Goal: Task Accomplishment & Management: Manage account settings

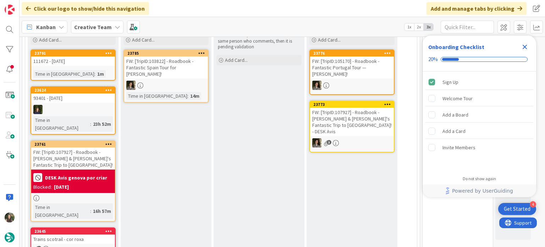
scroll to position [35, 0]
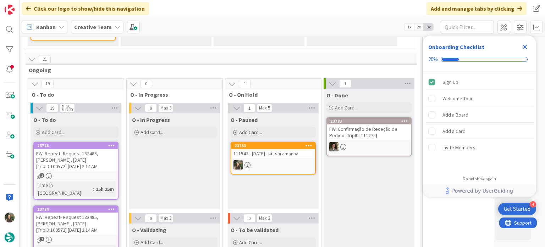
scroll to position [639, 0]
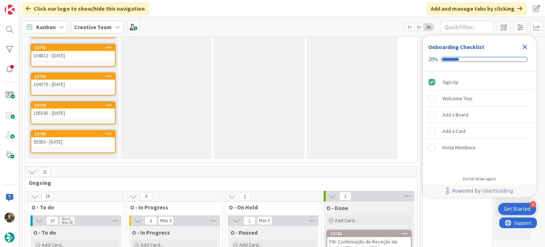
click at [525, 48] on icon "Close Checklist" at bounding box center [525, 47] width 5 height 5
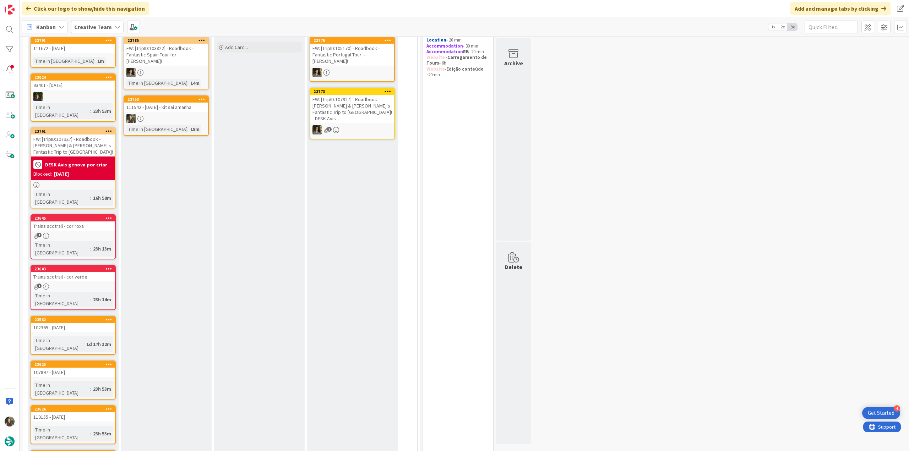
scroll to position [0, 0]
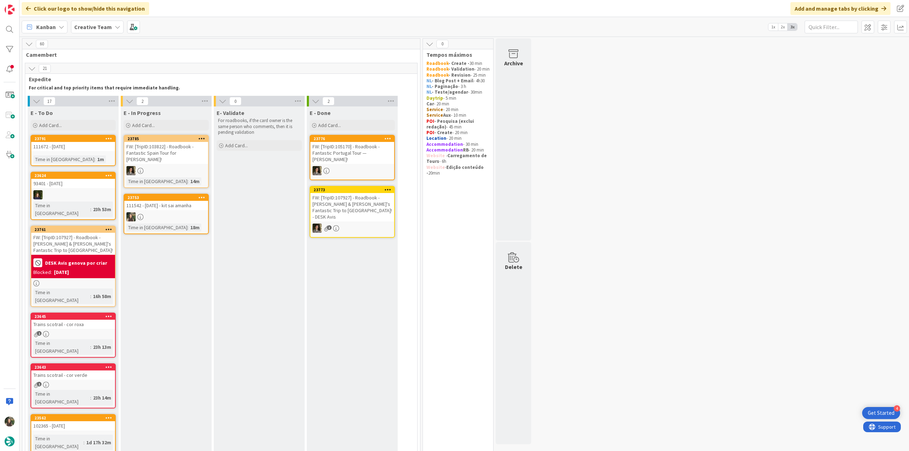
click at [180, 212] on div at bounding box center [166, 216] width 84 height 9
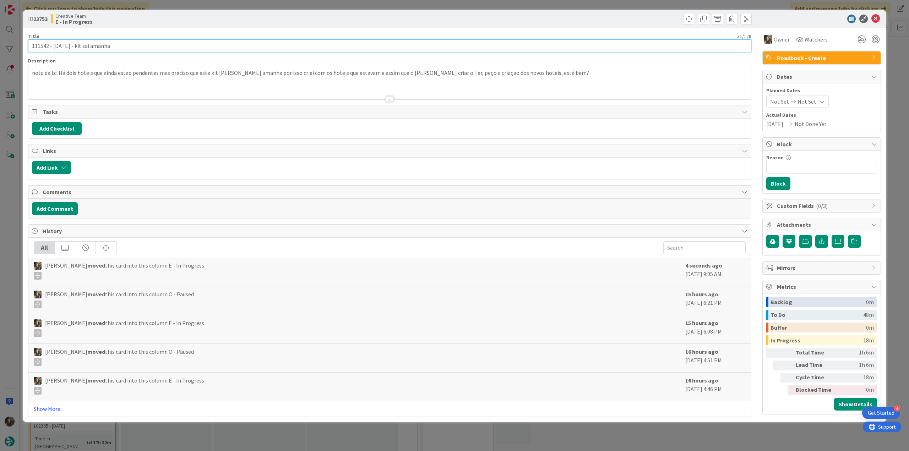
click at [37, 47] on input "111542 - [DATE] - kit sai amanha" at bounding box center [389, 45] width 723 height 13
click at [10, 246] on div "ID 23753 Creative Team E - In Progress Title 31 / 128 111542 - [DATE] - kit sai…" at bounding box center [454, 225] width 909 height 451
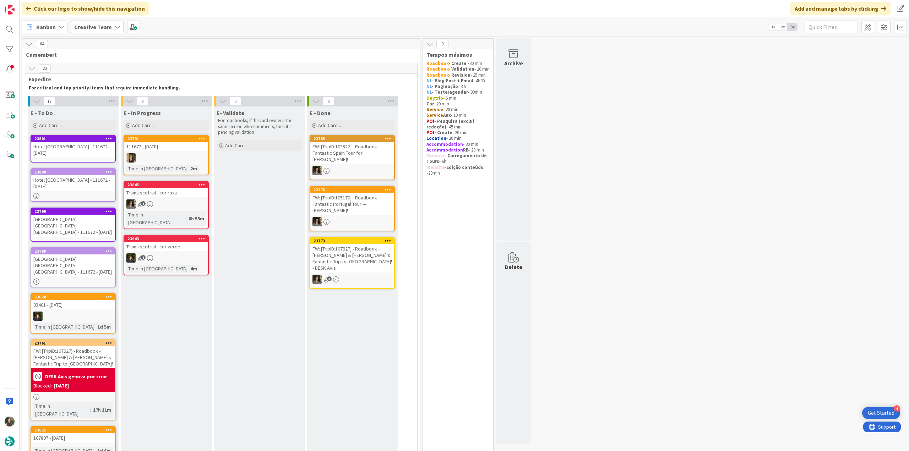
click at [74, 178] on div "Hotel [GEOGRAPHIC_DATA] - 111672 - [DATE]" at bounding box center [73, 183] width 84 height 16
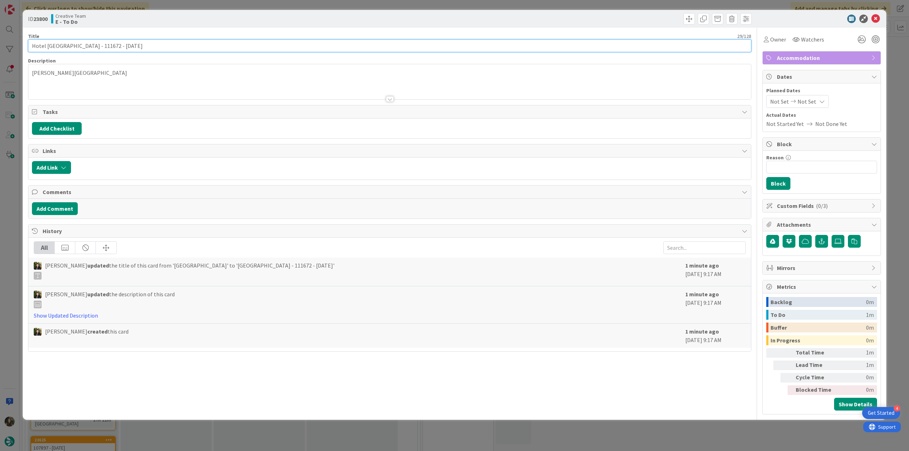
drag, startPoint x: 62, startPoint y: 48, endPoint x: 23, endPoint y: 49, distance: 39.8
click at [23, 49] on div "ID 23800 Creative Team E - To Do Title 29 / 128 Hotel [GEOGRAPHIC_DATA] - 11167…" at bounding box center [454, 215] width 863 height 410
click at [15, 188] on div "ID 23800 Creative Team E - To Do Title 29 / 128 Hotel [GEOGRAPHIC_DATA] - 11167…" at bounding box center [454, 225] width 909 height 451
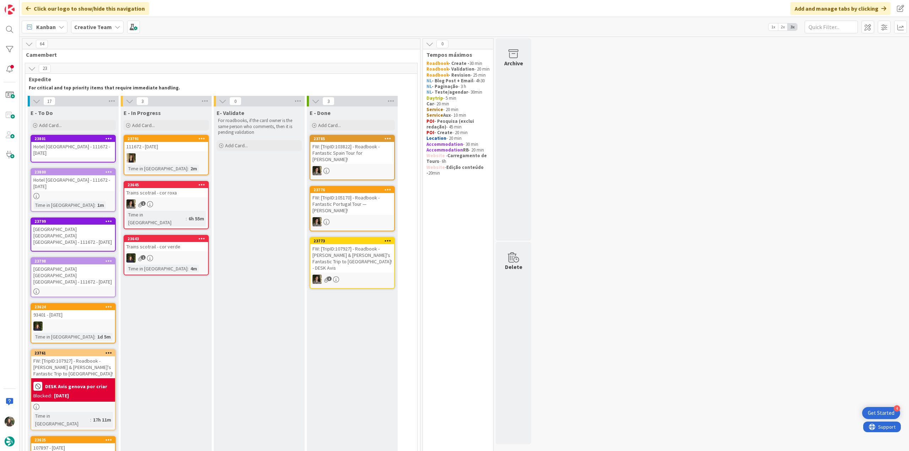
click at [69, 180] on div "Hotel [GEOGRAPHIC_DATA] - 111672 - [DATE]" at bounding box center [73, 183] width 84 height 16
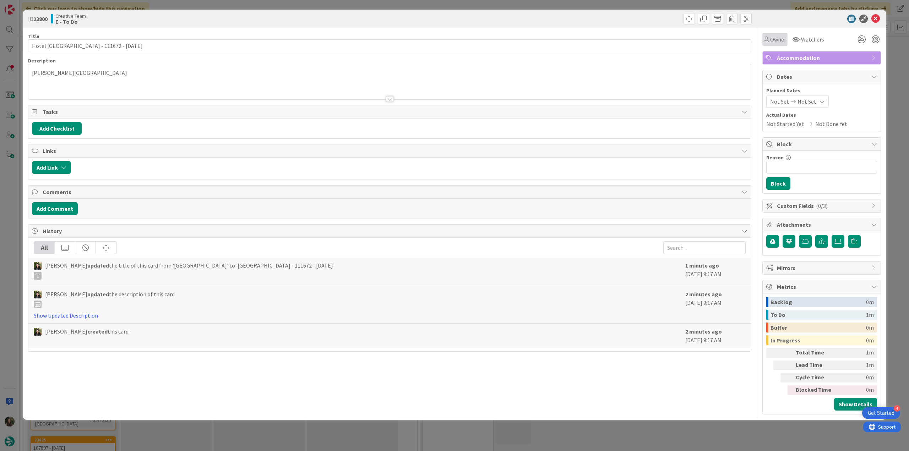
drag, startPoint x: 774, startPoint y: 40, endPoint x: 777, endPoint y: 44, distance: 3.8
click at [545, 40] on span "Owner" at bounding box center [778, 39] width 16 height 9
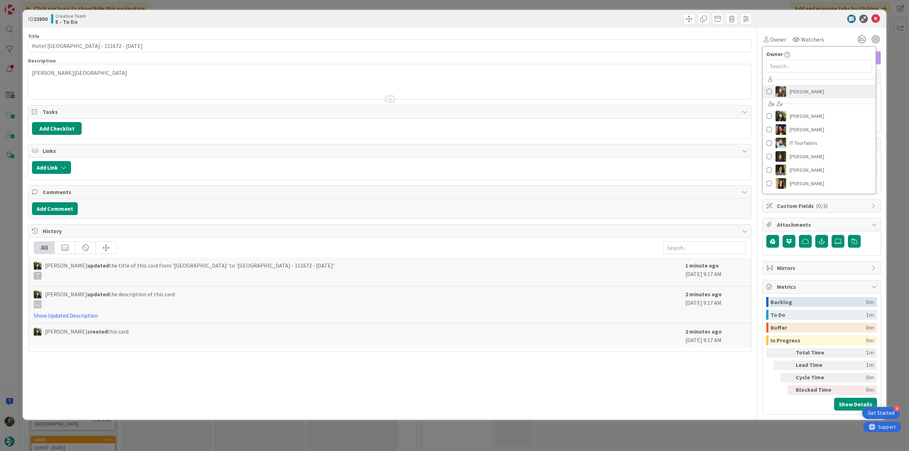
click at [545, 93] on span "[PERSON_NAME]" at bounding box center [806, 91] width 34 height 11
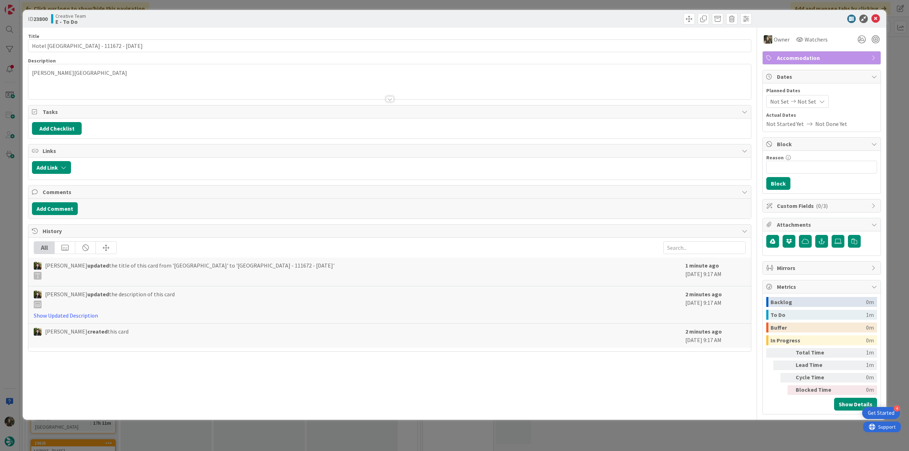
click at [545, 59] on div "ID 23800 Creative Team E - To Do Title 29 / 128 Hotel [GEOGRAPHIC_DATA] - 11167…" at bounding box center [454, 225] width 909 height 451
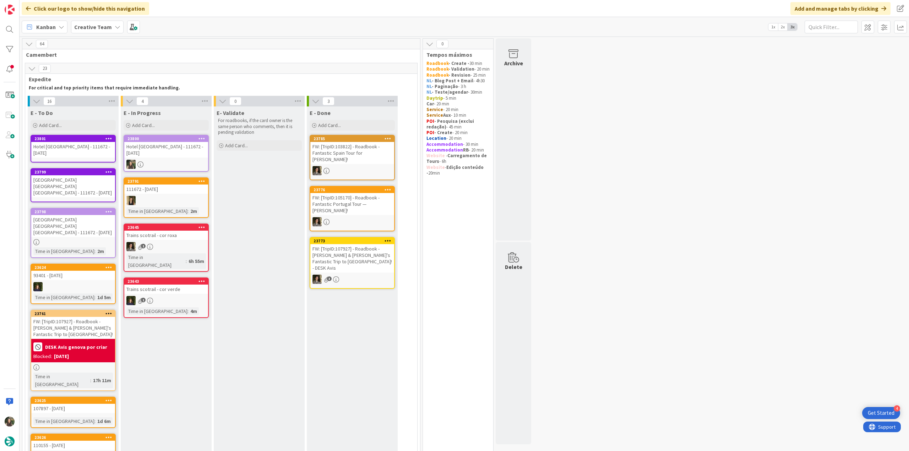
click at [181, 160] on div at bounding box center [166, 164] width 84 height 9
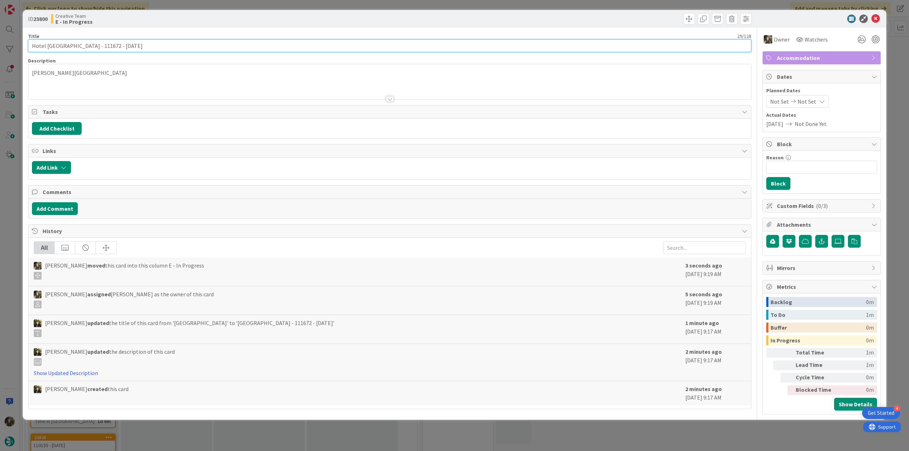
drag, startPoint x: 38, startPoint y: 46, endPoint x: 16, endPoint y: 48, distance: 21.7
click at [16, 48] on div "ID 23800 Creative Team E - In Progress Title 29 / 128 Hotel [GEOGRAPHIC_DATA] -…" at bounding box center [454, 225] width 909 height 451
click at [14, 202] on div "ID 23800 Creative Team E - In Progress Title 29 / 128 Hotel [GEOGRAPHIC_DATA] -…" at bounding box center [454, 225] width 909 height 451
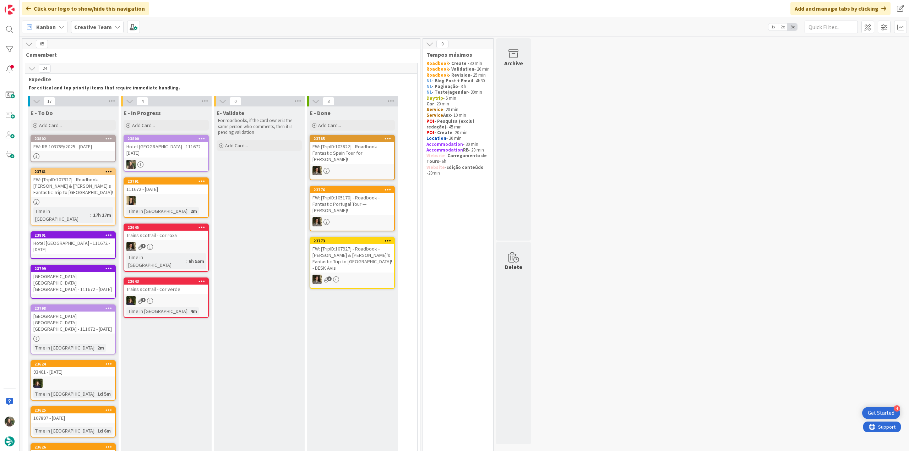
click at [179, 150] on div "Hotel [GEOGRAPHIC_DATA] - 111672 - [DATE]" at bounding box center [166, 150] width 84 height 16
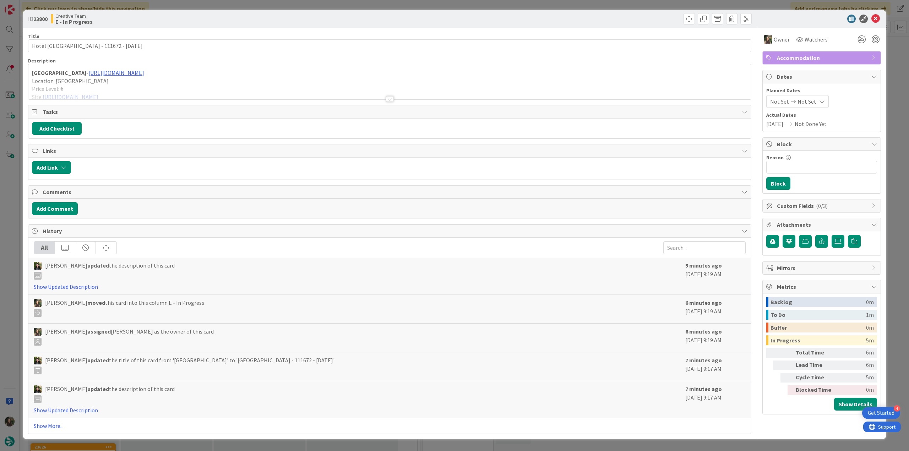
click at [241, 83] on div at bounding box center [389, 90] width 722 height 18
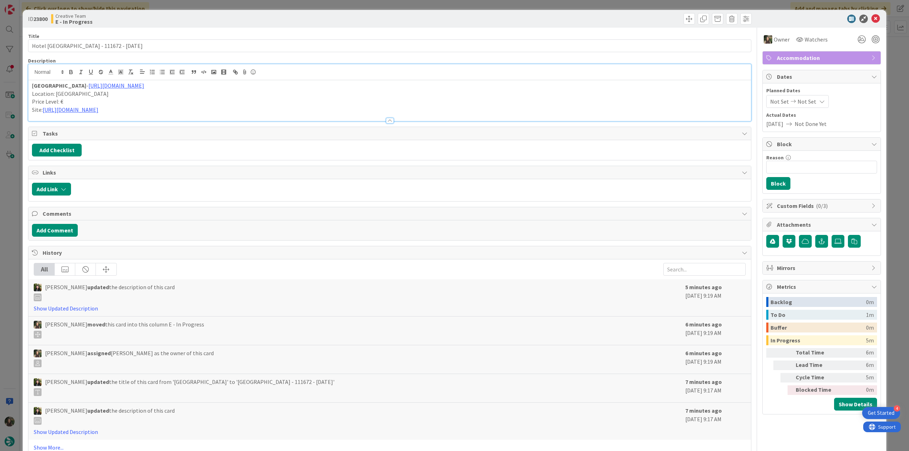
click at [17, 176] on div "ID 23800 Creative Team E - In Progress Title 29 / 128 Hotel [GEOGRAPHIC_DATA] -…" at bounding box center [454, 225] width 909 height 451
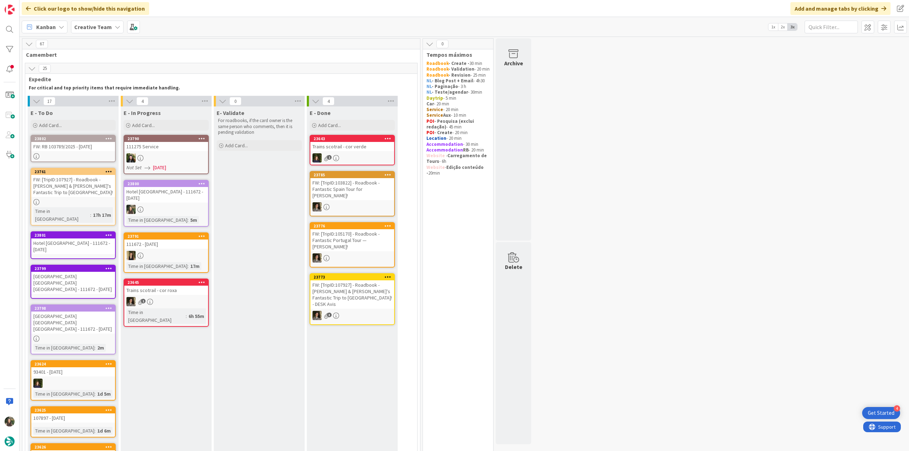
click at [183, 205] on div at bounding box center [166, 209] width 84 height 9
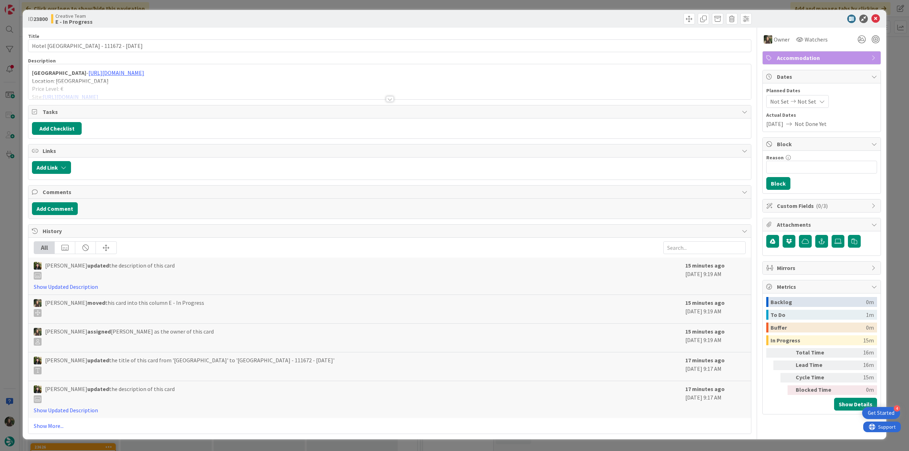
click at [545, 246] on div "ID 23800 Creative Team E - In Progress Title 29 / 128 Hotel [GEOGRAPHIC_DATA] -…" at bounding box center [454, 225] width 909 height 451
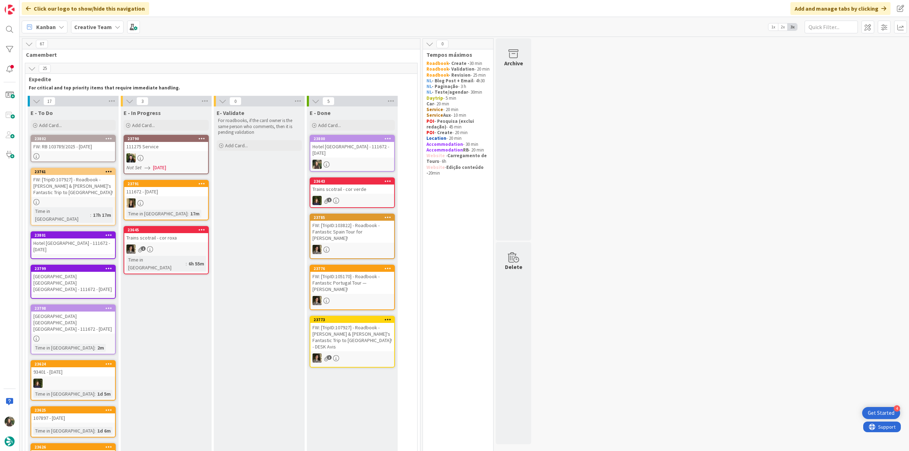
click at [109, 155] on div at bounding box center [73, 156] width 84 height 6
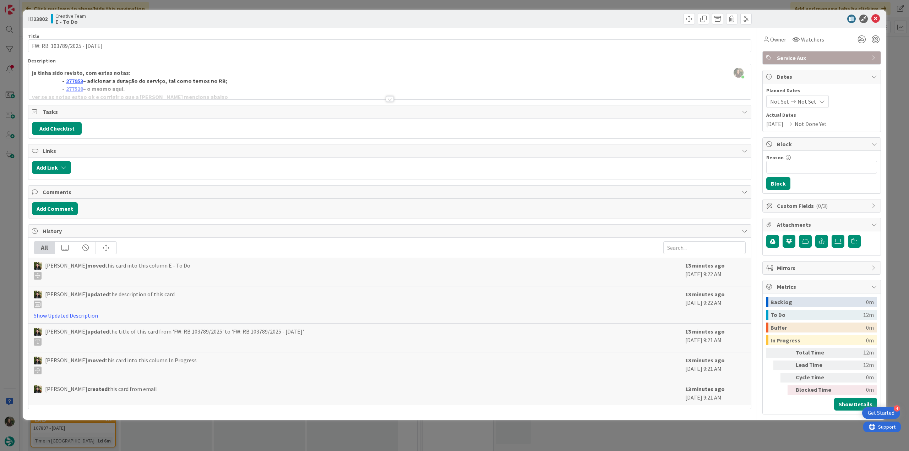
click at [11, 203] on div "ID 23802 Creative Team E - To Do Title 27 / 128 FW: RB 103789/2025 - [DATE] Des…" at bounding box center [454, 225] width 909 height 451
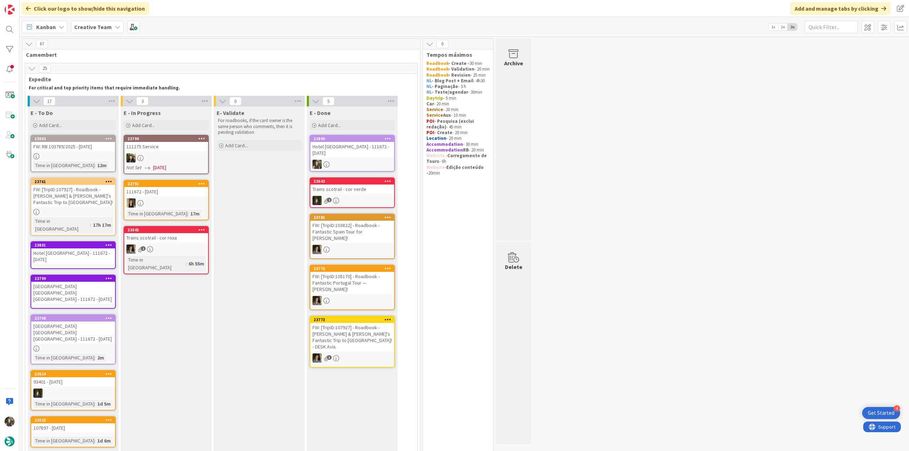
click at [95, 246] on div "[GEOGRAPHIC_DATA] [GEOGRAPHIC_DATA] [GEOGRAPHIC_DATA] - 111672 - [DATE]" at bounding box center [73, 333] width 84 height 22
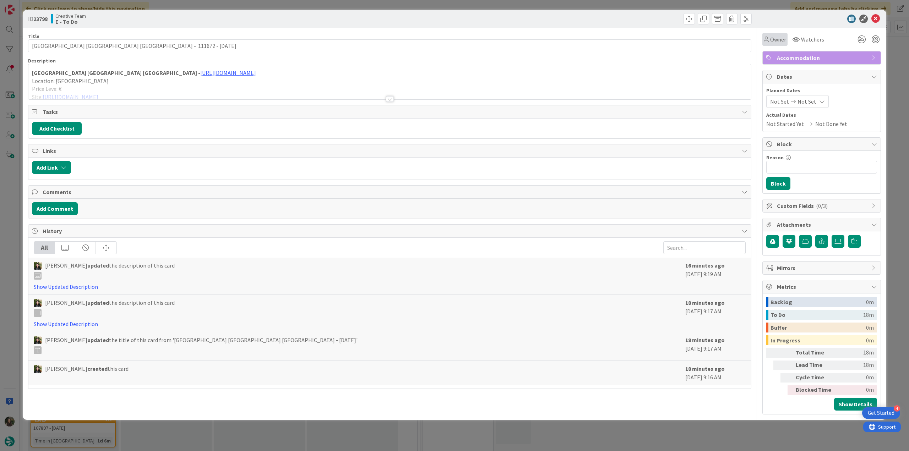
click at [545, 44] on div "Owner" at bounding box center [774, 39] width 25 height 13
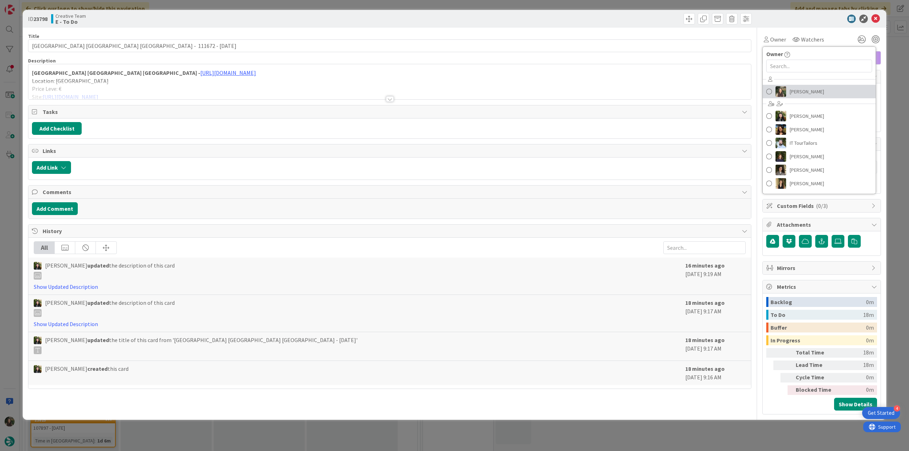
click at [545, 90] on img at bounding box center [780, 91] width 11 height 11
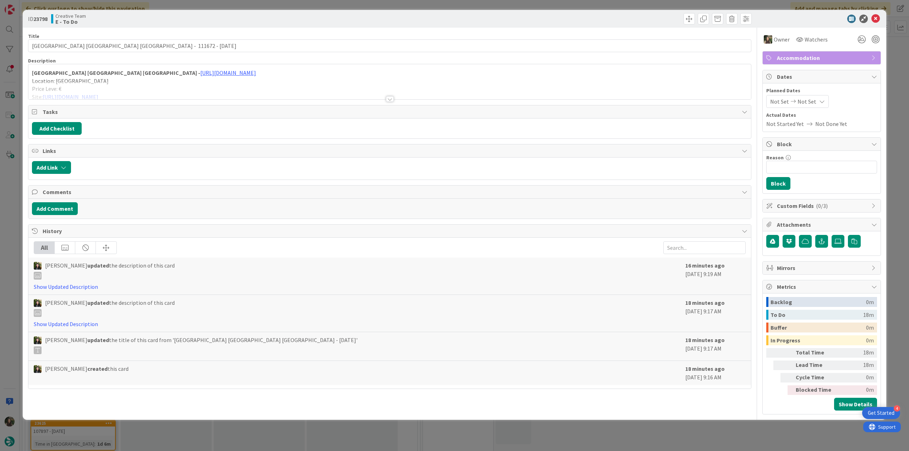
click at [545, 49] on div "ID 23798 Creative Team E - To Do Title 55 / [GEOGRAPHIC_DATA] [GEOGRAPHIC_DATA]…" at bounding box center [454, 225] width 909 height 451
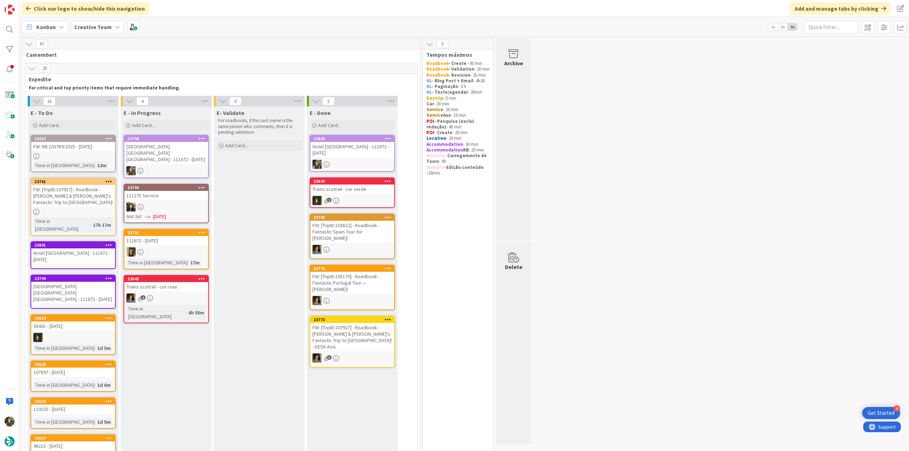
click at [174, 153] on div "[GEOGRAPHIC_DATA] [GEOGRAPHIC_DATA] [GEOGRAPHIC_DATA] - 111672 - [DATE]" at bounding box center [166, 153] width 84 height 22
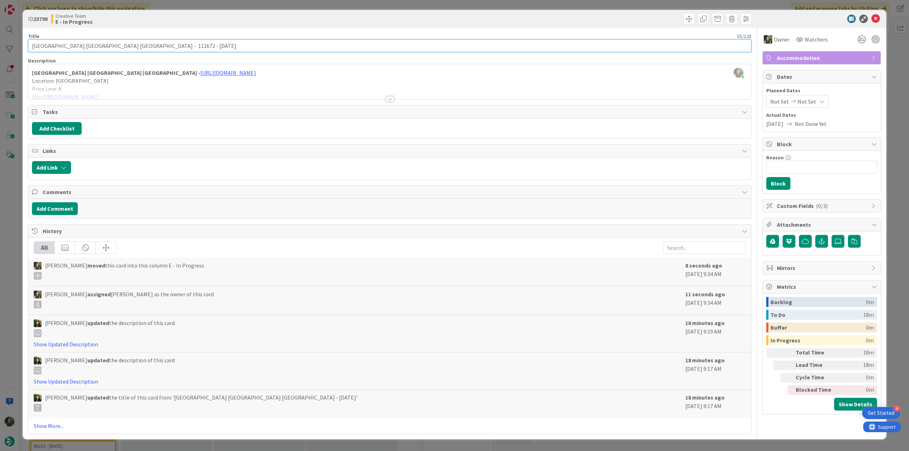
drag, startPoint x: 129, startPoint y: 46, endPoint x: 3, endPoint y: 39, distance: 125.9
click at [3, 39] on div "ID 23798 Creative Team E - In Progress Title 55 / 128 B&B Hotel [GEOGRAPHIC_DAT…" at bounding box center [454, 225] width 909 height 451
click at [174, 90] on div at bounding box center [389, 90] width 722 height 18
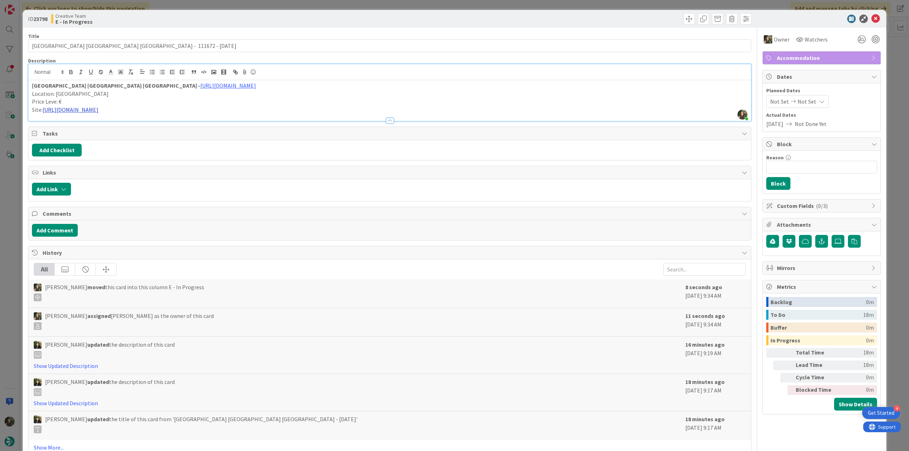
click at [98, 109] on link "[URL][DOMAIN_NAME]" at bounding box center [71, 109] width 56 height 7
click at [111, 124] on link "[URL][DOMAIN_NAME]" at bounding box center [86, 123] width 49 height 9
drag, startPoint x: 129, startPoint y: 46, endPoint x: 9, endPoint y: 50, distance: 120.4
click at [9, 50] on div "ID 23798 Creative Team E - In Progress Title 55 / [GEOGRAPHIC_DATA] [GEOGRAPHIC…" at bounding box center [454, 225] width 909 height 451
click at [14, 209] on div "ID 23798 Creative Team E - In Progress Title 55 / [GEOGRAPHIC_DATA] [GEOGRAPHIC…" at bounding box center [454, 225] width 909 height 451
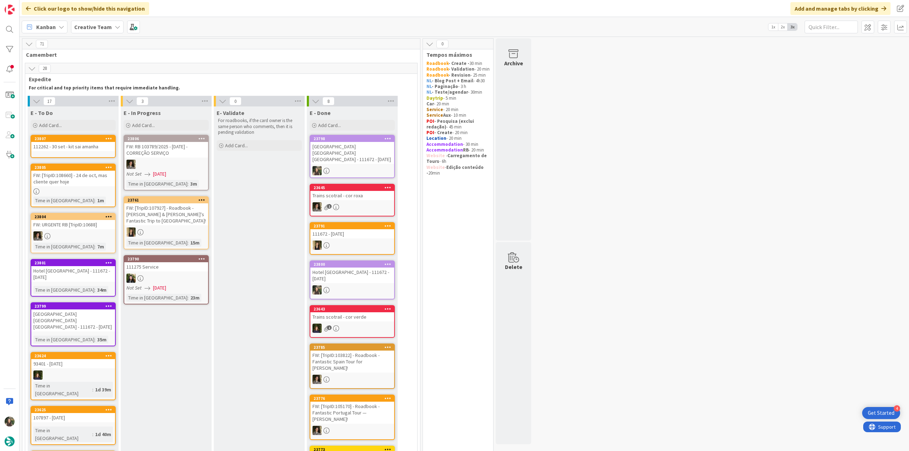
click at [351, 146] on div "[GEOGRAPHIC_DATA] [GEOGRAPHIC_DATA] [GEOGRAPHIC_DATA] - 111672 - [DATE]" at bounding box center [352, 153] width 84 height 22
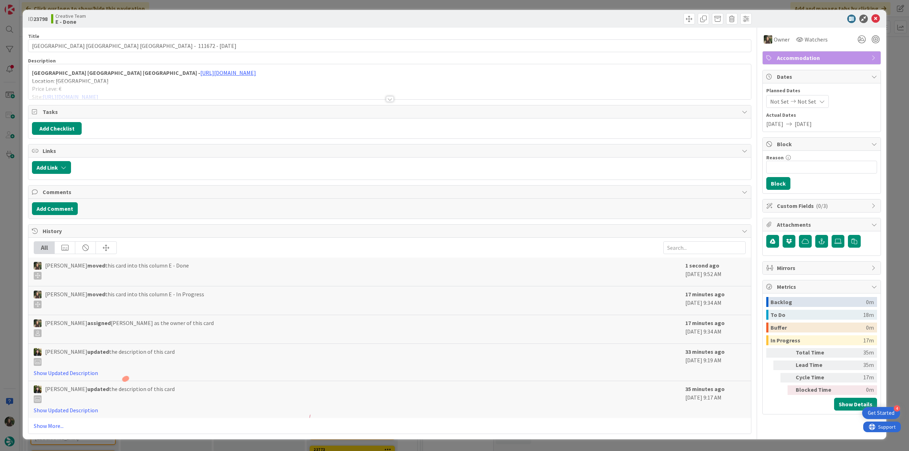
click at [297, 95] on div at bounding box center [389, 90] width 722 height 18
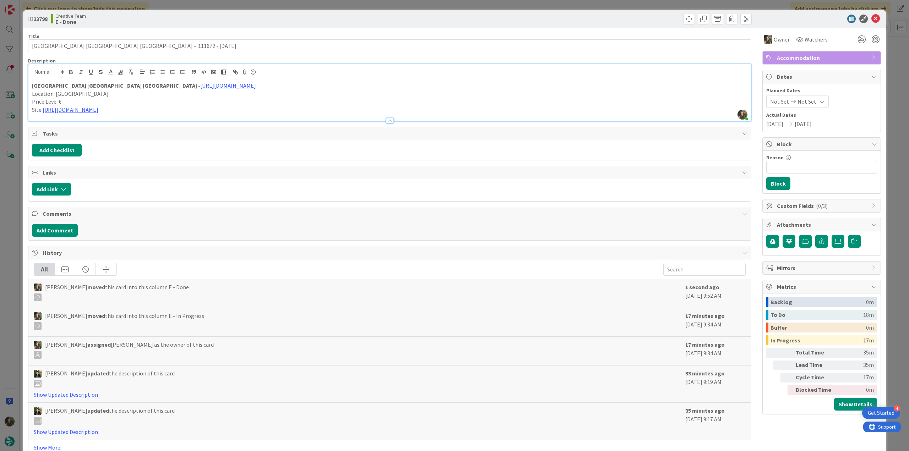
click at [9, 187] on div "ID 23798 Creative Team E - Done Title 55 / [GEOGRAPHIC_DATA] [GEOGRAPHIC_DATA] …" at bounding box center [454, 225] width 909 height 451
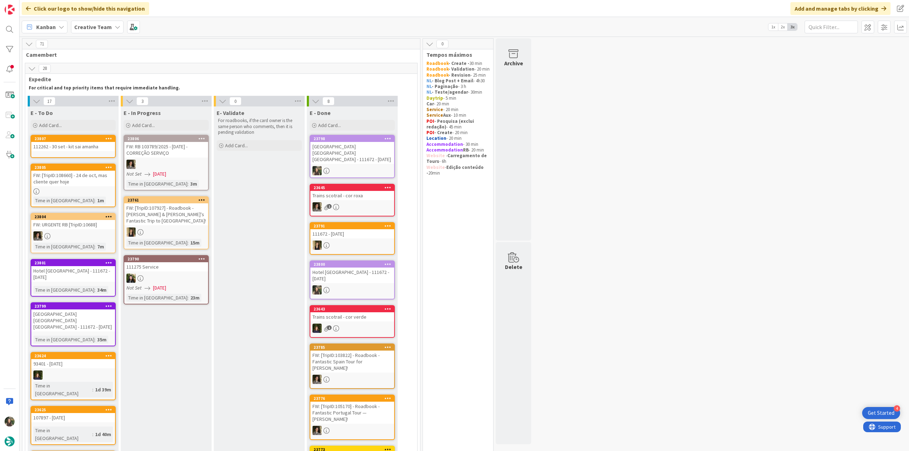
click at [94, 153] on link "23807 112262 - 30 set - kit sai amanha" at bounding box center [73, 146] width 85 height 23
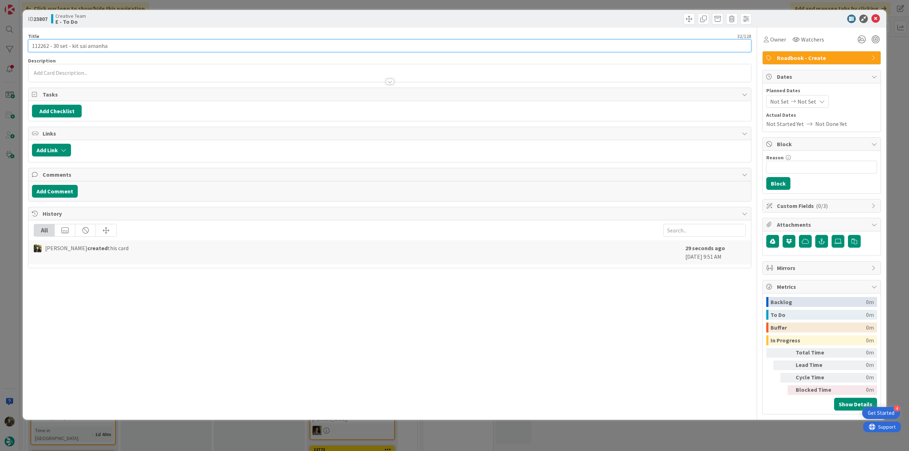
click at [44, 45] on input "112262 - 30 set - kit sai amanha" at bounding box center [389, 45] width 723 height 13
click at [12, 208] on div "ID 23807 Creative Team E - To Do Title 32 / 128 112262 - 30 set - kit sai amanh…" at bounding box center [454, 225] width 909 height 451
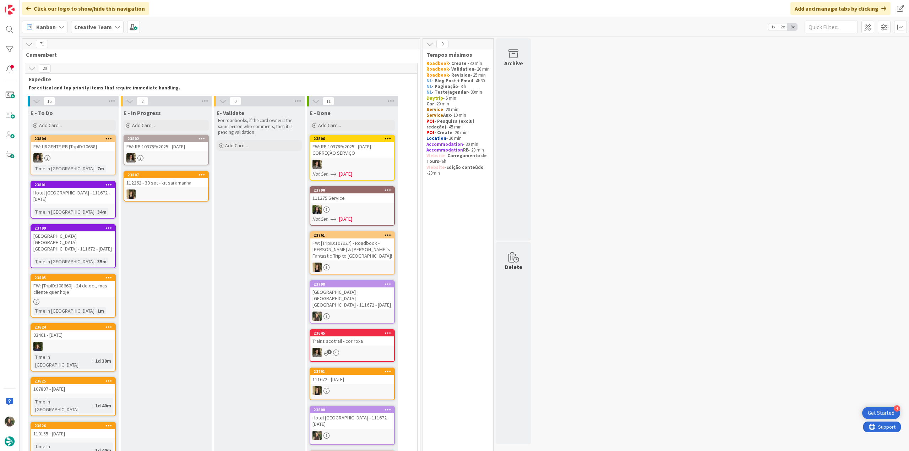
click at [104, 194] on div "Hotel [GEOGRAPHIC_DATA] - 111672 - [DATE]" at bounding box center [73, 196] width 84 height 16
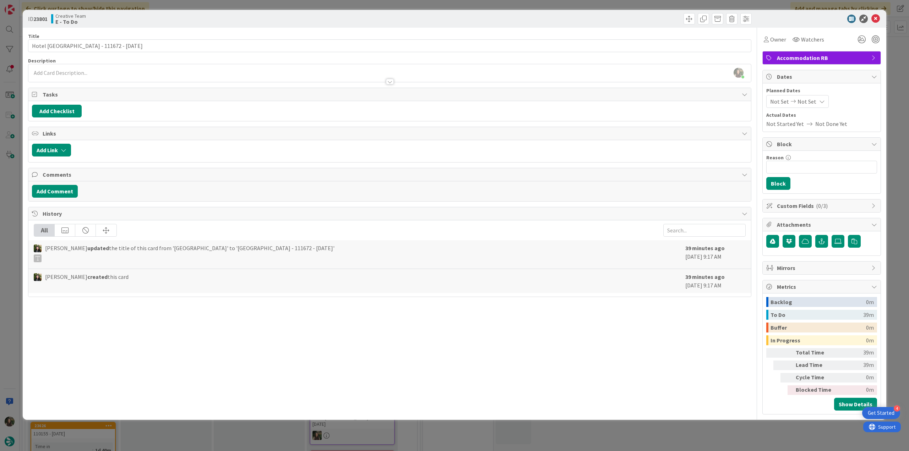
click at [0, 212] on div "ID 23801 Creative Team E - To Do Title 29 / 128 Hotel [GEOGRAPHIC_DATA] - 11167…" at bounding box center [454, 225] width 909 height 451
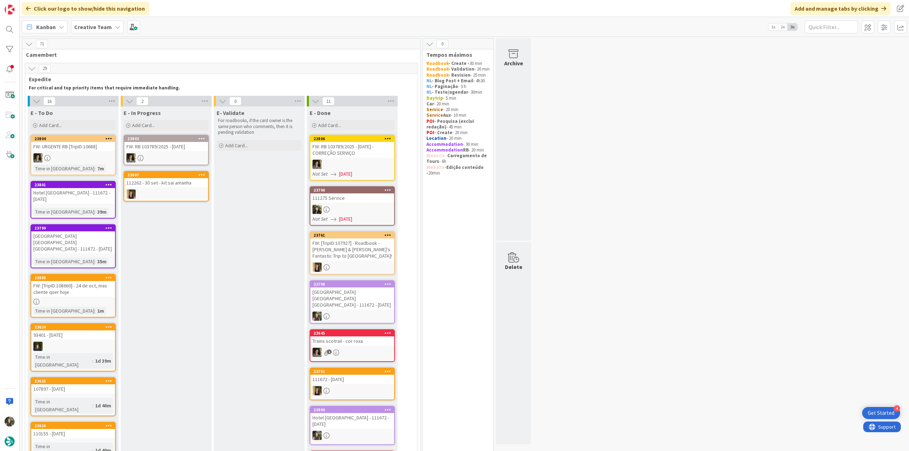
click at [92, 195] on div "Hotel [GEOGRAPHIC_DATA] - 111672 - [DATE]" at bounding box center [73, 196] width 84 height 16
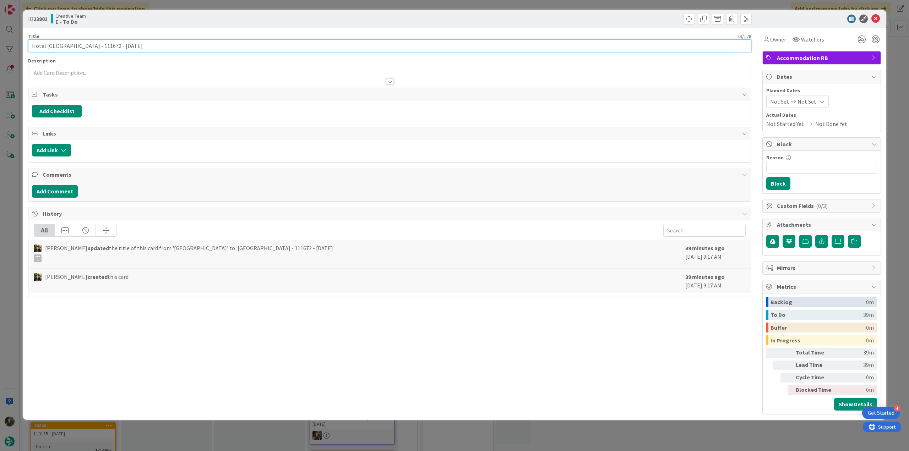
drag, startPoint x: 63, startPoint y: 45, endPoint x: -13, endPoint y: 115, distance: 102.8
click at [0, 115] on html "4 Get Started Click our logo to show/hide this navigation Add and manage tabs b…" at bounding box center [454, 225] width 909 height 451
click at [11, 193] on div "ID 23801 Creative Team E - To Do Title 29 / 128 Hotel [GEOGRAPHIC_DATA] - 11167…" at bounding box center [454, 225] width 909 height 451
click at [10, 194] on div "ID 23801 Creative Team E - To Do Title 29 / 128 Hotel [GEOGRAPHIC_DATA] - 11167…" at bounding box center [454, 225] width 909 height 451
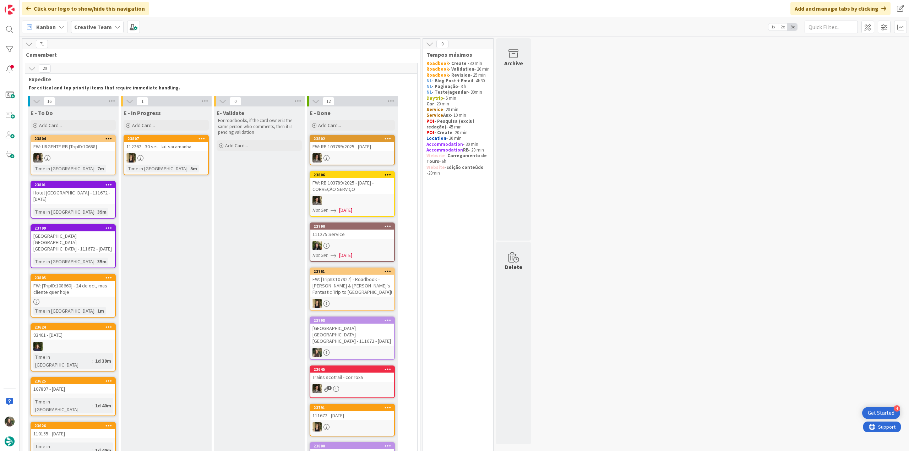
click at [79, 191] on div "Hotel [GEOGRAPHIC_DATA] - 111672 - [DATE]" at bounding box center [73, 196] width 84 height 16
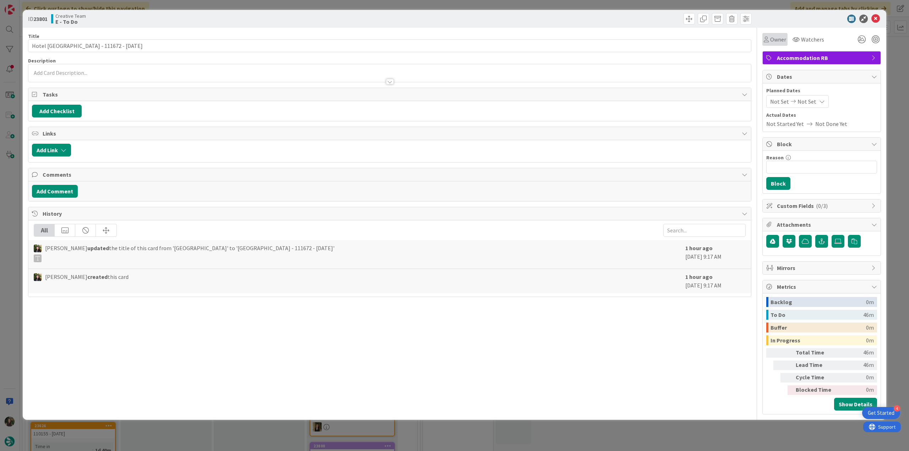
click at [545, 35] on span "Owner" at bounding box center [778, 39] width 16 height 9
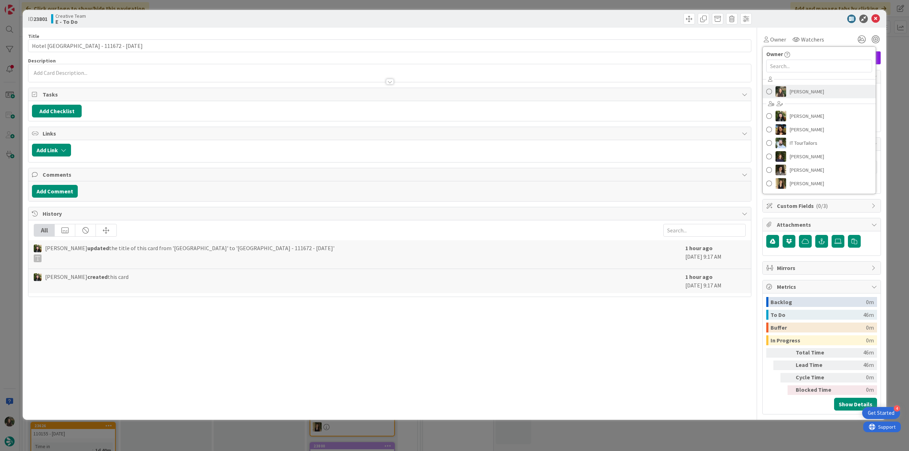
click at [545, 93] on span "[PERSON_NAME]" at bounding box center [806, 91] width 34 height 11
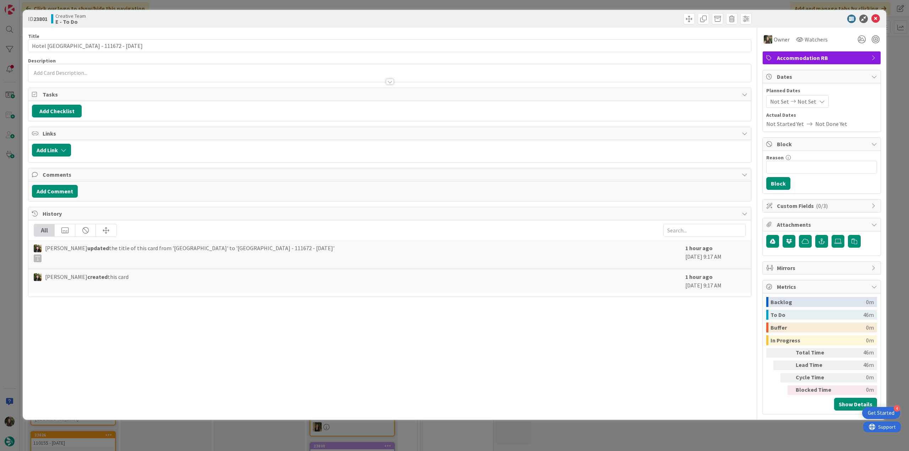
click at [545, 46] on div "ID 23801 Creative Team E - To Do Title 29 / 128 Hotel [GEOGRAPHIC_DATA] - 11167…" at bounding box center [454, 225] width 909 height 451
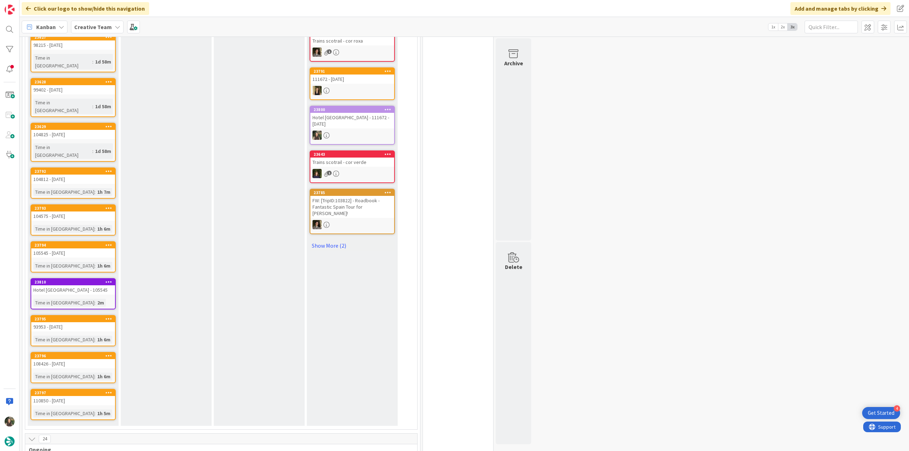
scroll to position [461, 0]
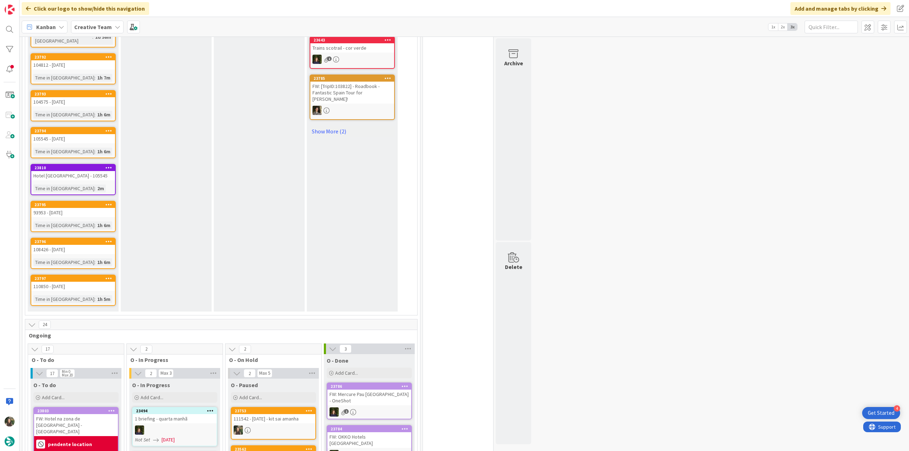
click at [269, 246] on div at bounding box center [273, 430] width 84 height 9
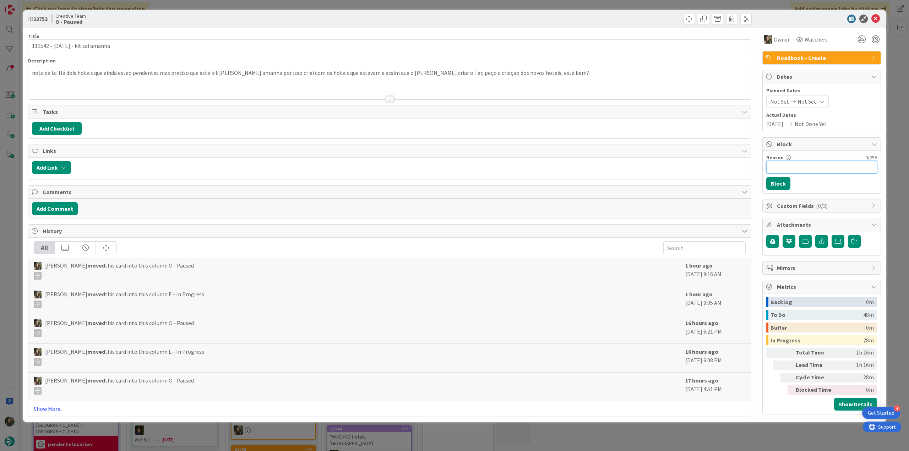
click at [545, 171] on input "Reason" at bounding box center [821, 167] width 111 height 13
drag, startPoint x: 812, startPoint y: 166, endPoint x: 782, endPoint y: 168, distance: 30.3
click at [545, 168] on input "falta criar hoteis e hoteis RB" at bounding box center [821, 167] width 111 height 13
type input "falta hoteis RB"
click at [545, 184] on button "Block" at bounding box center [778, 183] width 24 height 13
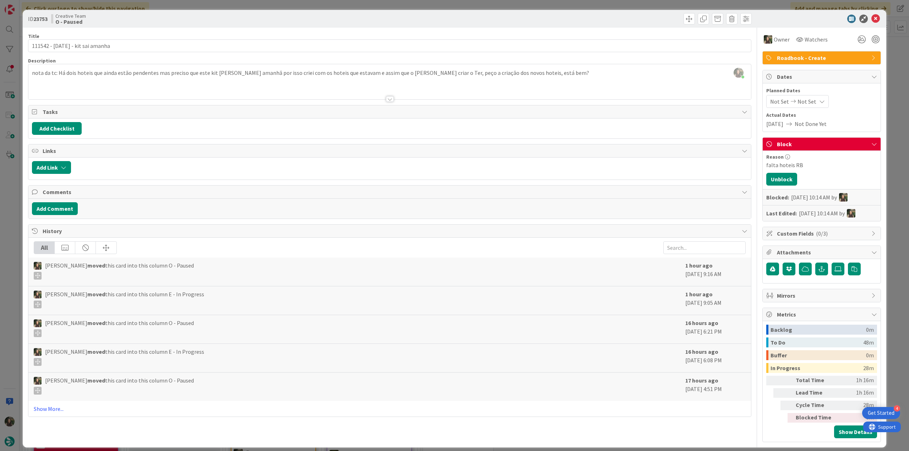
click at [545, 143] on div "ID 23753 Creative Team O - Paused Title 31 / 128 111542 - [DATE] - kit sai aman…" at bounding box center [454, 225] width 909 height 451
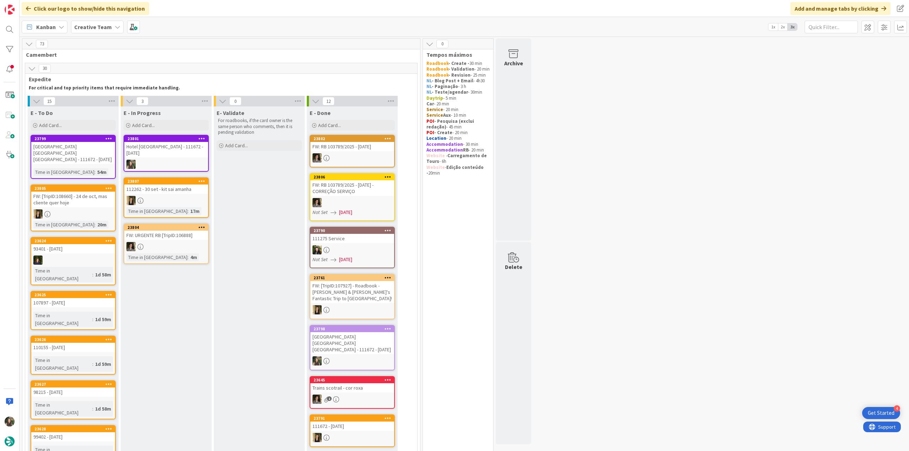
click at [176, 147] on div "Hotel [GEOGRAPHIC_DATA] - 111672 - [DATE]" at bounding box center [166, 150] width 84 height 16
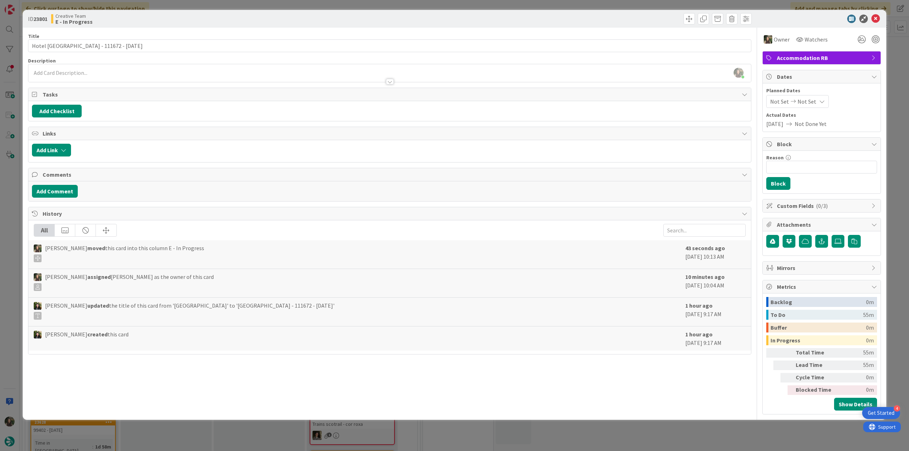
click at [11, 220] on div "ID 23801 Creative Team E - In Progress Title 29 / 128 Hotel [GEOGRAPHIC_DATA] -…" at bounding box center [454, 225] width 909 height 451
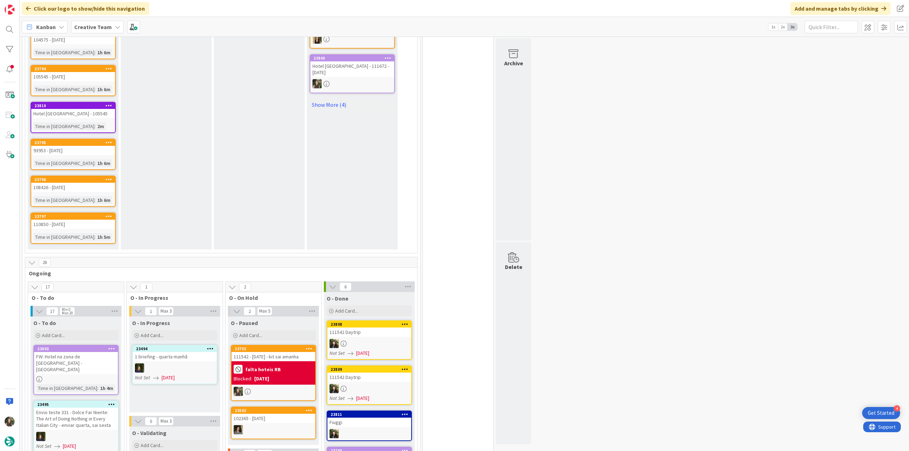
scroll to position [532, 0]
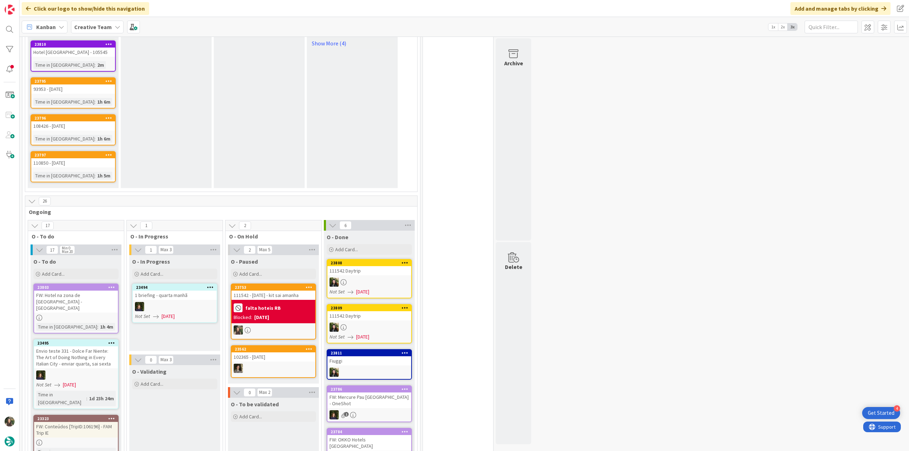
click at [381, 246] on div at bounding box center [369, 282] width 84 height 9
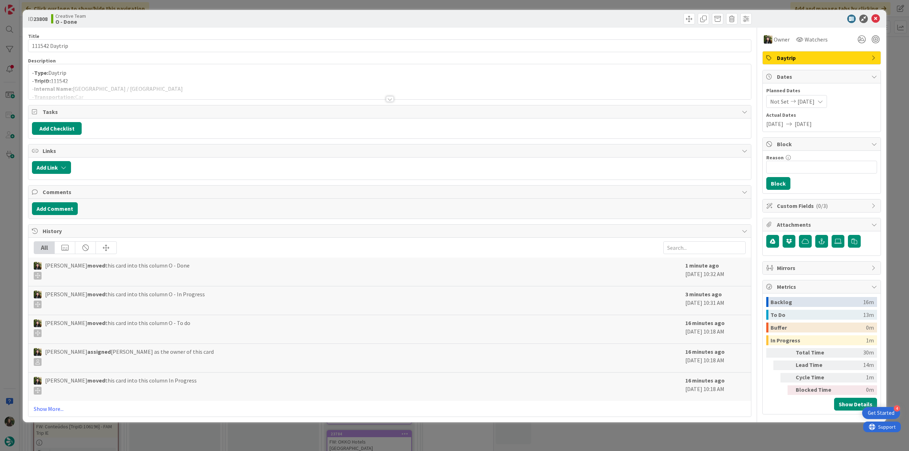
click at [7, 199] on div "ID 23808 Creative Team O - Done Title 14 / 128 111542 Daytrip Description - Typ…" at bounding box center [454, 225] width 909 height 451
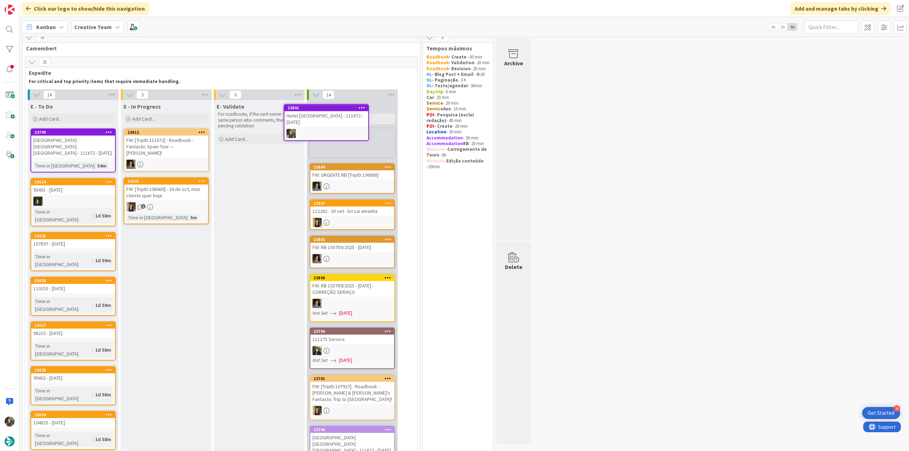
scroll to position [6, 0]
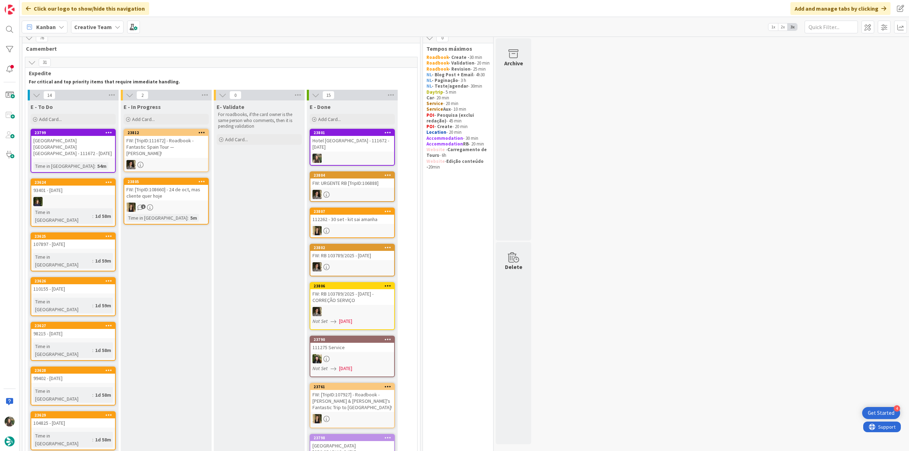
click at [338, 154] on div at bounding box center [352, 158] width 84 height 9
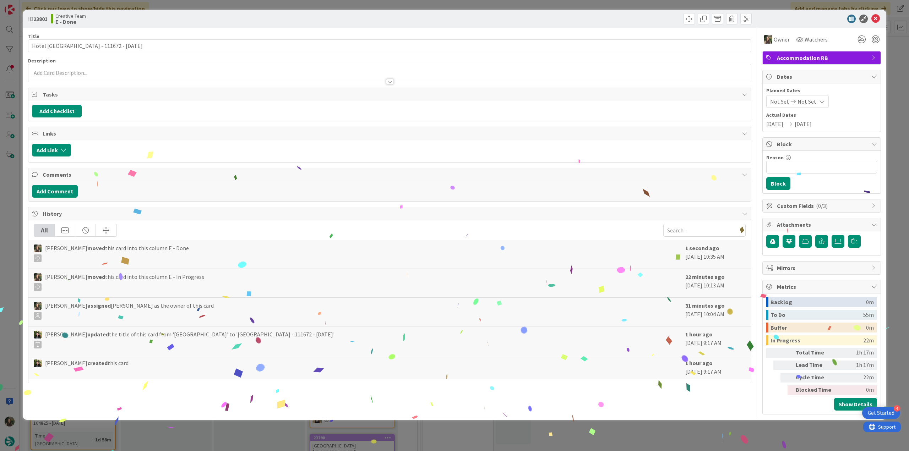
click at [545, 246] on div "ID 23801 Creative Team E - Done Title 29 / 128 Hotel [GEOGRAPHIC_DATA] - 111672…" at bounding box center [454, 225] width 909 height 451
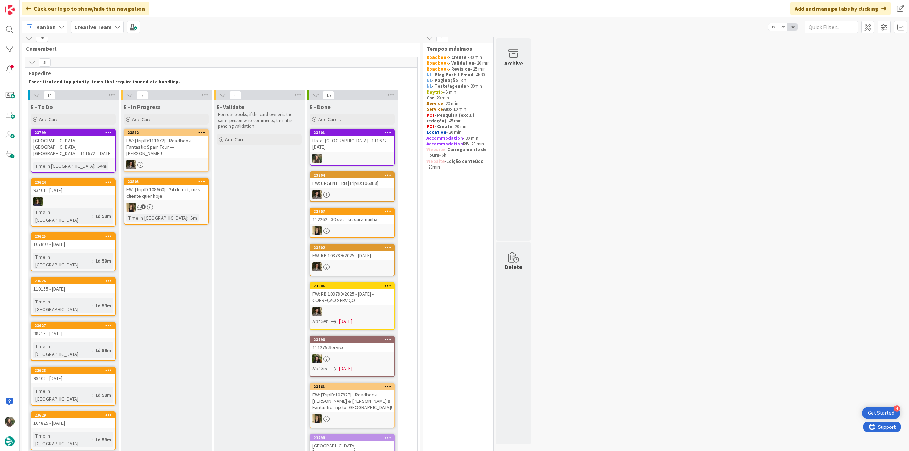
click at [358, 140] on div "Hotel [GEOGRAPHIC_DATA] - 111672 - [DATE]" at bounding box center [352, 144] width 84 height 16
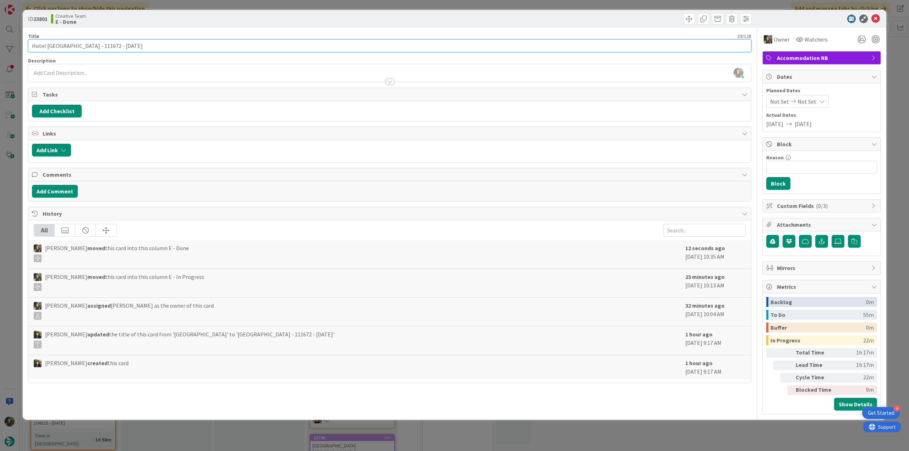
drag, startPoint x: 108, startPoint y: 46, endPoint x: 4, endPoint y: 49, distance: 104.1
click at [5, 48] on div "ID 23801 Creative Team E - Done Title 29 / 128 Hotel [GEOGRAPHIC_DATA] - 111672…" at bounding box center [454, 225] width 909 height 451
click at [7, 214] on div "ID 23801 Creative Team E - Done Title 29 / 128 Hotel [GEOGRAPHIC_DATA] - 111672…" at bounding box center [454, 225] width 909 height 451
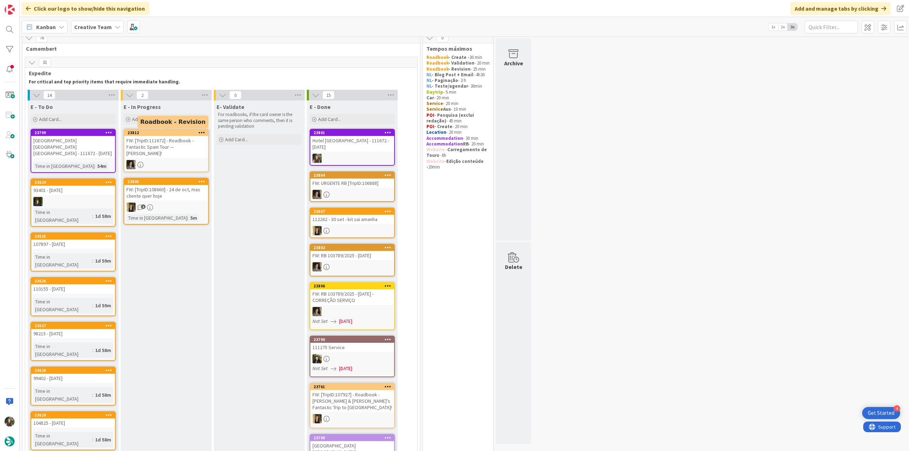
click at [148, 126] on div "E - In Progress Add Card..." at bounding box center [166, 113] width 91 height 26
click at [150, 124] on div "Add Card..." at bounding box center [166, 119] width 85 height 11
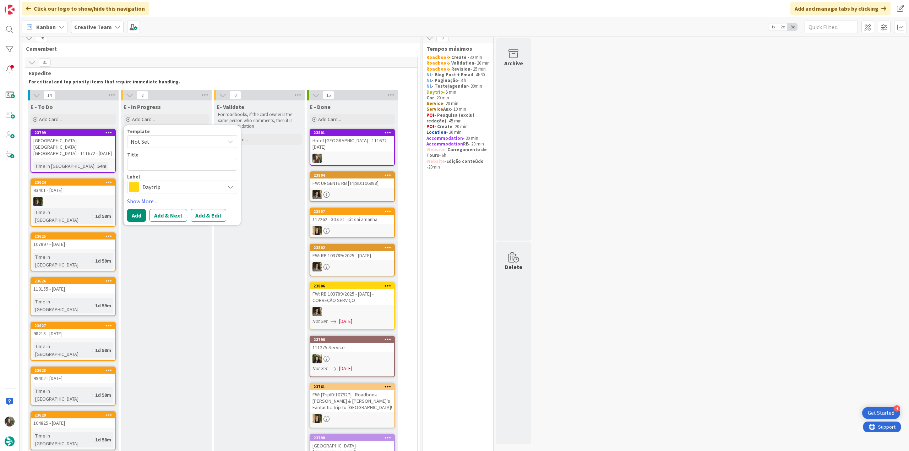
type textarea "x"
type textarea "Hotel [GEOGRAPHIC_DATA] - 111672 - [DATE]"
type textarea "x"
type textarea "Hotel [GEOGRAPHIC_DATA] - 111672 - [DATE]"
type textarea "x"
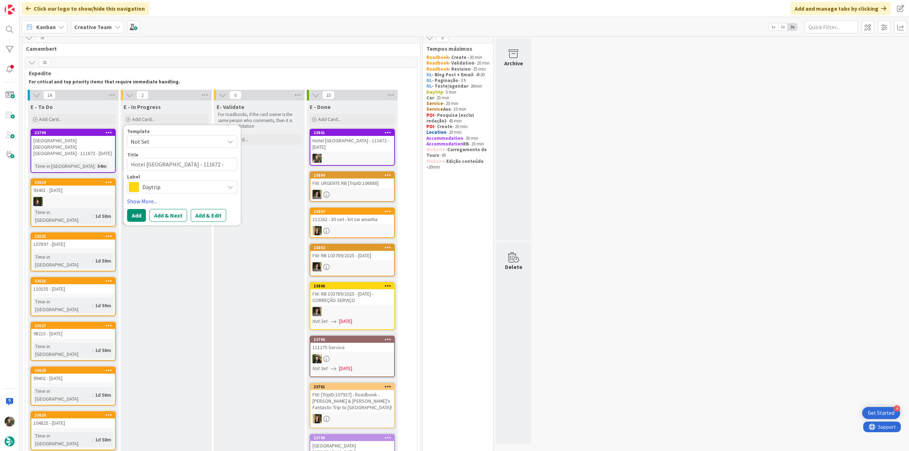
type textarea "Hotel [GEOGRAPHIC_DATA] - 111672 - [DATE] -"
type textarea "x"
type textarea "Hotel [GEOGRAPHIC_DATA] - 111672 - [DATE] -"
type textarea "x"
type textarea "Hotel [GEOGRAPHIC_DATA] - 111672 - [DATE] - P"
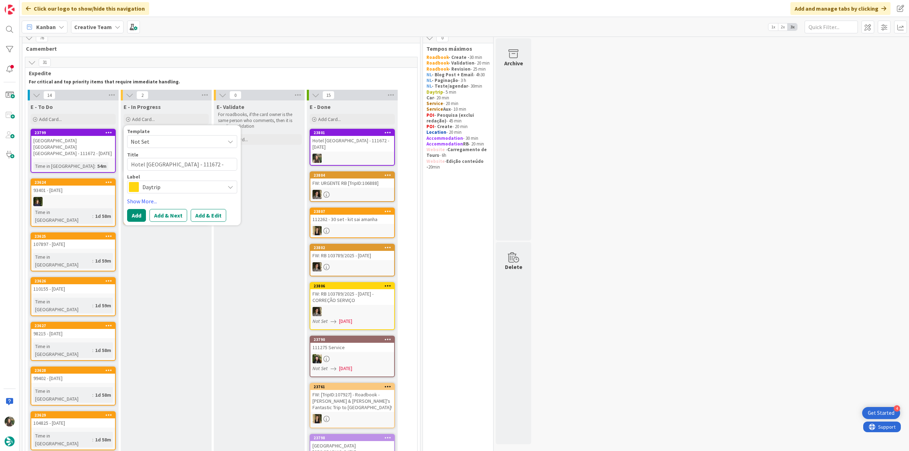
type textarea "x"
type textarea "Hotel [GEOGRAPHIC_DATA] - 111672 - [DATE] - PO"
type textarea "x"
type textarea "Hotel [GEOGRAPHIC_DATA] - 111672 - [DATE] - POI"
type textarea "x"
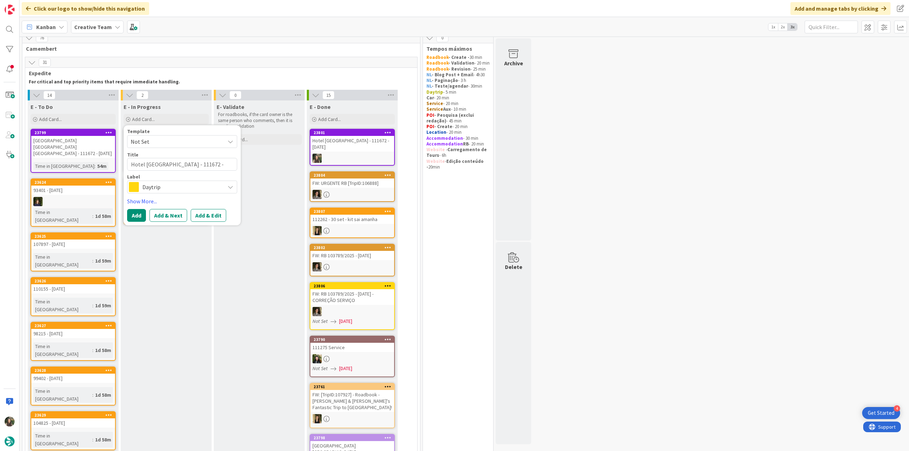
type textarea "Hotel [GEOGRAPHIC_DATA] - 111672 - [DATE] - POI"
type textarea "x"
type textarea "Hotel [GEOGRAPHIC_DATA] - 111672 - [DATE] - POI P"
type textarea "x"
type textarea "Hotel [GEOGRAPHIC_DATA] - 111672 - [DATE] - POI P"
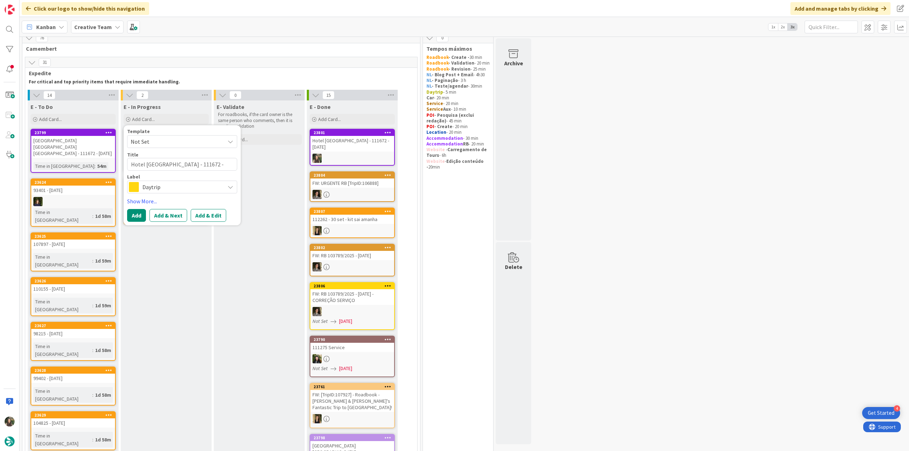
click at [188, 183] on span "Daytrip" at bounding box center [181, 187] width 79 height 10
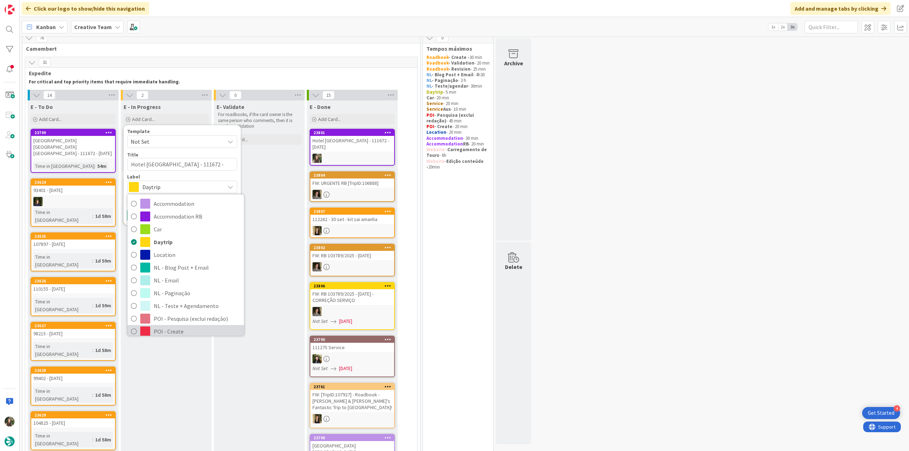
click at [171, 246] on span "POI - Create" at bounding box center [197, 331] width 87 height 11
type textarea "x"
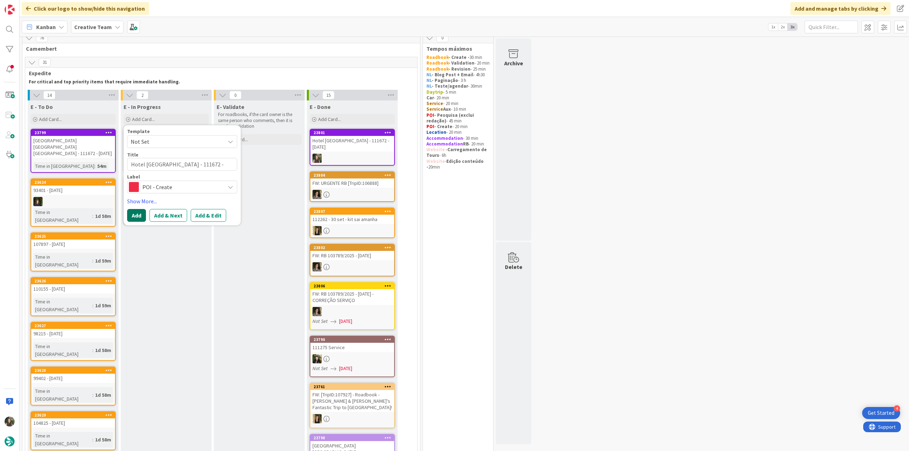
click at [140, 218] on button "Add" at bounding box center [136, 215] width 19 height 13
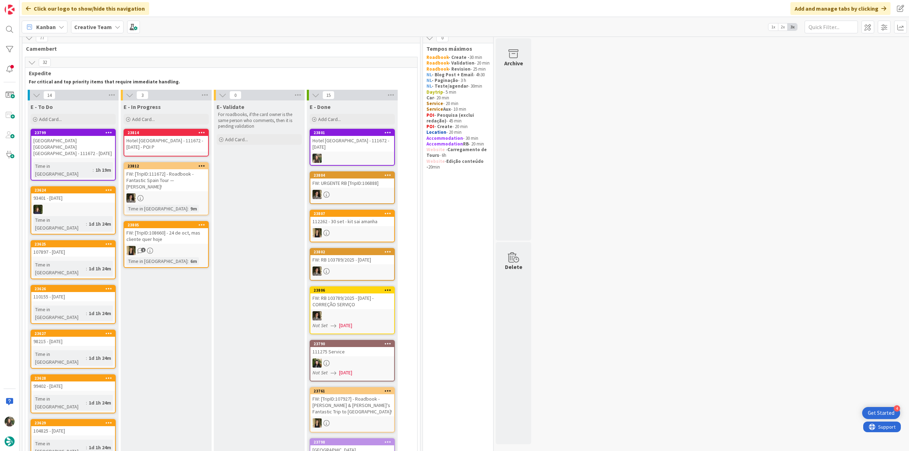
click at [156, 143] on div "Hotel [GEOGRAPHIC_DATA] - 111672 - [DATE] - POI P" at bounding box center [166, 144] width 84 height 16
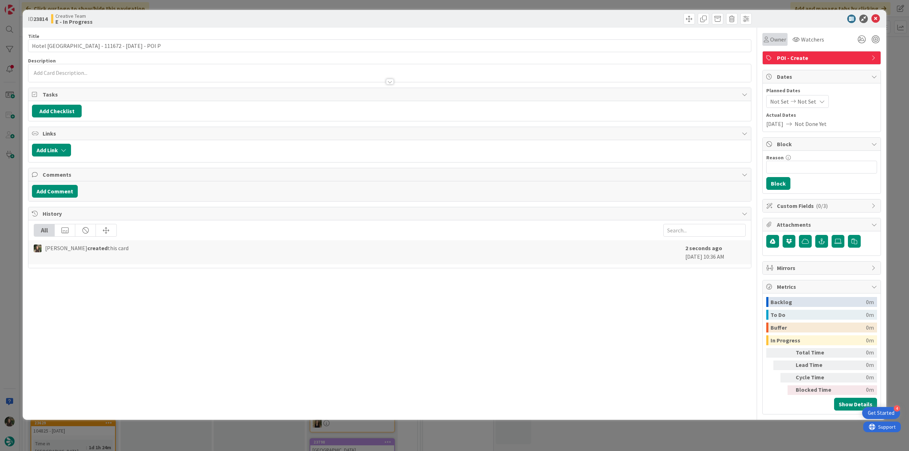
click at [545, 45] on div "Owner" at bounding box center [774, 39] width 25 height 13
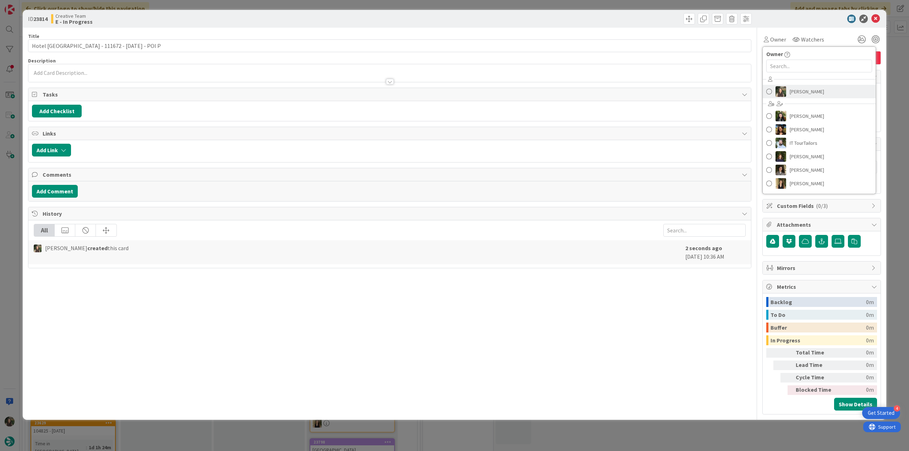
click at [545, 92] on span "[PERSON_NAME]" at bounding box center [806, 91] width 34 height 11
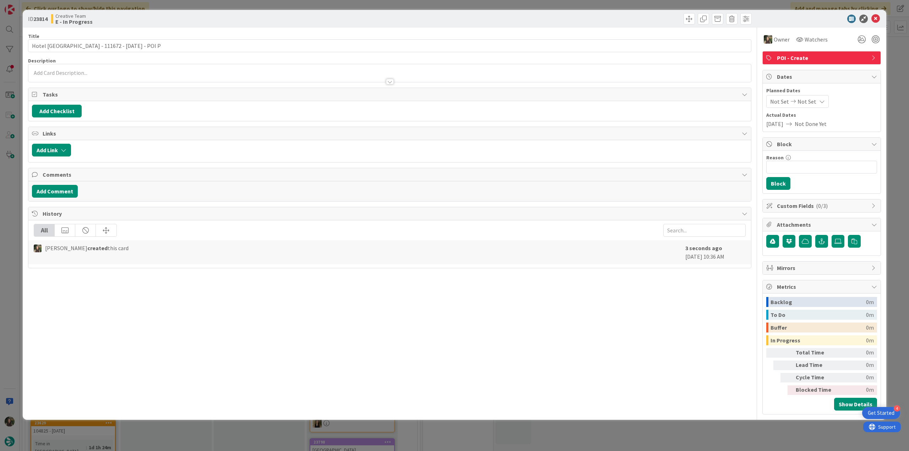
click at [545, 56] on div "ID 23814 Creative Team E - In Progress Title 38 / 128 Hotel [GEOGRAPHIC_DATA] -…" at bounding box center [454, 225] width 909 height 451
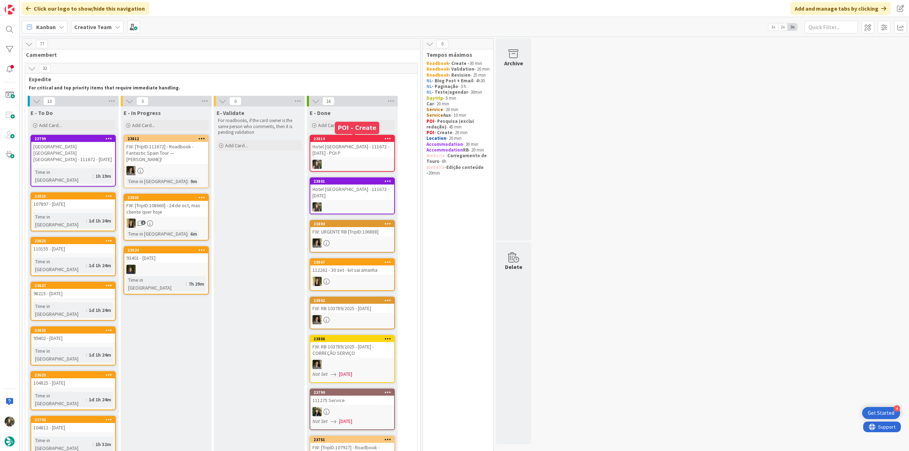
click at [352, 143] on div "Hotel [GEOGRAPHIC_DATA] - 111672 - [DATE] - POI P" at bounding box center [352, 150] width 84 height 16
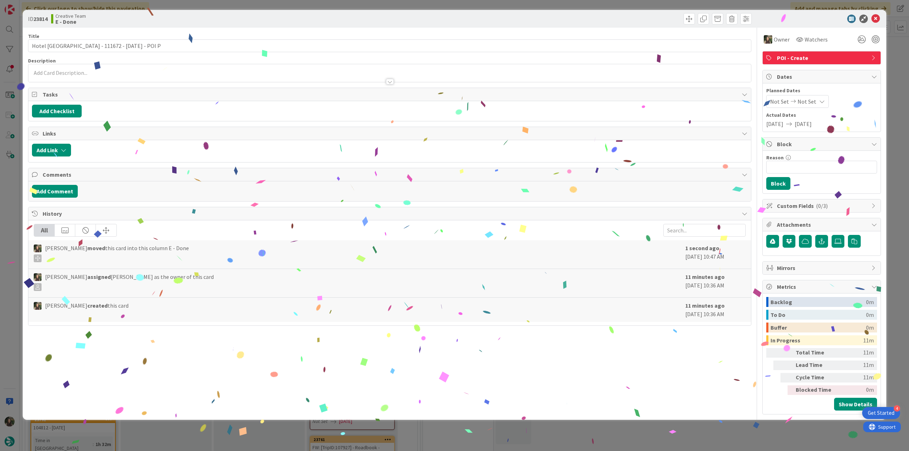
click at [545, 246] on div "ID 23814 Creative Team E - Done Title 38 / 128 Hotel [GEOGRAPHIC_DATA] - 111672…" at bounding box center [454, 225] width 909 height 451
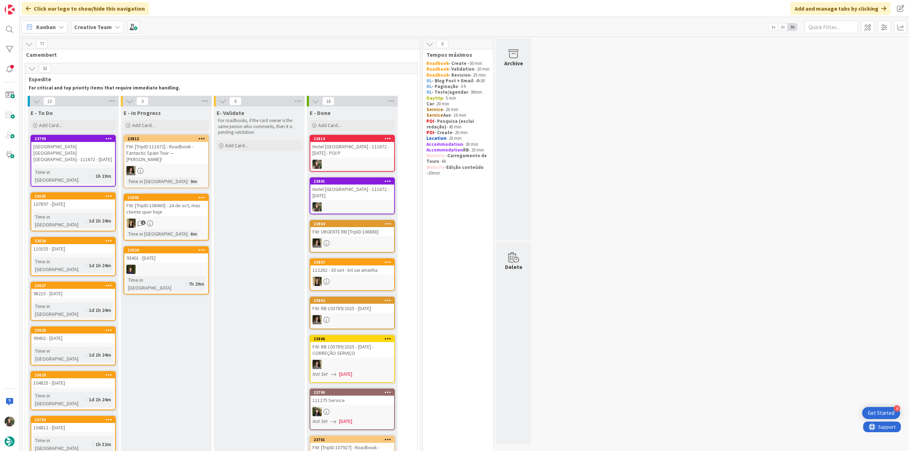
click at [101, 155] on div "[GEOGRAPHIC_DATA] [GEOGRAPHIC_DATA] [GEOGRAPHIC_DATA] - 111672 - [DATE]" at bounding box center [73, 153] width 84 height 22
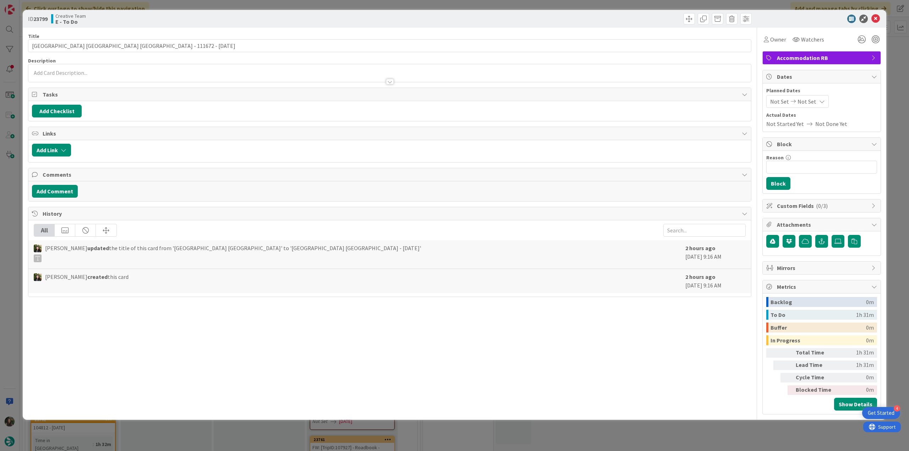
click at [10, 201] on div "ID 23799 Creative Team E - To Do Title 54 / [GEOGRAPHIC_DATA] [GEOGRAPHIC_DATA]…" at bounding box center [454, 225] width 909 height 451
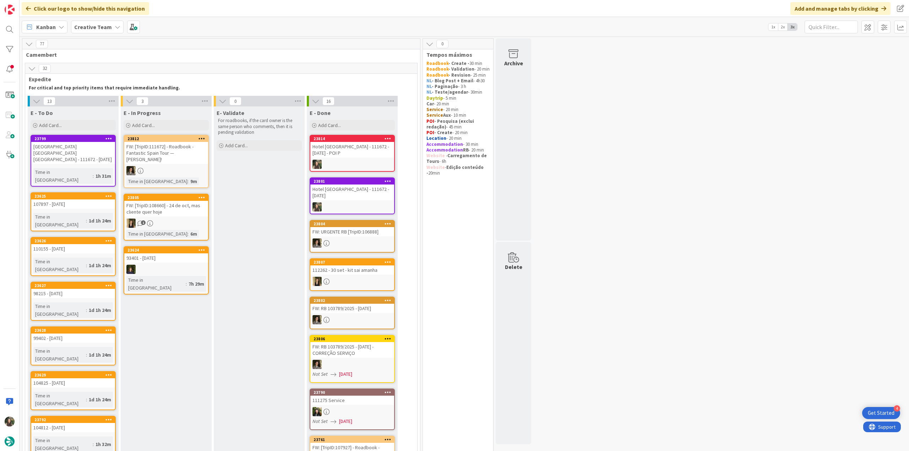
click at [77, 156] on div "[GEOGRAPHIC_DATA] [GEOGRAPHIC_DATA] [GEOGRAPHIC_DATA] - 111672 - [DATE]" at bounding box center [73, 153] width 84 height 22
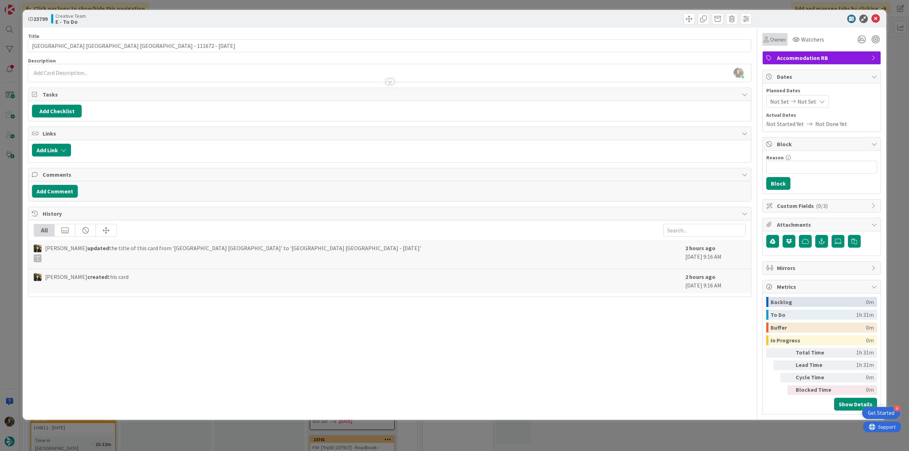
click at [545, 40] on span "Owner" at bounding box center [778, 39] width 16 height 9
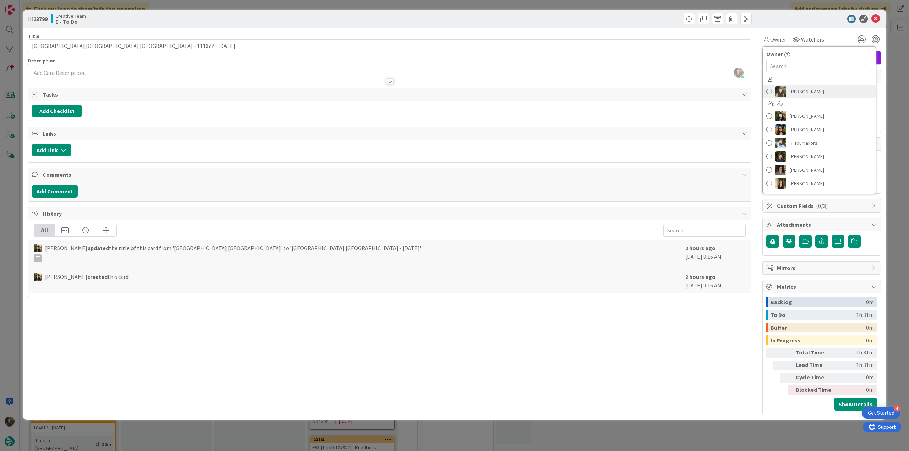
click at [545, 94] on span "[PERSON_NAME]" at bounding box center [806, 91] width 34 height 11
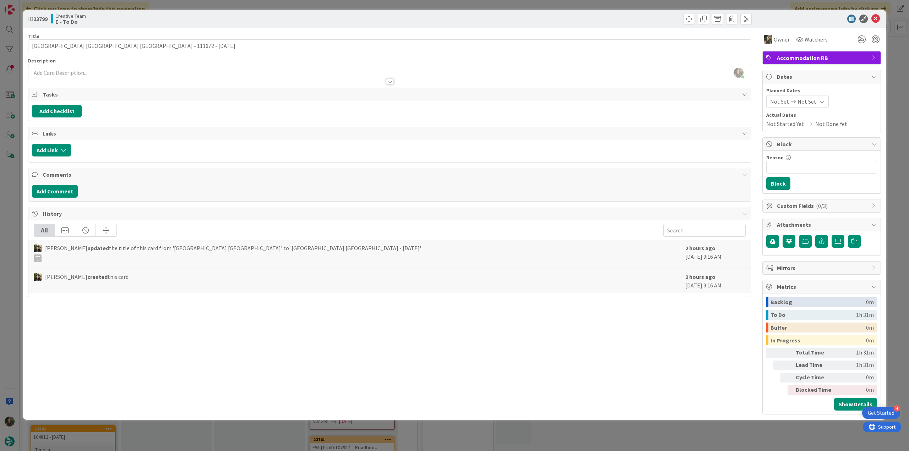
click at [5, 209] on div "ID 23799 Creative Team E - To Do Title 54 / 128 [GEOGRAPHIC_DATA] [GEOGRAPHIC_D…" at bounding box center [454, 225] width 909 height 451
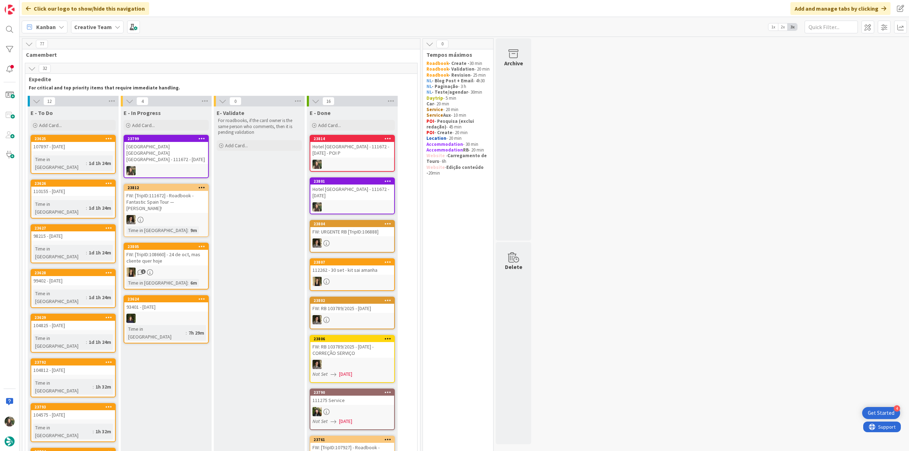
click at [177, 153] on div "[GEOGRAPHIC_DATA] [GEOGRAPHIC_DATA] [GEOGRAPHIC_DATA] - 111672 - [DATE]" at bounding box center [166, 153] width 84 height 22
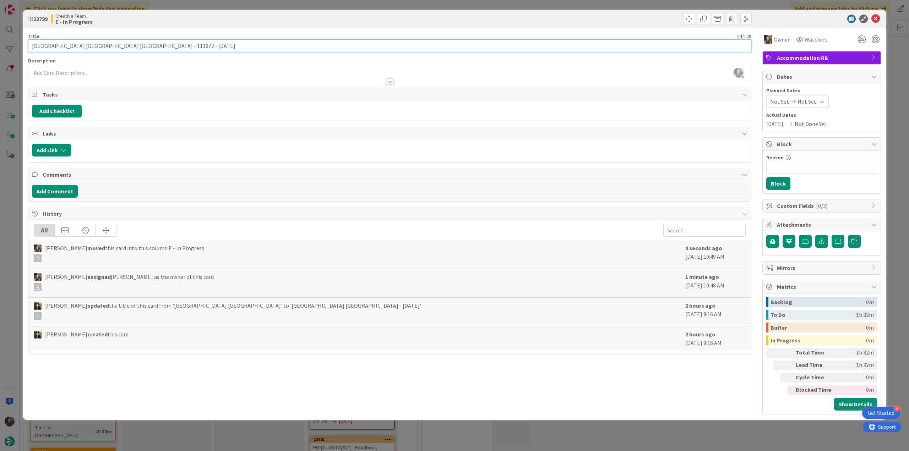
drag, startPoint x: 129, startPoint y: 47, endPoint x: 18, endPoint y: 50, distance: 111.5
click at [18, 50] on div "ID 23799 Creative Team E - In Progress Title 54 / 128 [GEOGRAPHIC_DATA] [GEOGRA…" at bounding box center [454, 225] width 909 height 451
click at [7, 246] on div "ID 23799 Creative Team E - In Progress Title 54 / 128 [GEOGRAPHIC_DATA] [GEOGRA…" at bounding box center [454, 225] width 909 height 451
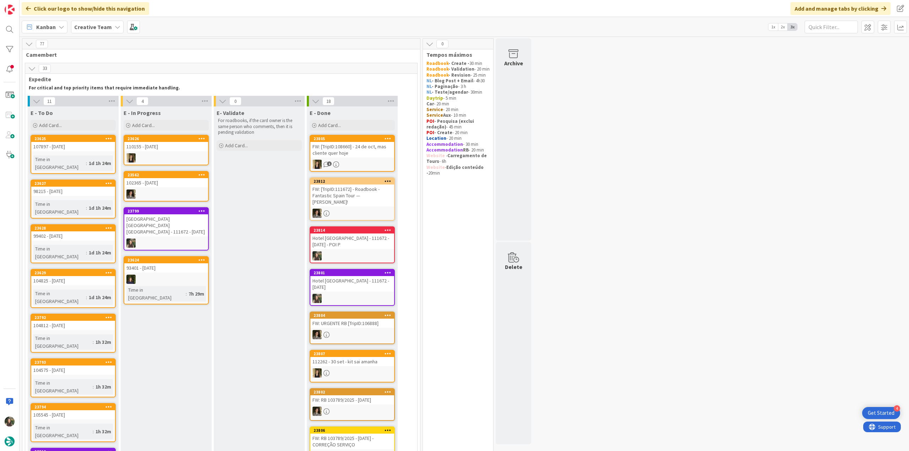
click at [163, 226] on div "[GEOGRAPHIC_DATA] [GEOGRAPHIC_DATA] [GEOGRAPHIC_DATA] - 111672 - [DATE]" at bounding box center [166, 225] width 84 height 22
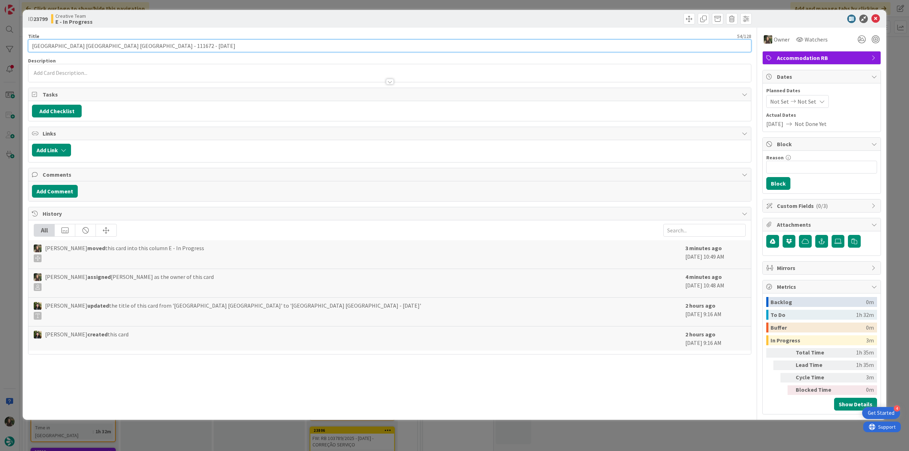
drag, startPoint x: 32, startPoint y: 45, endPoint x: 128, endPoint y: 47, distance: 96.2
click at [128, 47] on input "[GEOGRAPHIC_DATA] [GEOGRAPHIC_DATA] [GEOGRAPHIC_DATA] - 111672 - [DATE]" at bounding box center [389, 45] width 723 height 13
click at [11, 181] on div "ID 23799 Creative Team E - In Progress Title 54 / [GEOGRAPHIC_DATA] [GEOGRAPHIC…" at bounding box center [454, 225] width 909 height 451
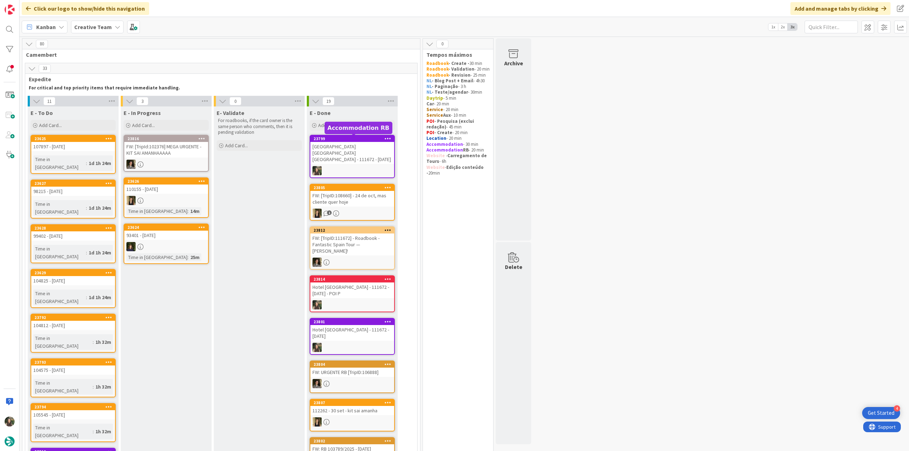
click at [375, 147] on div "[GEOGRAPHIC_DATA] [GEOGRAPHIC_DATA] [GEOGRAPHIC_DATA] - 111672 - [DATE]" at bounding box center [352, 153] width 84 height 22
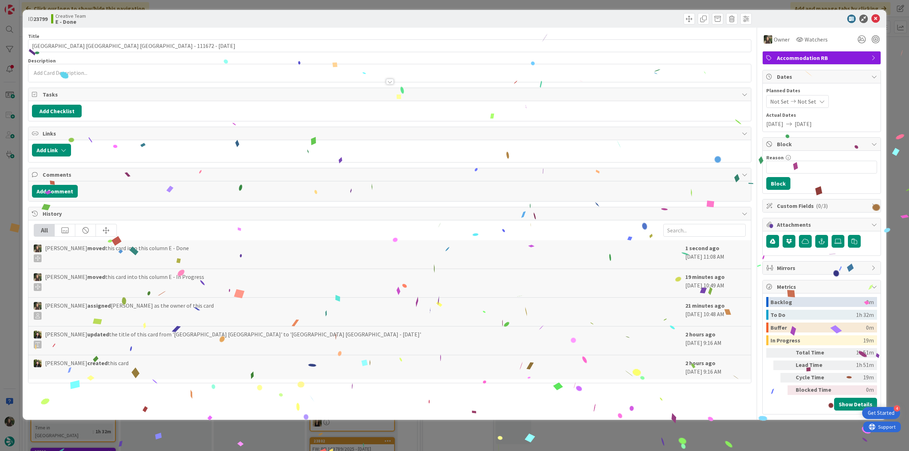
click at [545, 246] on div "ID 23799 Creative Team E - Done Title 54 / 128 [GEOGRAPHIC_DATA] [GEOGRAPHIC_DA…" at bounding box center [454, 225] width 909 height 451
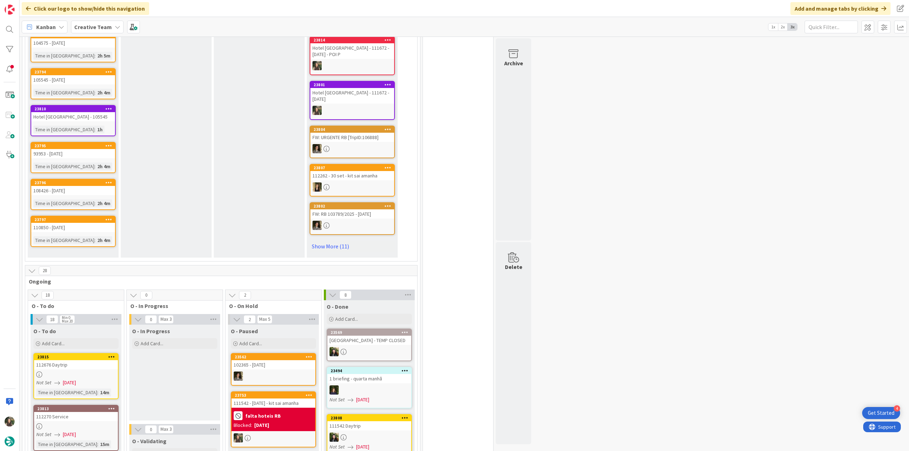
scroll to position [355, 0]
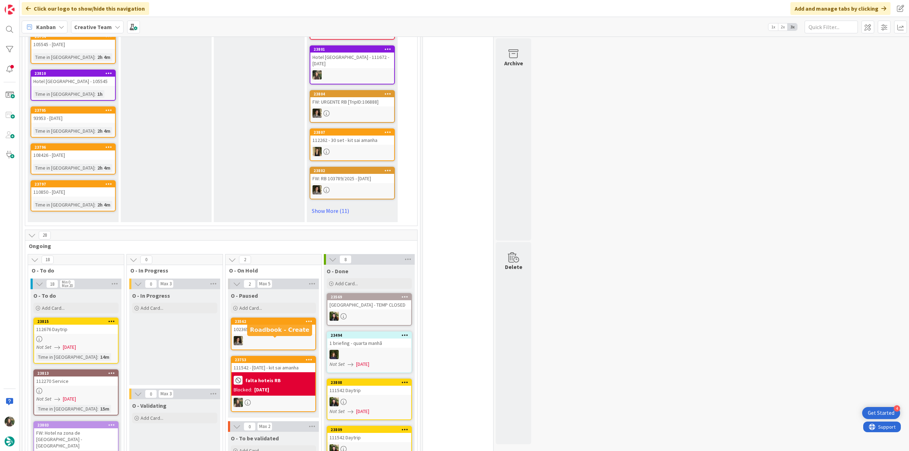
click at [269, 386] on div "[DATE]" at bounding box center [261, 389] width 15 height 7
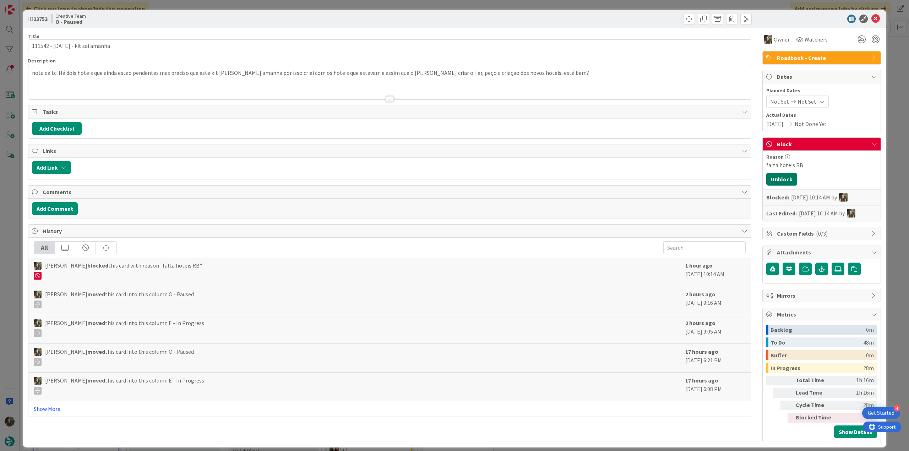
click at [781, 180] on button "Unblock" at bounding box center [781, 179] width 31 height 13
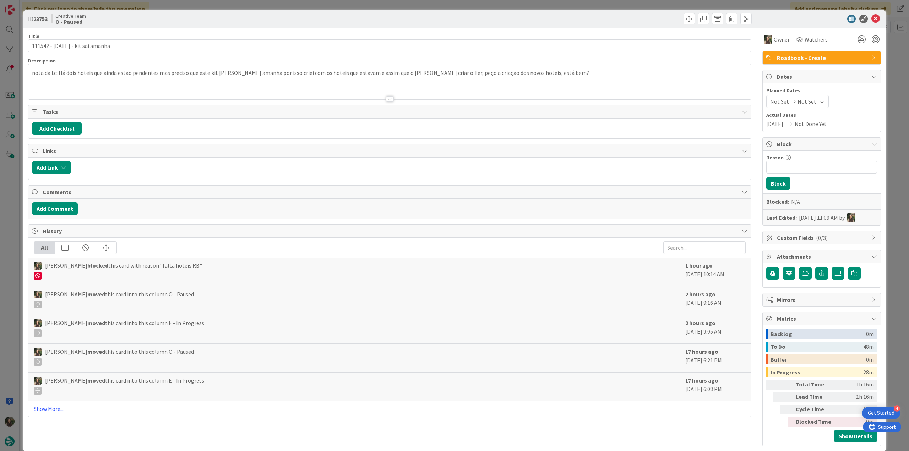
click at [894, 126] on div "ID 23753 Creative Team O - Paused Title 31 / 128 111542 - 1 oct - kit sai amanh…" at bounding box center [454, 225] width 909 height 451
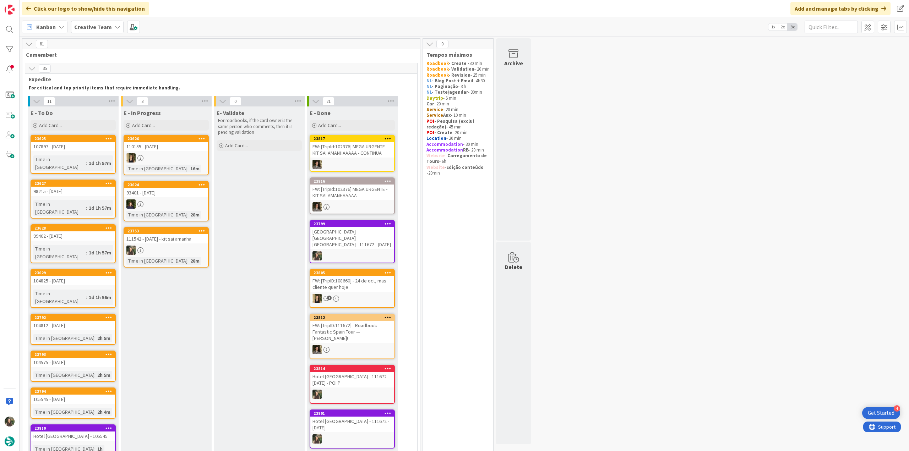
click at [187, 238] on div "111542 - [DATE] - kit sai amanha" at bounding box center [166, 238] width 84 height 9
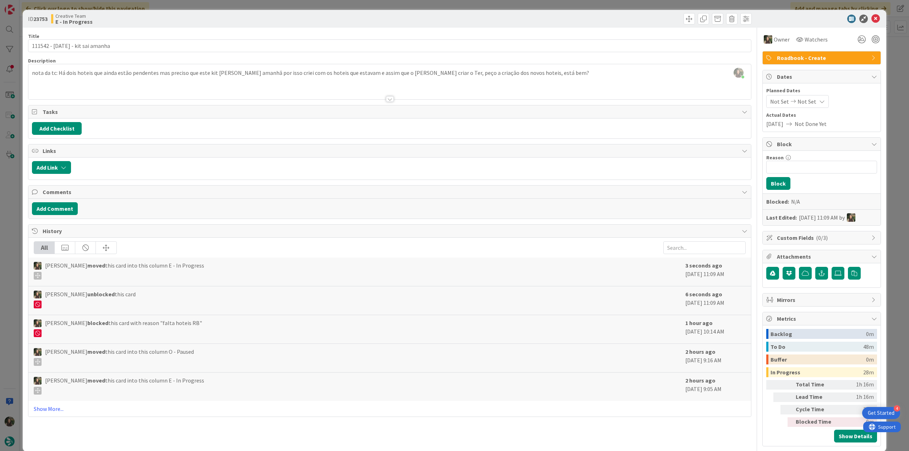
click at [9, 213] on div "ID 23753 Creative Team E - In Progress Title 31 / 128 111542 - 1 oct - kit sai …" at bounding box center [454, 225] width 909 height 451
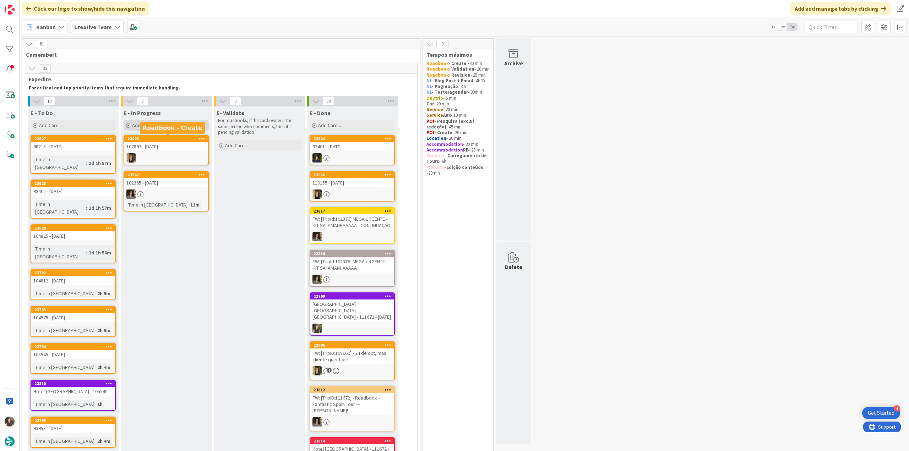
click at [164, 121] on div "Add Card..." at bounding box center [166, 125] width 85 height 11
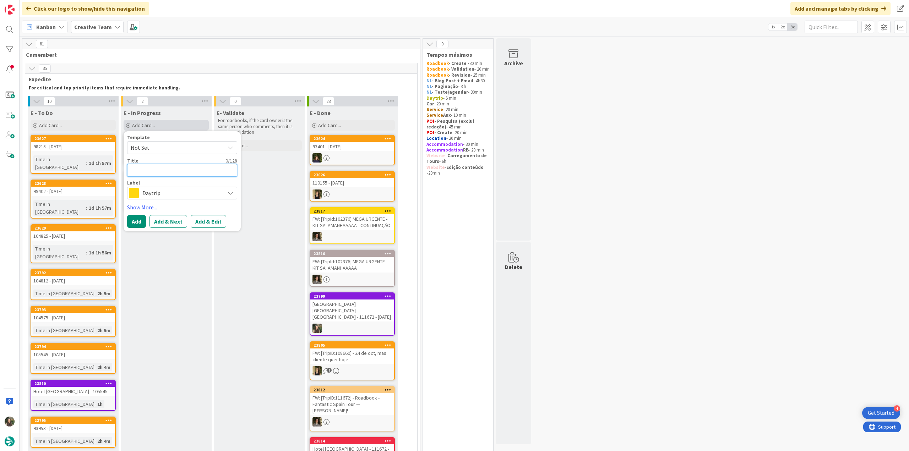
type textarea "G"
type textarea "x"
type textarea "GP"
type textarea "x"
type textarea "GPS"
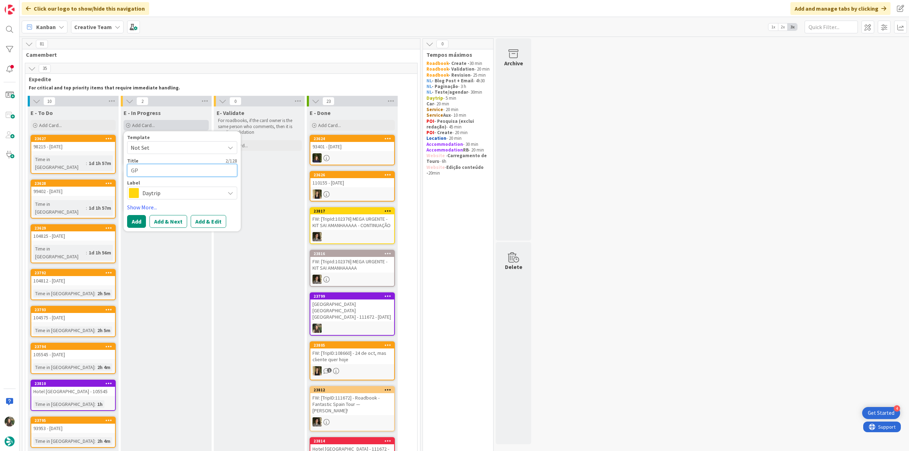
type textarea "x"
type textarea "GPS"
type textarea "x"
type textarea "GPS P"
type textarea "x"
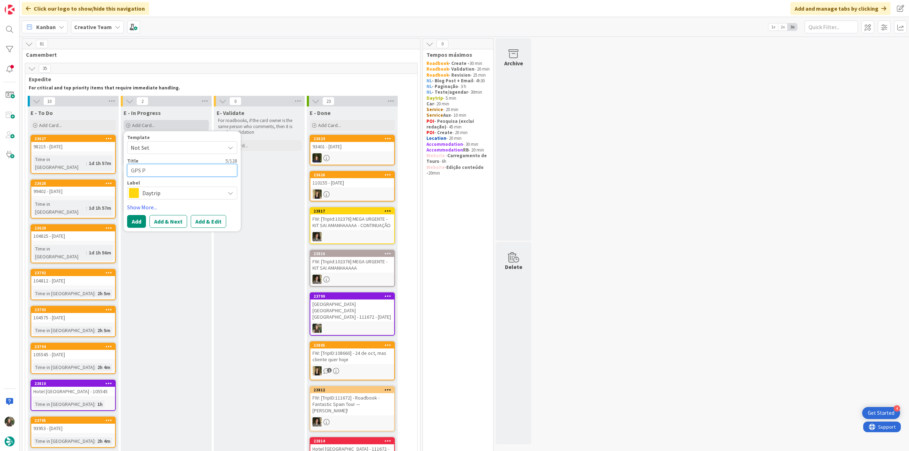
type textarea "GPS Po"
type textarea "x"
type textarea "GPS Poi"
type textarea "x"
type textarea "GPS Poin"
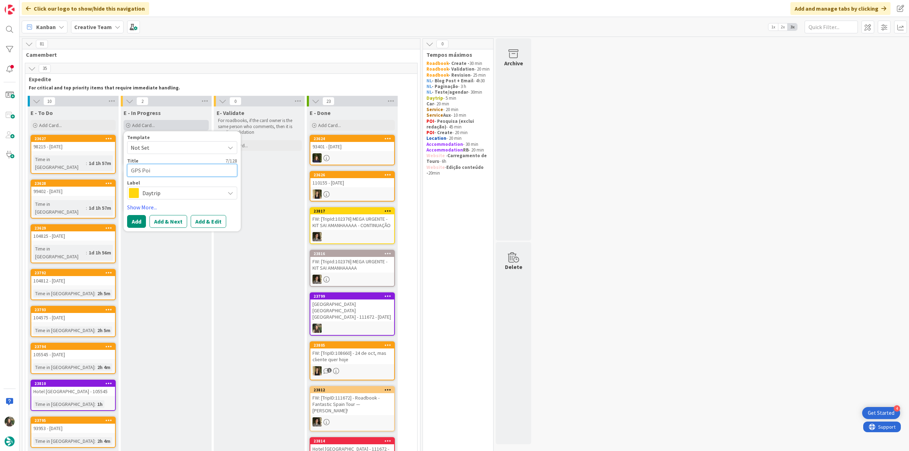
type textarea "x"
type textarea "GPS Point"
type textarea "x"
type textarea "GPS Point"
type textarea "x"
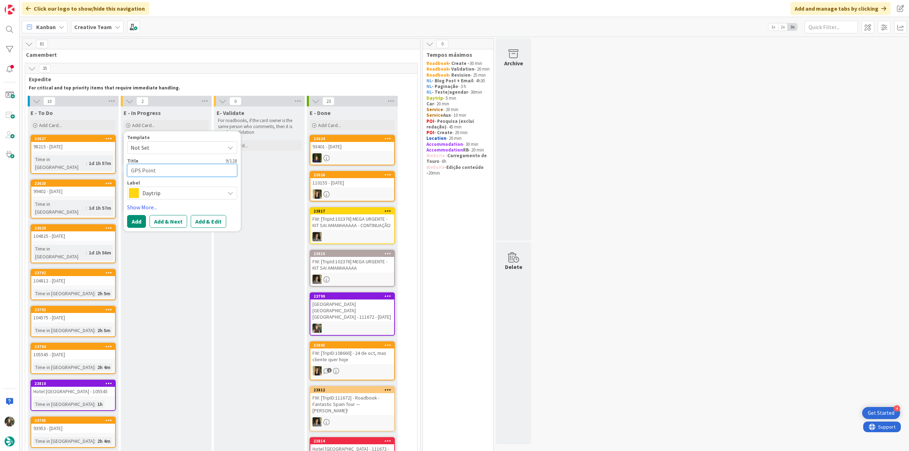
type textarea "GPS Point -"
type textarea "x"
type textarea "GPS Point -"
type textarea "x"
type textarea "GPS Point - 1"
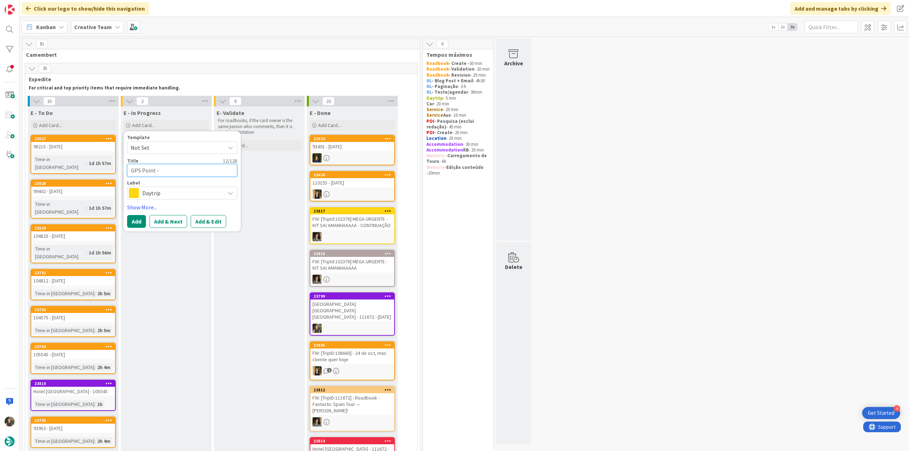
type textarea "x"
type textarea "GPS Point - 11"
type textarea "x"
type textarea "GPS Point - 115"
type textarea "x"
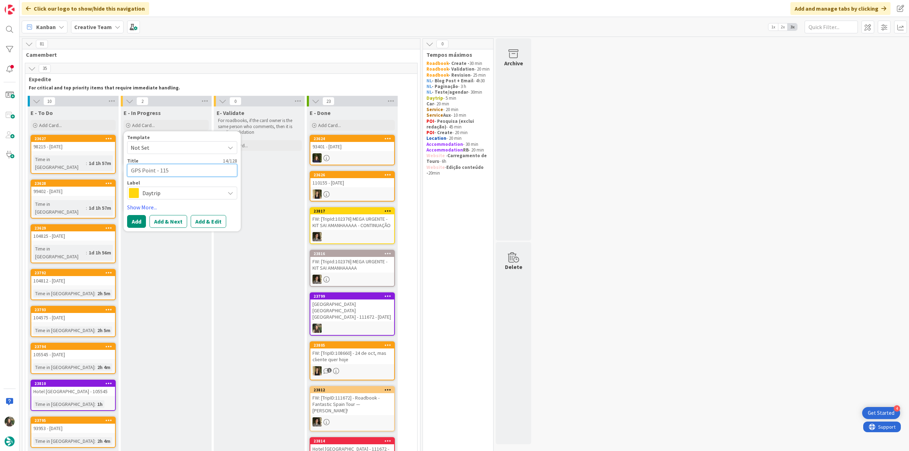
type textarea "GPS Point - 1154"
type textarea "x"
type textarea "GPS Point - 11542"
type textarea "x"
type textarea "GPS Point - 11542"
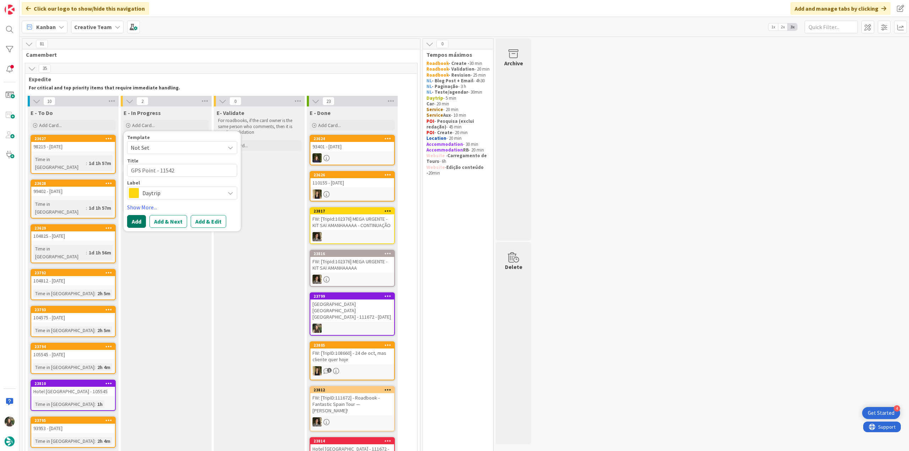
click at [130, 219] on button "Add" at bounding box center [136, 221] width 19 height 13
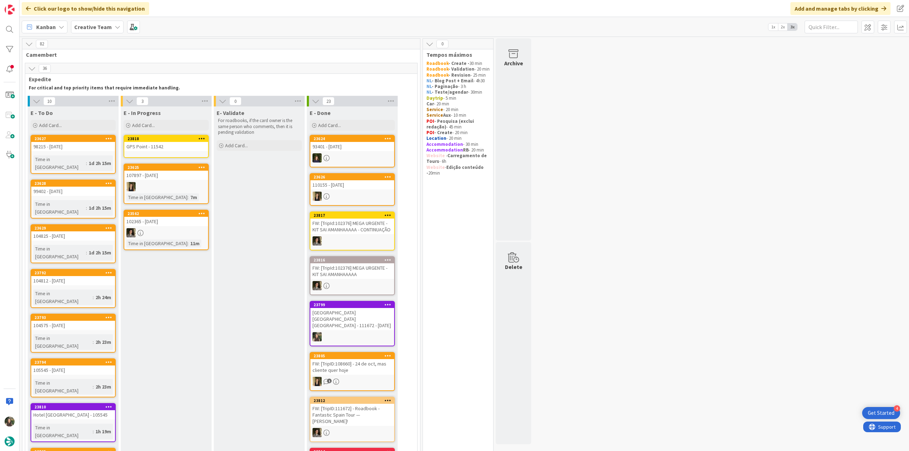
click at [154, 144] on div "GPS Point - 11542" at bounding box center [166, 146] width 84 height 9
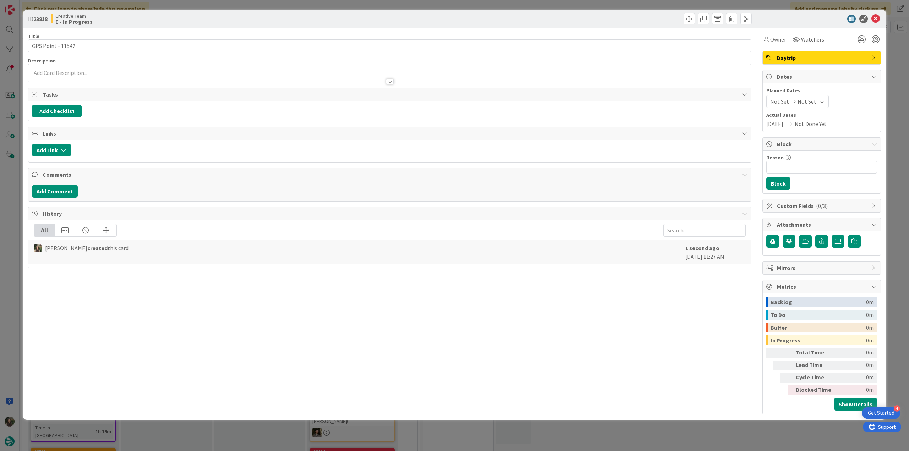
click at [802, 64] on div "Daytrip" at bounding box center [821, 57] width 119 height 13
click at [802, 62] on span "Daytrip" at bounding box center [822, 58] width 91 height 9
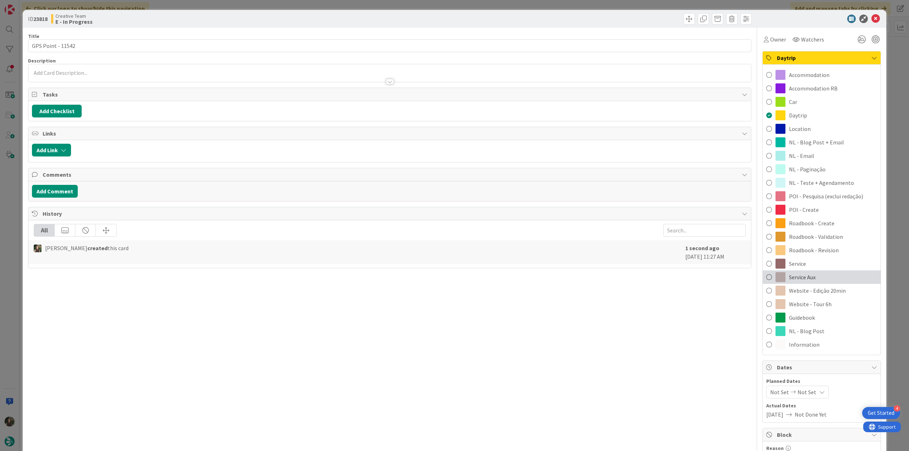
click at [804, 274] on span "Service Aux" at bounding box center [802, 277] width 27 height 9
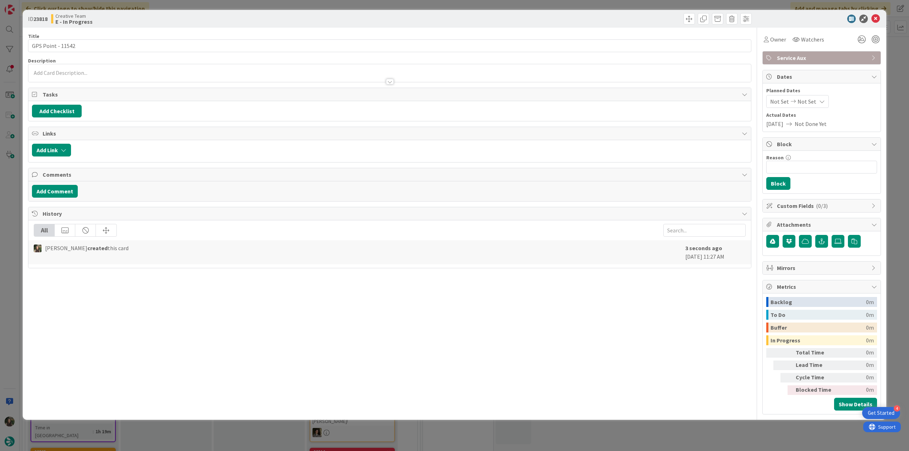
click at [892, 186] on div "ID 23818 Creative Team E - In Progress Title 17 / 128 GPS Point - 11542 Descrip…" at bounding box center [454, 225] width 909 height 451
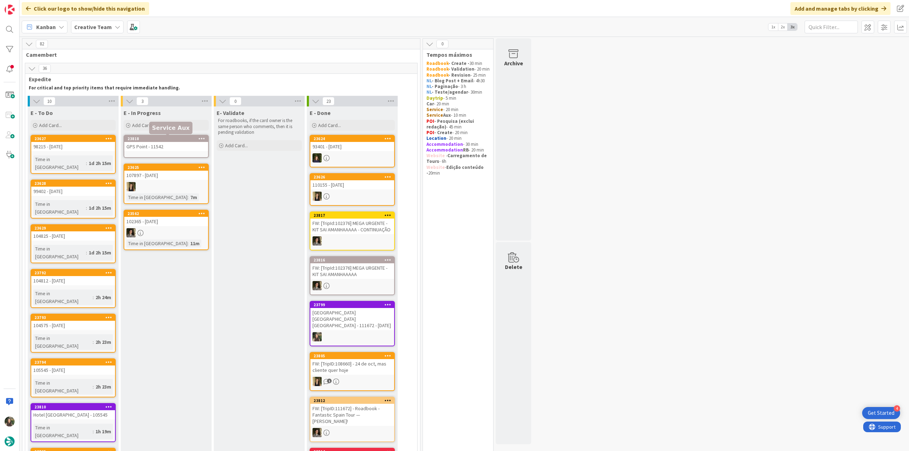
click at [173, 141] on div "23818" at bounding box center [167, 138] width 81 height 5
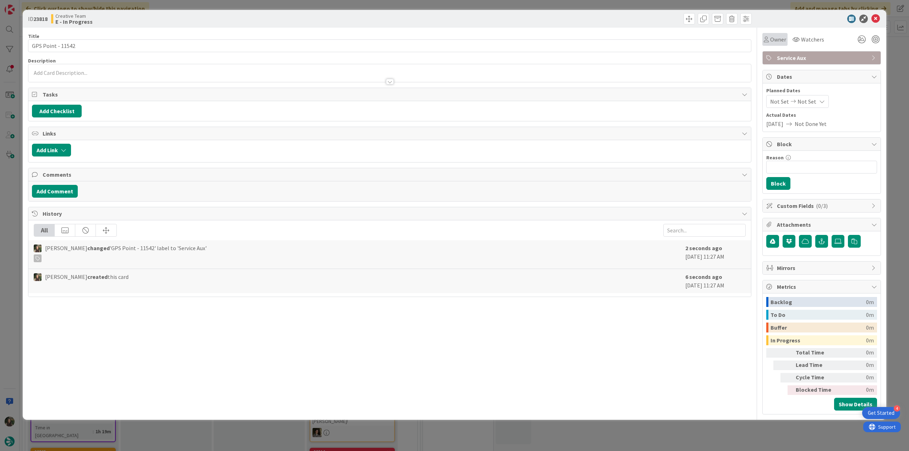
click at [765, 40] on icon at bounding box center [765, 40] width 5 height 6
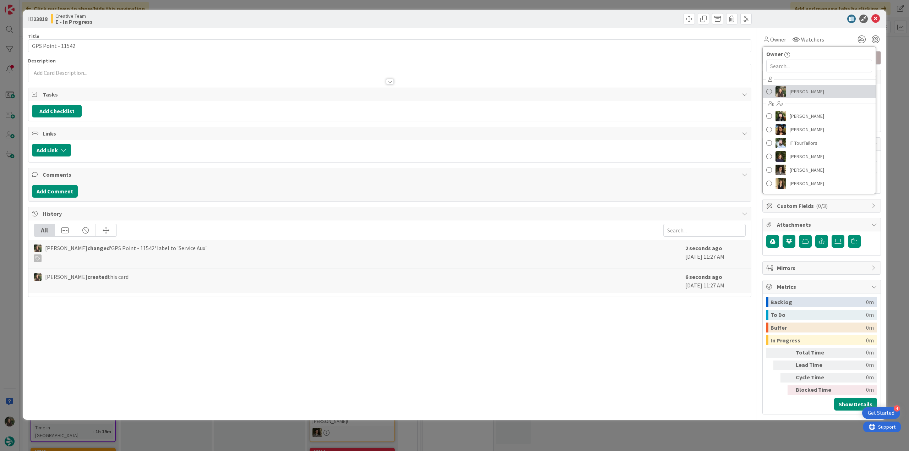
click at [784, 91] on img at bounding box center [780, 91] width 11 height 11
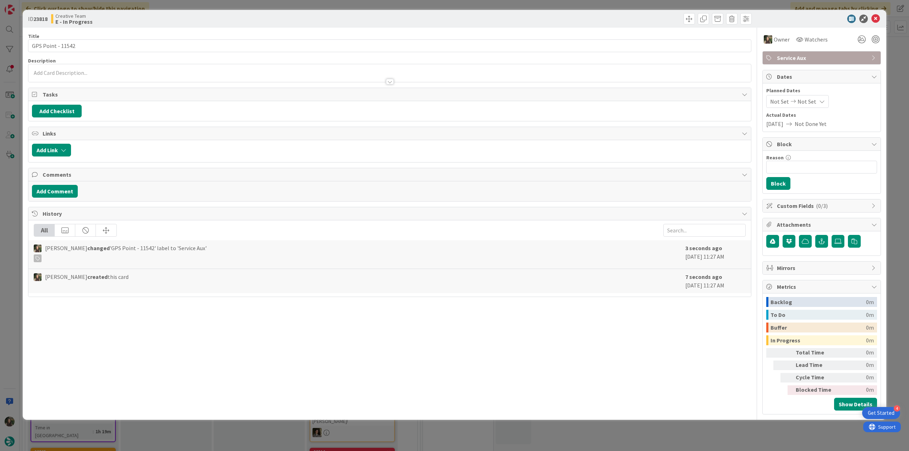
click at [897, 42] on div "ID 23818 Creative Team E - In Progress Title 17 / 128 GPS Point - 11542 Descrip…" at bounding box center [454, 225] width 909 height 451
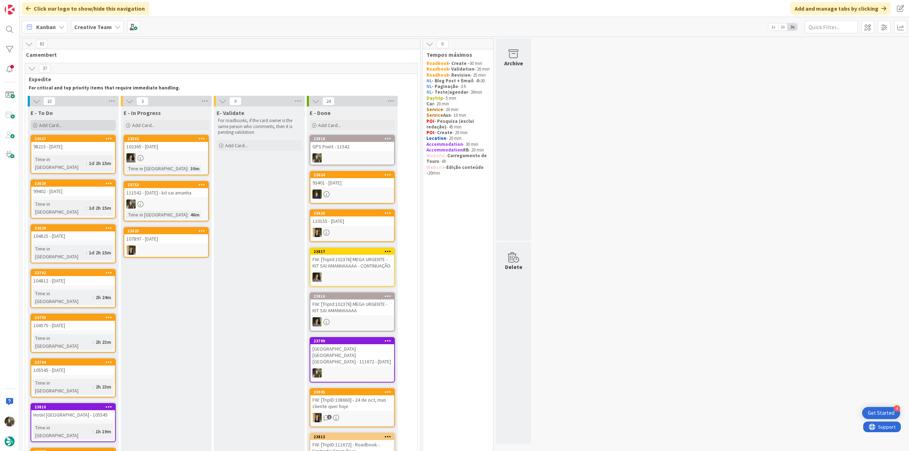
click at [78, 127] on div "Add Card..." at bounding box center [73, 125] width 85 height 11
type textarea "x"
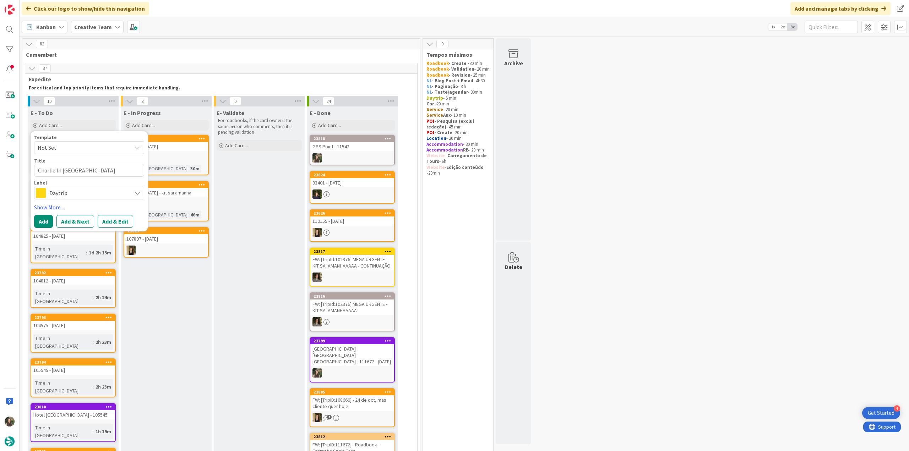
type textarea "Charlie In Pesaro"
click at [82, 189] on span "Daytrip" at bounding box center [88, 193] width 79 height 10
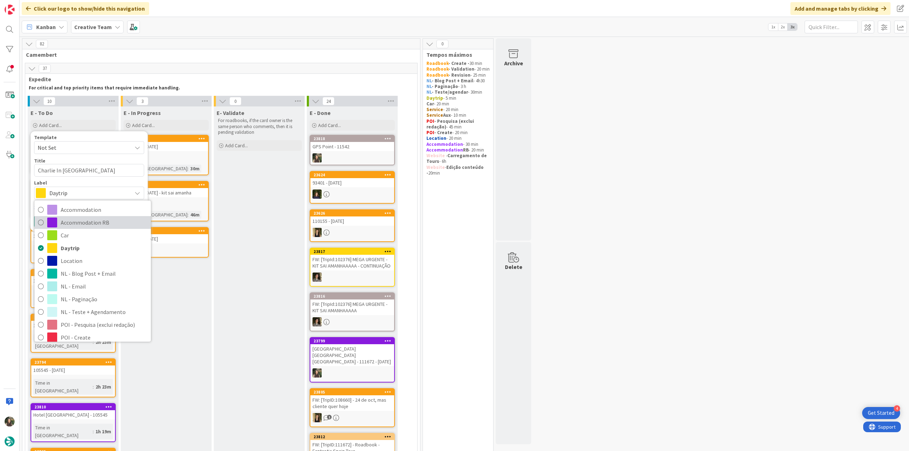
click at [91, 223] on span "Accommodation RB" at bounding box center [104, 222] width 87 height 11
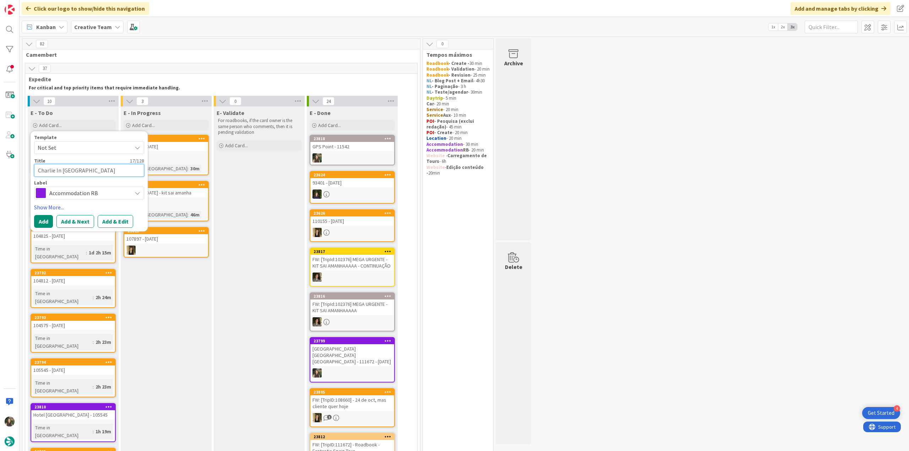
click at [105, 169] on textarea "Charlie In Pesaro" at bounding box center [89, 170] width 110 height 13
type textarea "x"
type textarea "Charlie In Pesaro"
type textarea "x"
type textarea "Charlie In Pesaro -"
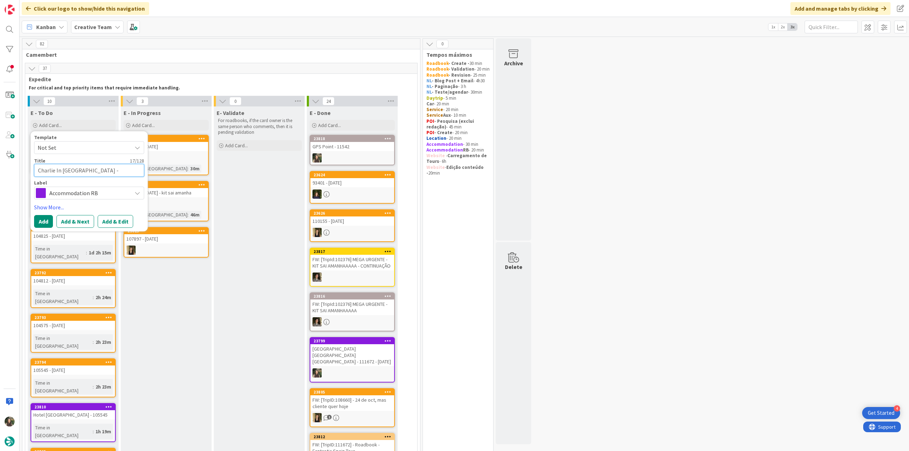
type textarea "x"
type textarea "Charlie In Pesaro -"
paste textarea "111542"
type textarea "x"
type textarea "Charlie In Pesaro - 111542"
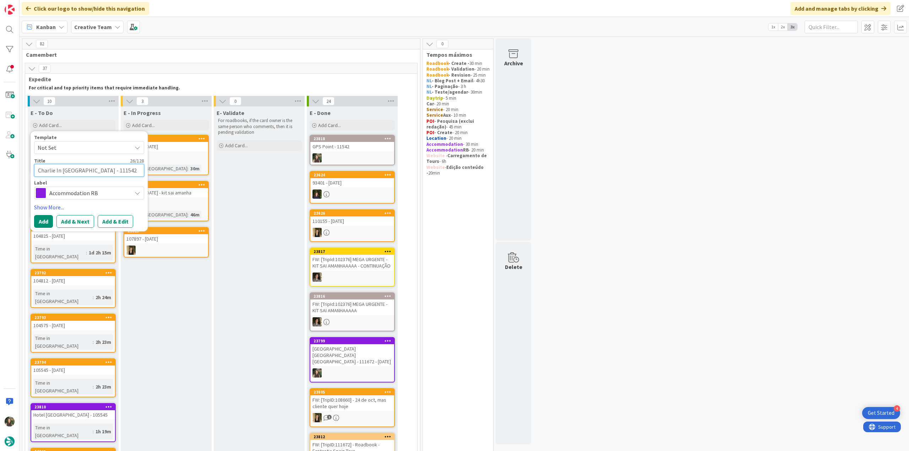
type textarea "x"
type textarea "Charlie In Pesaro - 111542"
click at [45, 220] on button "Add" at bounding box center [43, 221] width 19 height 13
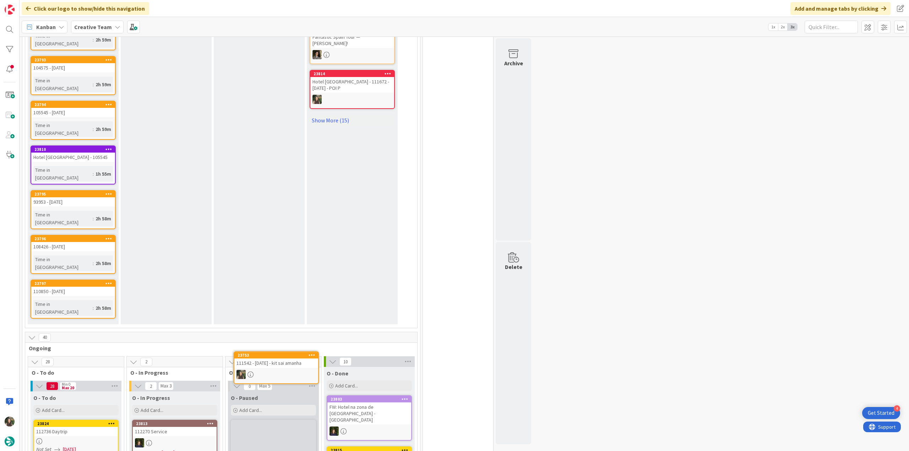
scroll to position [472, 0]
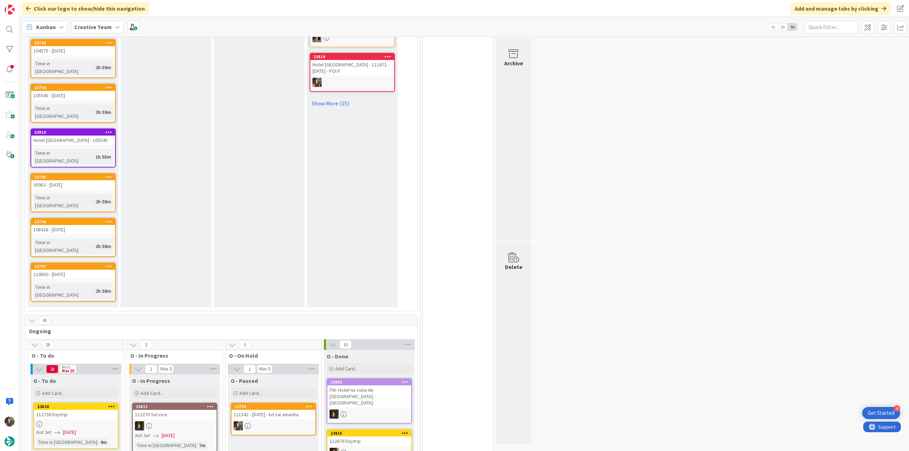
click at [280, 403] on link "23753 111542 - [DATE] - kit sai amanha" at bounding box center [273, 419] width 85 height 33
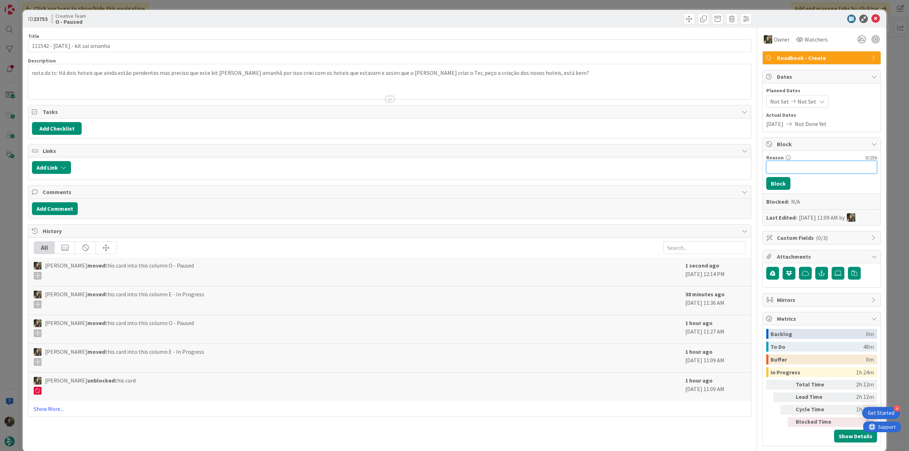
click at [771, 167] on input "Reason" at bounding box center [821, 167] width 111 height 13
type input "falta hotel RB e POI E"
click at [777, 182] on button "Block" at bounding box center [778, 183] width 24 height 13
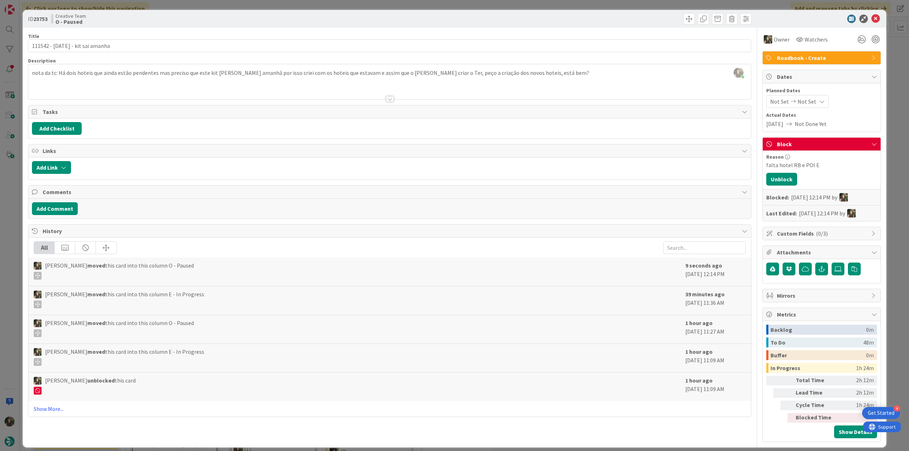
click at [887, 143] on div "ID 23753 Creative Team O - Paused Title 31 / 128 111542 - 1 oct - kit sai amanh…" at bounding box center [454, 225] width 909 height 451
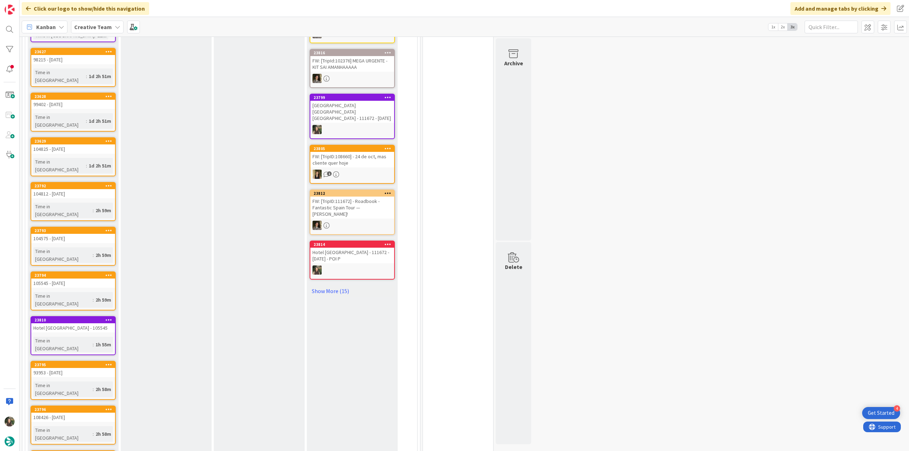
scroll to position [568, 0]
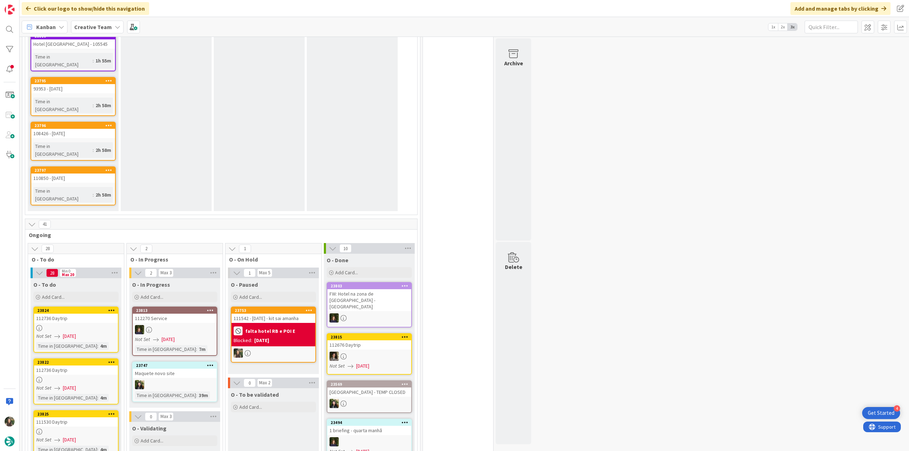
click at [281, 349] on div at bounding box center [273, 353] width 84 height 9
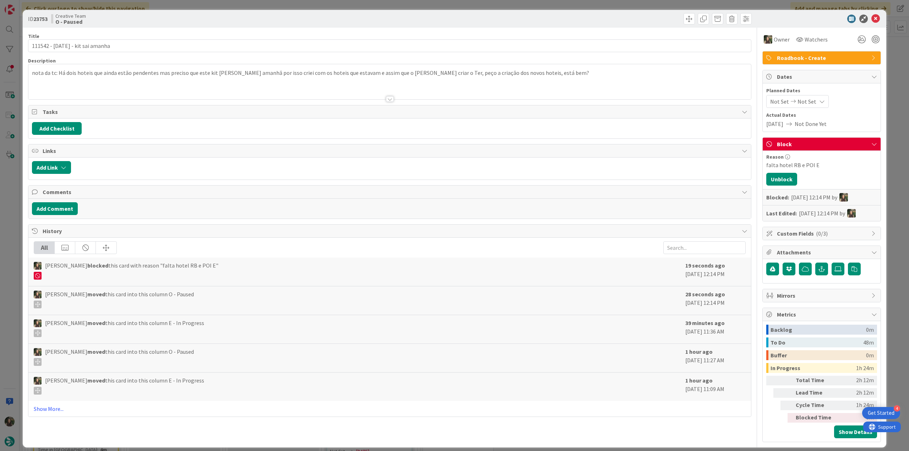
click at [883, 333] on div "ID 23753 Creative Team O - Paused Title 31 / 128 111542 - 1 oct - kit sai amanh…" at bounding box center [454, 225] width 909 height 451
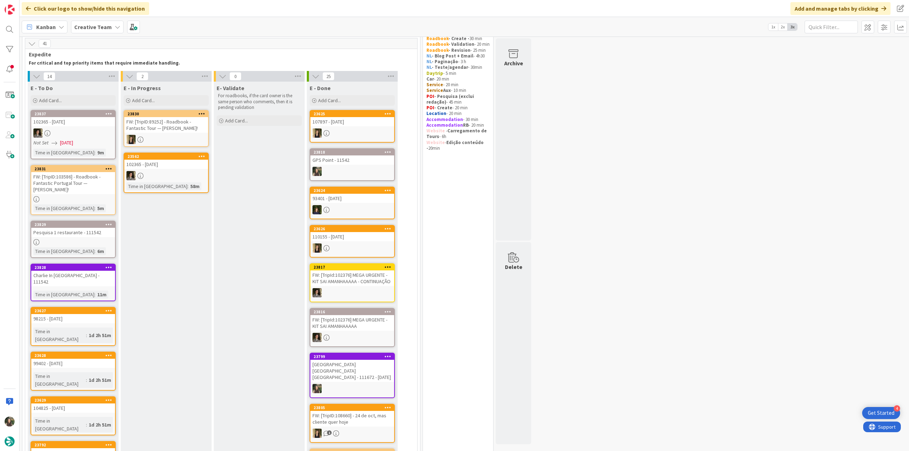
scroll to position [35, 0]
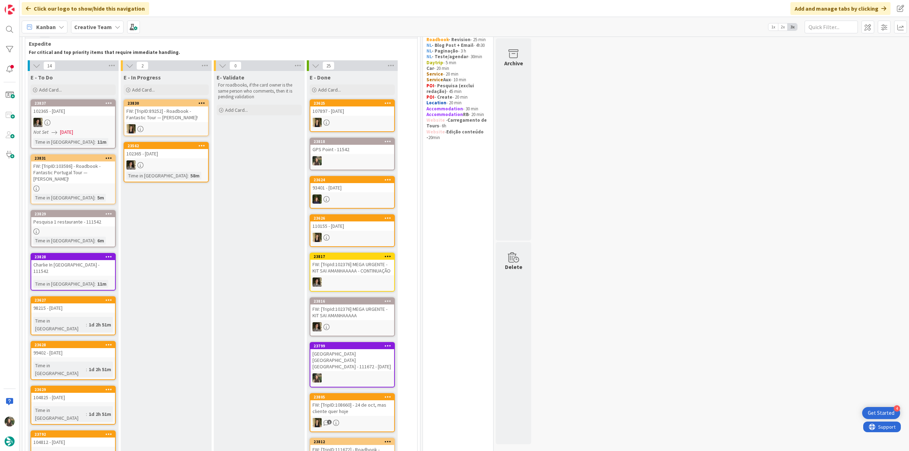
click at [103, 268] on div "Charlie In Pesaro - 111542" at bounding box center [73, 268] width 84 height 16
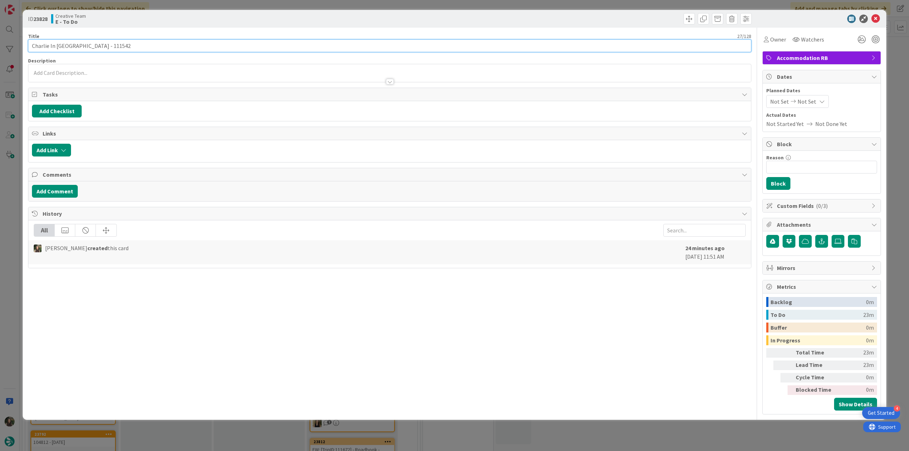
drag, startPoint x: 39, startPoint y: 47, endPoint x: 73, endPoint y: 51, distance: 34.6
click at [73, 51] on input "Charlie In Pesaro - 111542" at bounding box center [389, 45] width 723 height 13
click at [771, 41] on span "Owner" at bounding box center [778, 39] width 16 height 9
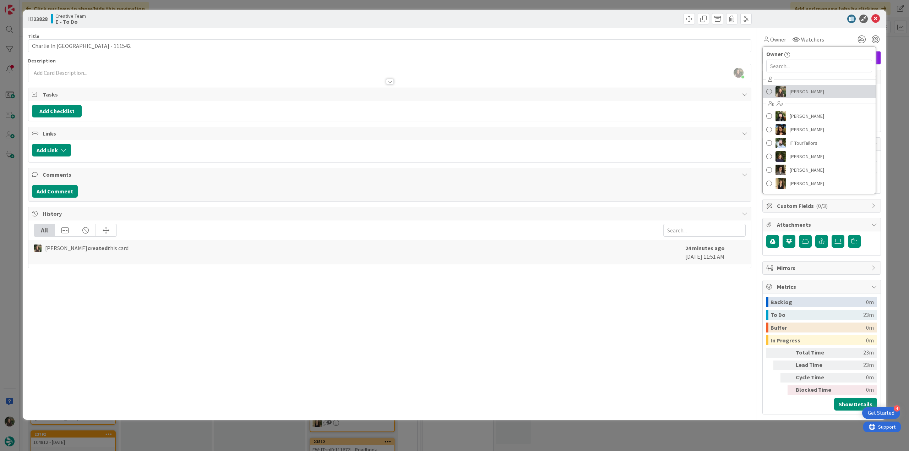
click at [795, 93] on span "[PERSON_NAME]" at bounding box center [806, 91] width 34 height 11
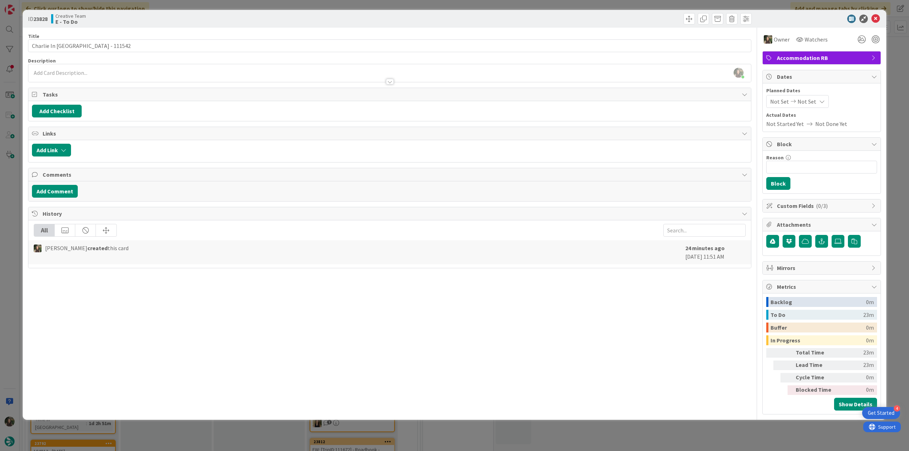
click at [898, 71] on div "ID 23828 Creative Team E - To Do Title 27 / 128 Charlie In Pesaro - 111542 Desc…" at bounding box center [454, 225] width 909 height 451
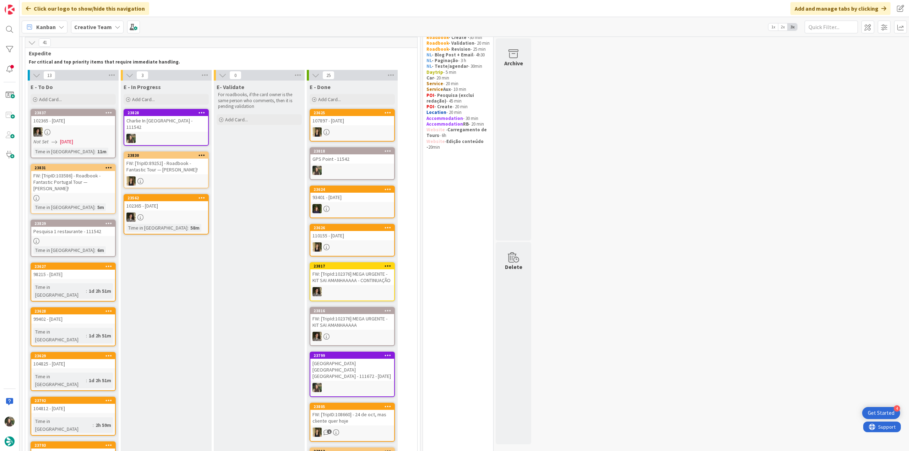
click at [182, 127] on link "23828 Charlie In Pesaro - 111542" at bounding box center [166, 127] width 85 height 37
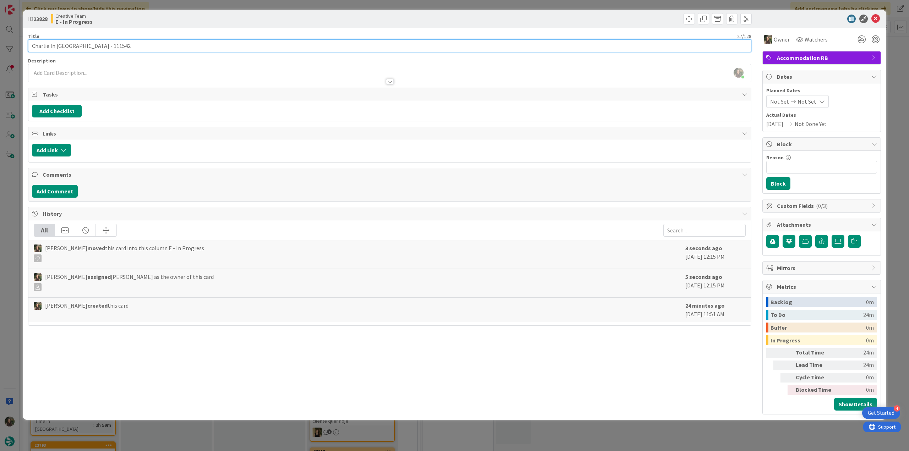
drag, startPoint x: 73, startPoint y: 46, endPoint x: 26, endPoint y: 46, distance: 47.6
click at [26, 46] on div "ID 23828 Creative Team E - In Progress Title 27 / 128 Charlie In Pesaro - 11154…" at bounding box center [454, 215] width 863 height 410
drag, startPoint x: 10, startPoint y: 180, endPoint x: 17, endPoint y: 187, distance: 10.3
click at [10, 180] on div "ID 23828 Creative Team E - In Progress Title 27 / 128 Charlie In Pesaro - 11154…" at bounding box center [454, 225] width 909 height 451
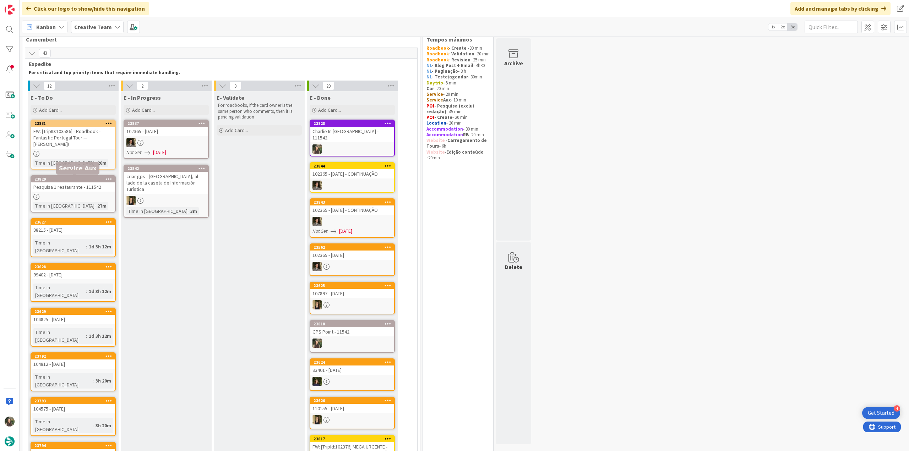
click at [99, 193] on link "23829 Pesquisa 1 restaurante - 111542 Time in Column : 27m" at bounding box center [73, 193] width 85 height 37
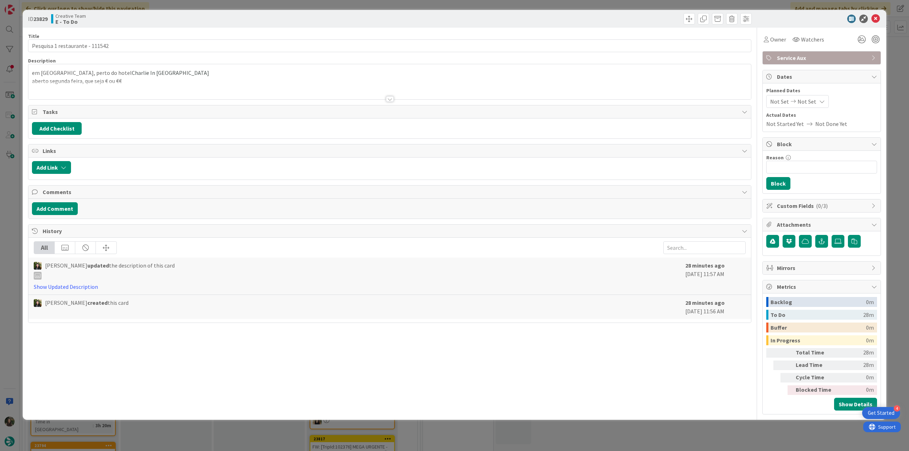
click at [197, 81] on div at bounding box center [389, 90] width 722 height 18
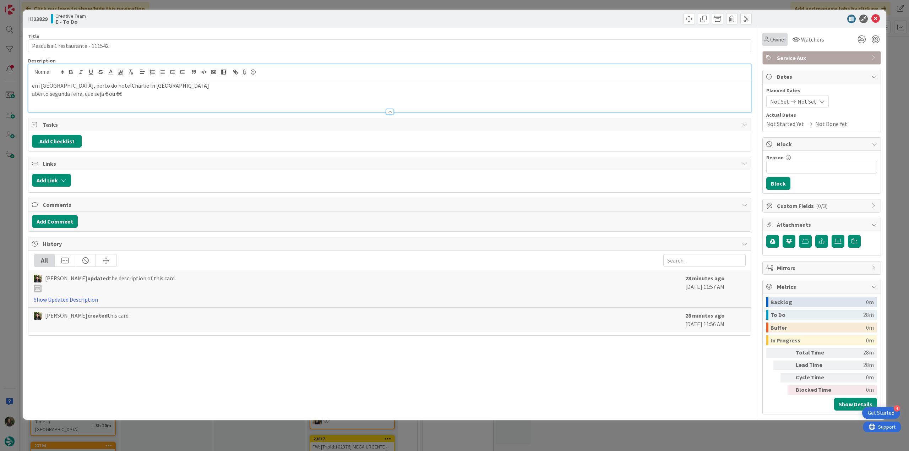
drag, startPoint x: 784, startPoint y: 40, endPoint x: 784, endPoint y: 44, distance: 4.3
click at [784, 40] on span "Owner" at bounding box center [778, 39] width 16 height 9
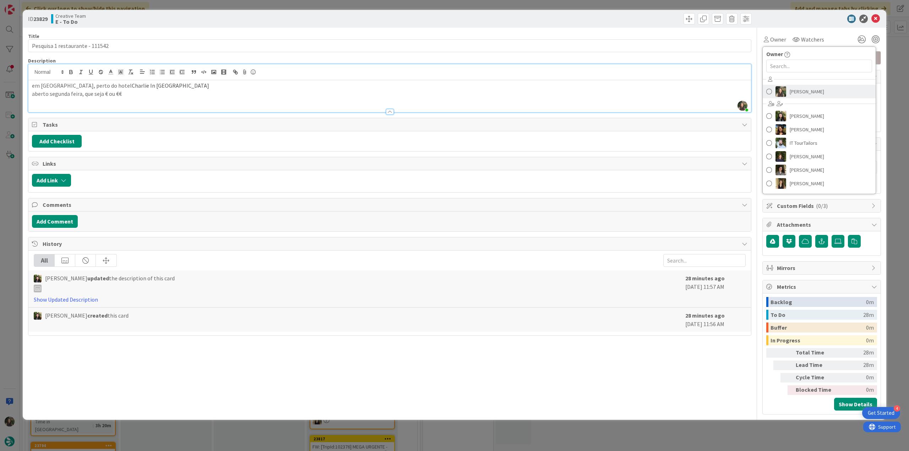
click at [798, 92] on span "[PERSON_NAME]" at bounding box center [806, 91] width 34 height 11
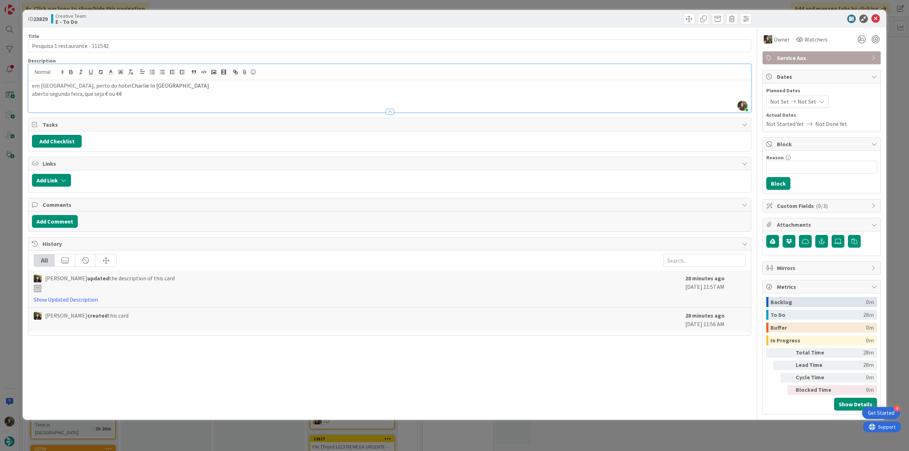
click at [893, 62] on div "ID 23829 Creative Team E - To Do Title 31 / 128 Pesquisa 1 restaurante - 111542…" at bounding box center [454, 225] width 909 height 451
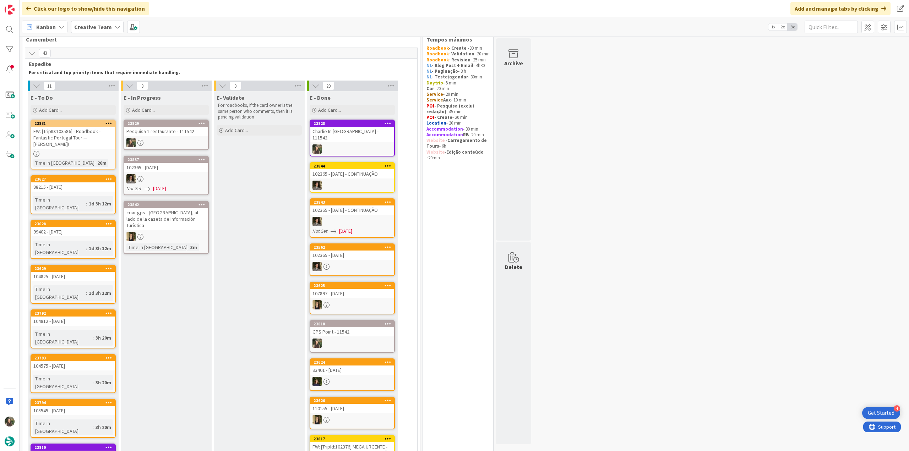
click at [176, 137] on link "23829 Pesquisa 1 restaurante - 111542" at bounding box center [166, 135] width 85 height 31
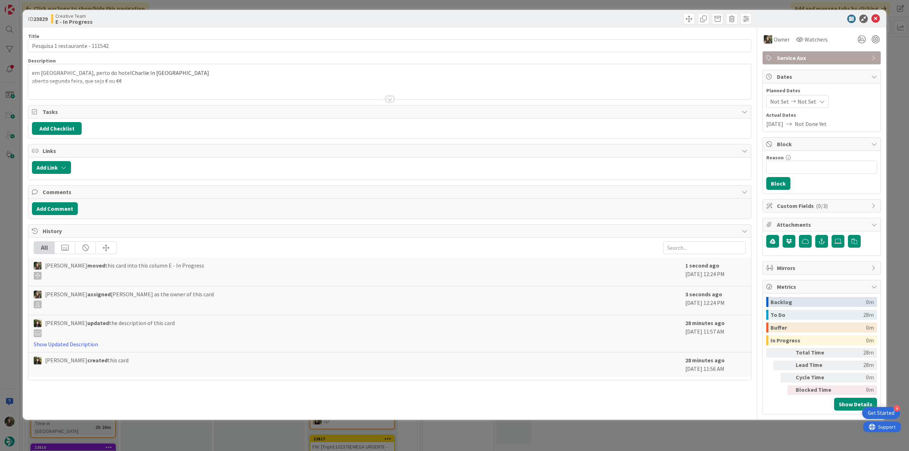
click at [144, 81] on div at bounding box center [389, 90] width 722 height 18
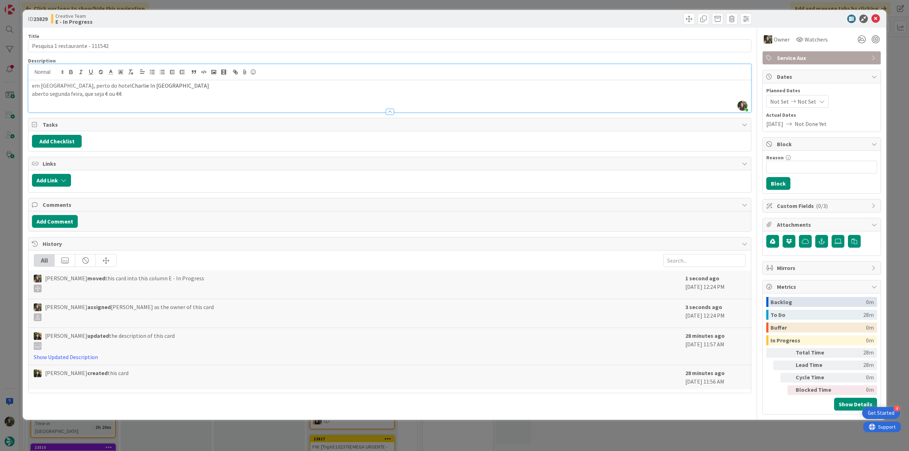
click at [6, 215] on div "ID 23829 Creative Team E - In Progress Title 31 / 128 Pesquisa 1 restaurante - …" at bounding box center [454, 225] width 909 height 451
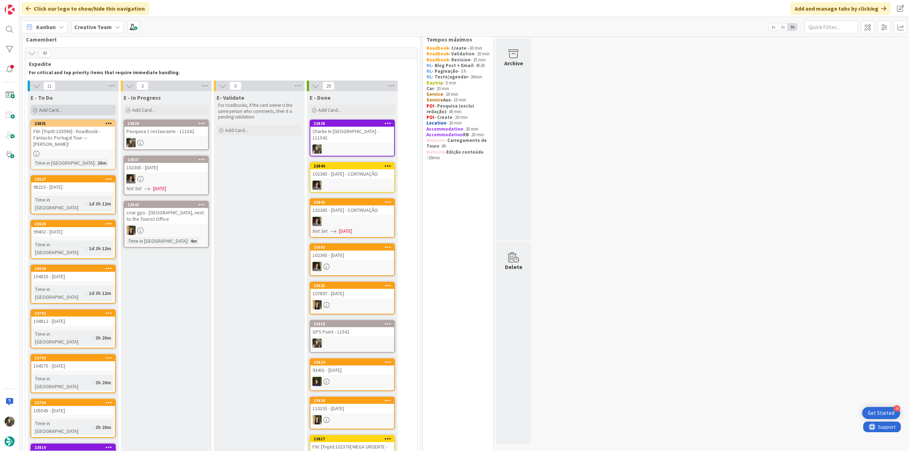
click at [71, 107] on div "Add Card..." at bounding box center [73, 110] width 85 height 11
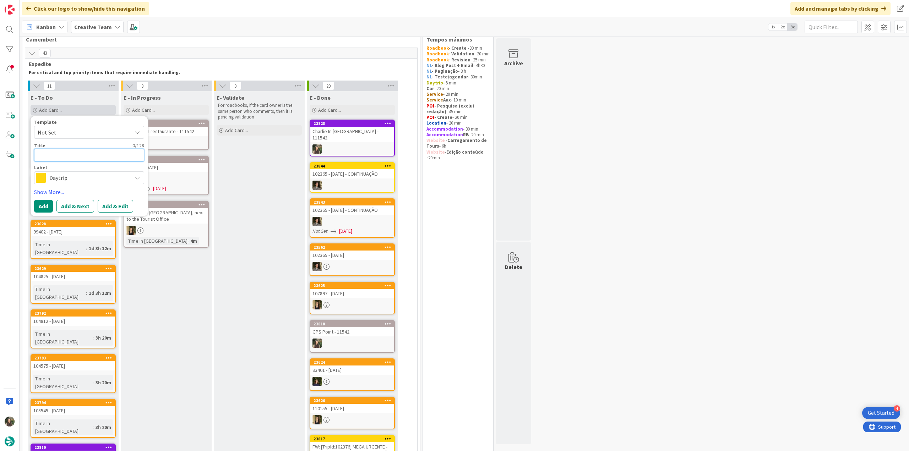
type textarea "€"
type textarea "x"
type textarea "€€"
type textarea "x"
type textarea "€€"
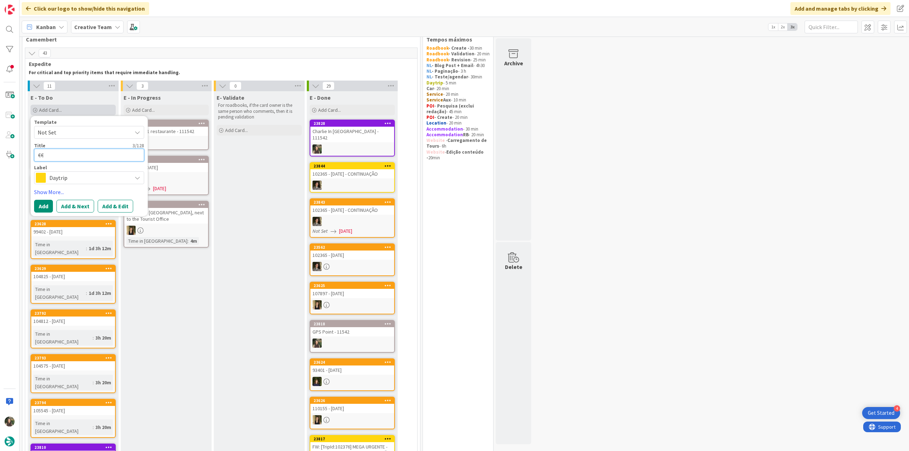
type textarea "x"
type textarea "€€ -"
type textarea "x"
type textarea "€€ -"
paste textarea "Farina"
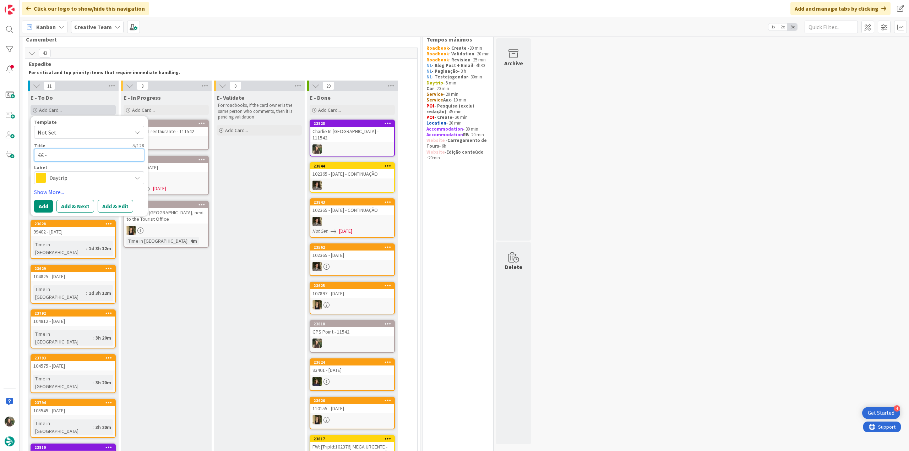
type textarea "x"
type textarea "€€ - Farina"
type textarea "x"
type textarea "€€ - Farina"
type textarea "x"
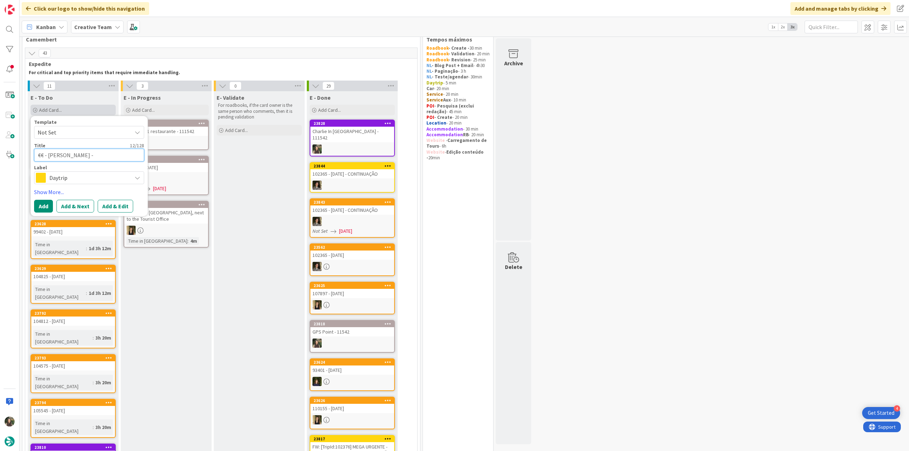
type textarea "€€ - Farina -"
type textarea "x"
type textarea "€€ - Farina - O"
type textarea "x"
type textarea "€€ - Farina - Op"
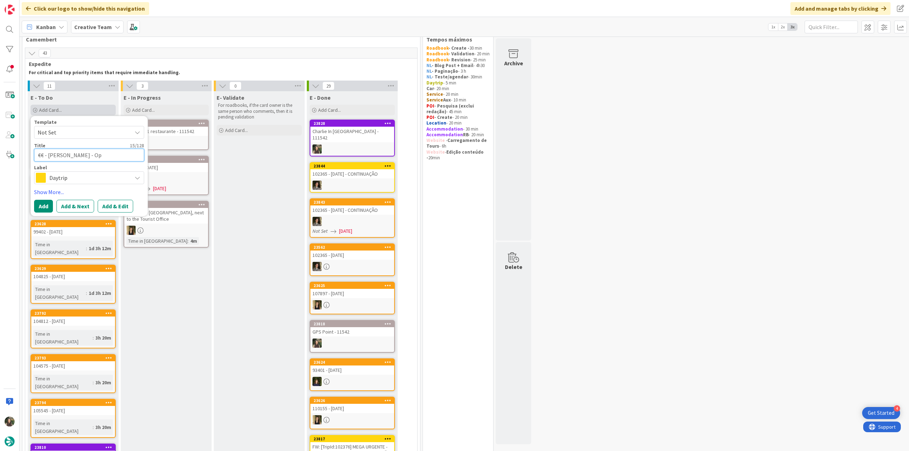
type textarea "x"
type textarea "€€ - Farina - Ope"
type textarea "x"
type textarea "€€ - Farina - Open"
type textarea "x"
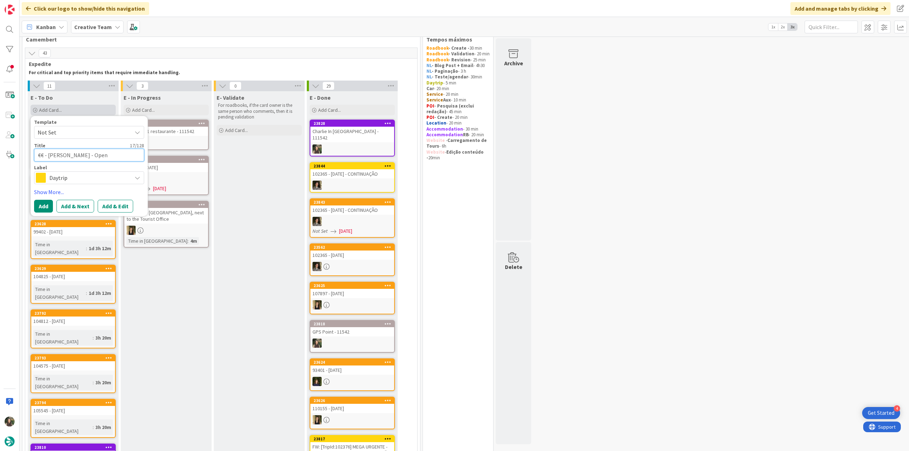
type textarea "€€ - Farina - Open"
type textarea "x"
type textarea "€€ - Farina - Open e"
type textarea "x"
type textarea "€€ - Farina - Open ev"
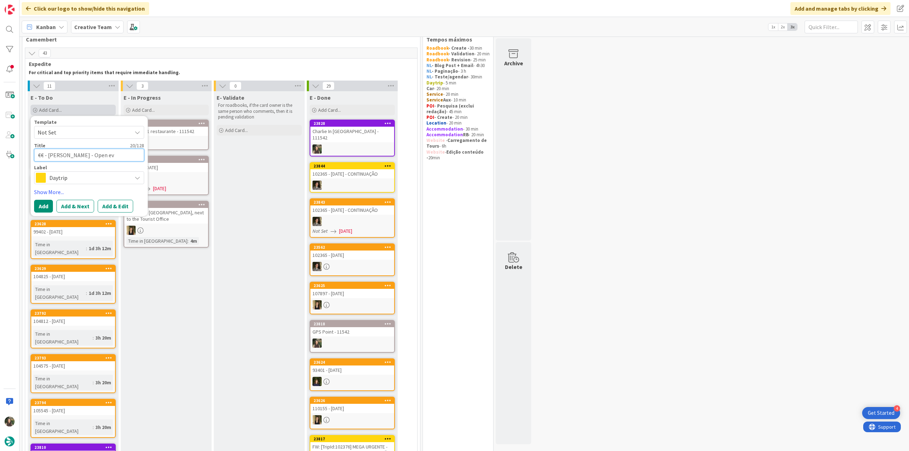
type textarea "x"
type textarea "€€ - Farina - Open eve"
type textarea "x"
type textarea "€€ - Farina - Open ever"
type textarea "x"
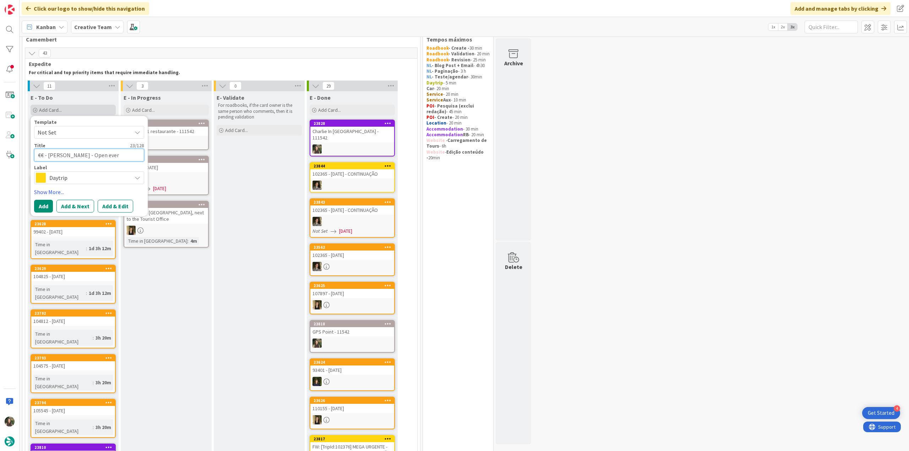
type textarea "€€ - Farina - Open every"
type textarea "x"
type textarea "€€ - Farina - Open every"
type textarea "x"
type textarea "€€ - Farina - Open every d"
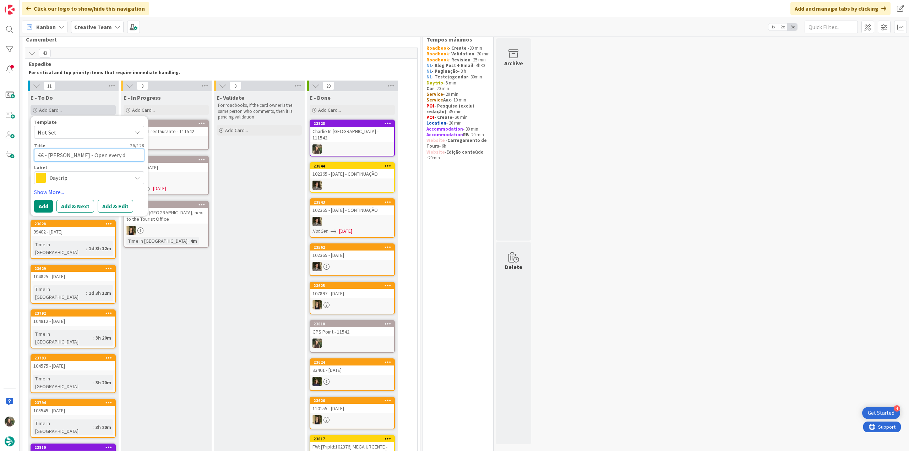
type textarea "x"
type textarea "€€ - Farina - Open every da"
type textarea "x"
type textarea "€€ - Farina - Open every day"
type textarea "x"
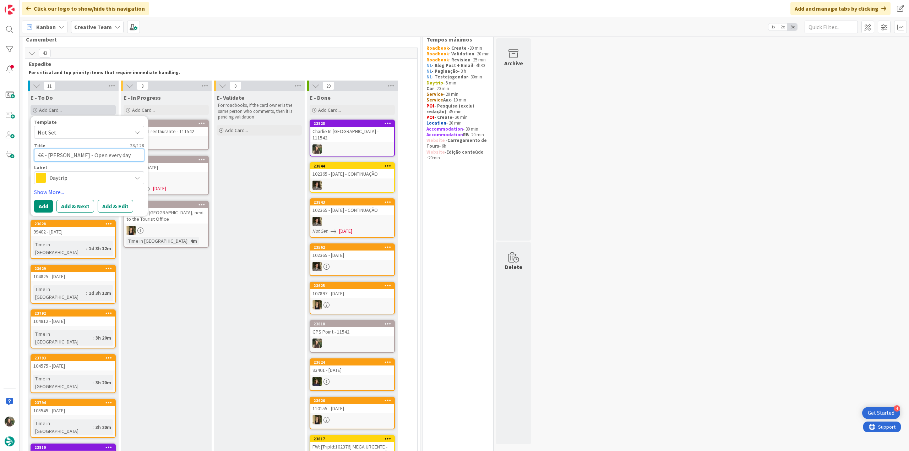
type textarea "€€ - Farina - Open every day"
type textarea "x"
type textarea "€€ - Farina - Open every day -"
type textarea "x"
type textarea "€€ - Farina - Open every day -"
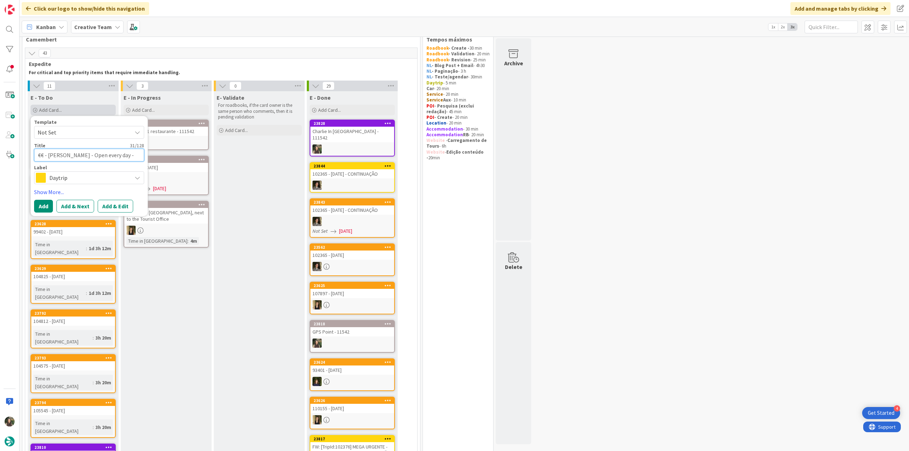
type textarea "x"
type textarea "€€ - Farina - Open every day - O"
type textarea "x"
type textarea "€€ - Farina - Open every day - On"
type textarea "x"
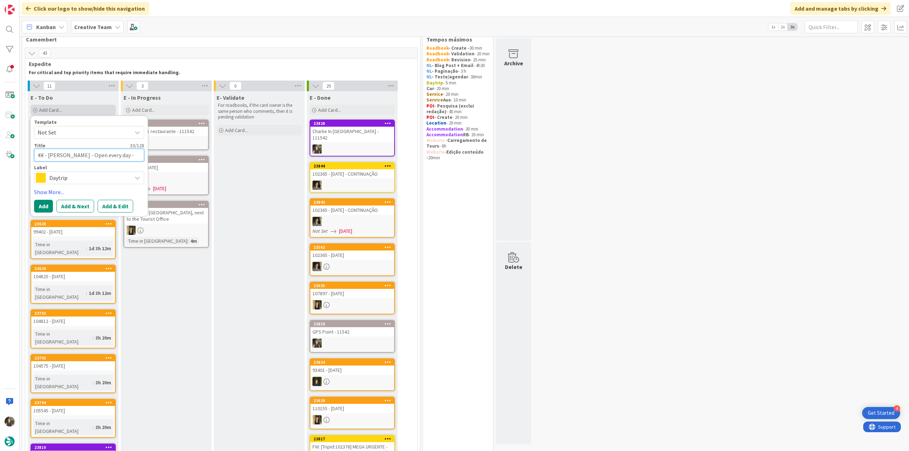
type textarea "€€ - Farina - Open every day - Onl"
type textarea "x"
type textarea "€€ - Farina - Open every day - Only"
type textarea "x"
type textarea "€€ - Farina - Open every day - Onl"
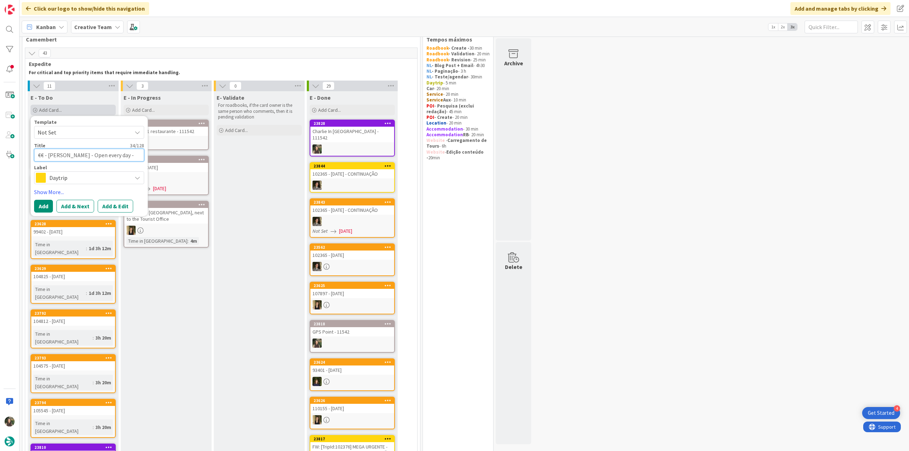
type textarea "x"
type textarea "€€ - Farina - Open every day - On"
type textarea "x"
type textarea "€€ - Farina - Open every day - O"
type textarea "x"
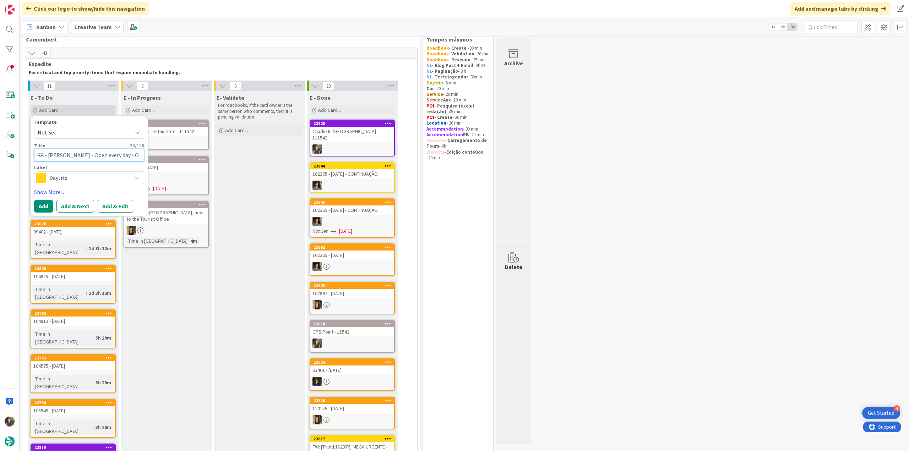
type textarea "€€ - Farina - Open every day -"
type textarea "x"
type textarea "€€ - Farina - Open every day - O"
type textarea "x"
type textarea "€€ - Farina - Open every day - On"
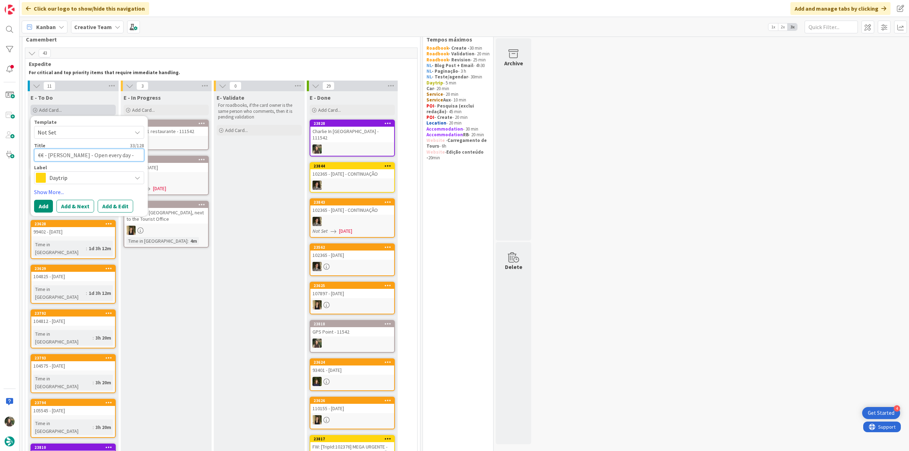
type textarea "x"
type textarea "€€ - Farina - Open every day - On"
type textarea "x"
type textarea "€€ - Farina - Open every day - On"
type textarea "x"
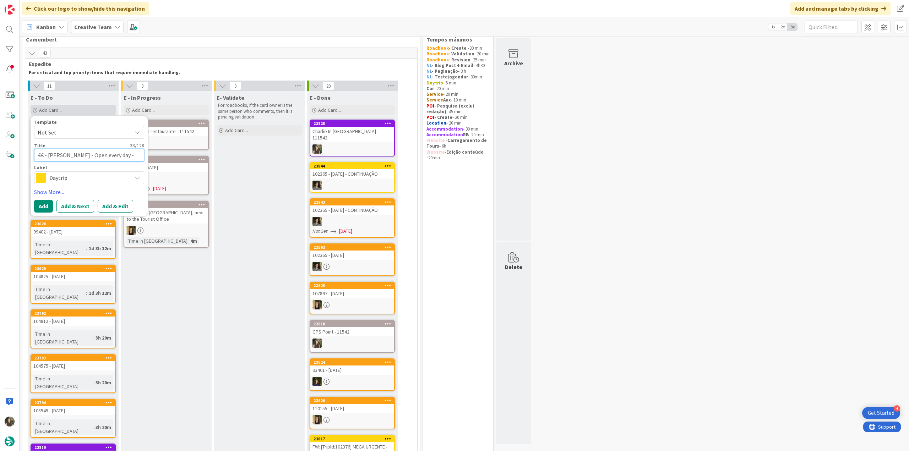
type textarea "€€ - Farina - Open every day - Onl"
type textarea "x"
type textarea "€€ - Farina - Open every day - Only"
type textarea "x"
type textarea "€€ - Farina - Open every day - Only"
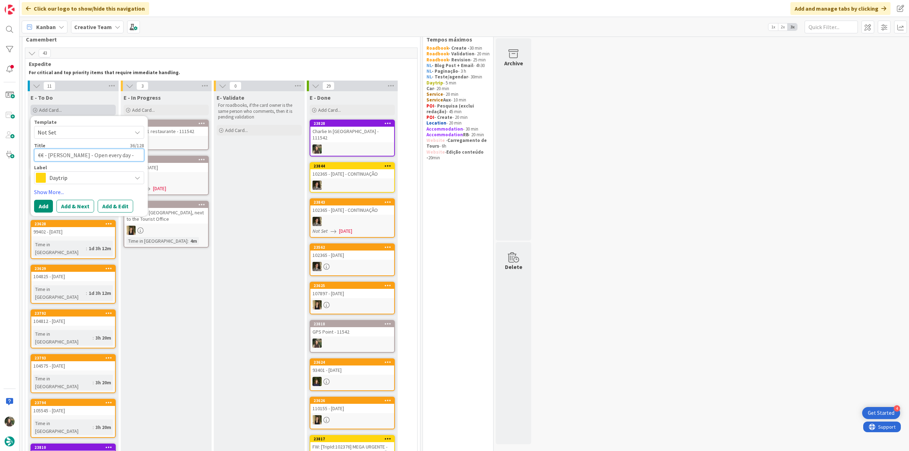
type textarea "x"
type textarea "€€ - Farina - Open every day - Only d"
type textarea "x"
type textarea "€€ - Farina - Open every day - Only di"
type textarea "x"
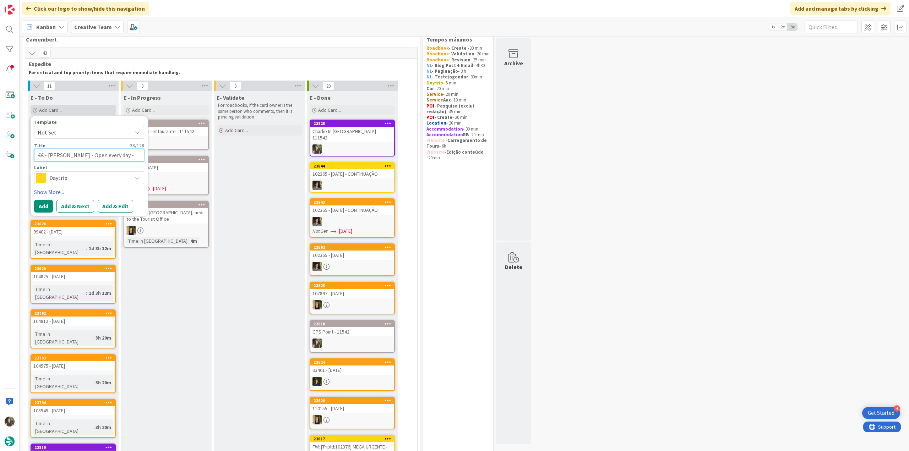
type textarea "€€ - Farina - Open every day - Only din"
type textarea "x"
type textarea "€€ - Farina - Open every day - Only din"
type textarea "x"
type textarea "€€ - Farina - Open every day - Only din ("
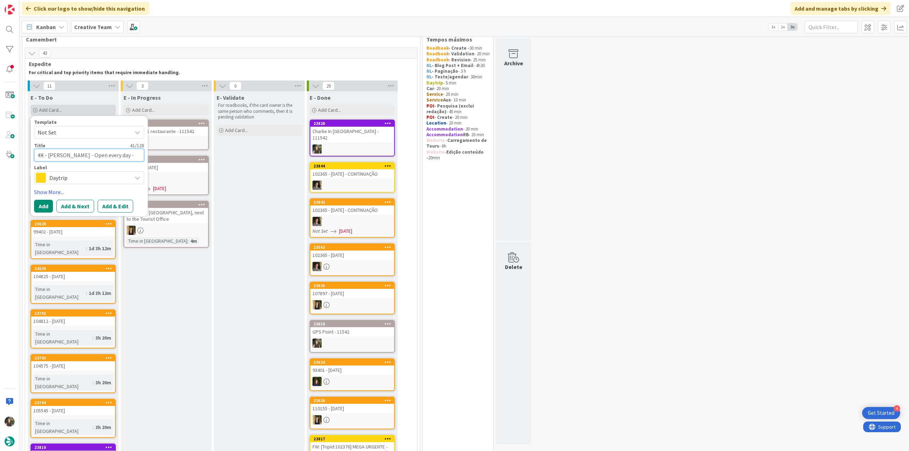
type textarea "x"
type textarea "€€ - Farina - Open every day - Only din (L"
type textarea "x"
type textarea "€€ - Farina - Open every day - Only din (Lu"
type textarea "x"
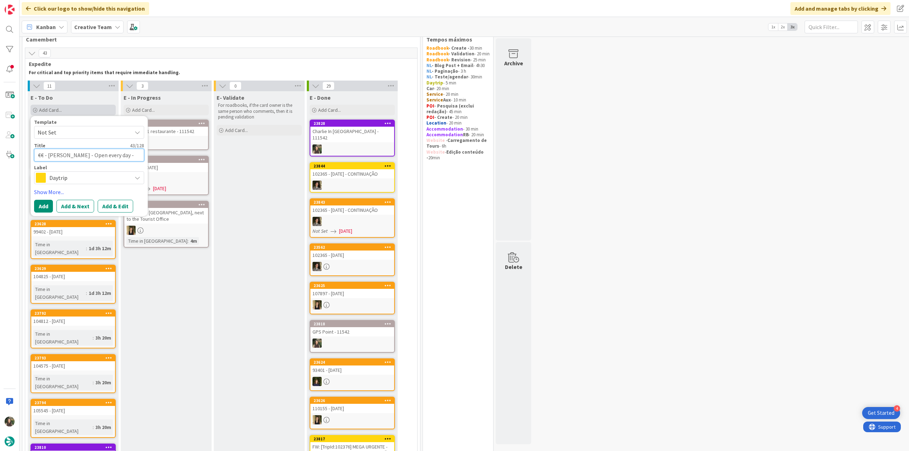
type textarea "€€ - Farina - Open every day - Only din (Lun"
type textarea "x"
type textarea "€€ - Farina - Open every day - Only din (Lunc"
type textarea "x"
type textarea "€€ - Farina - Open every day - Only din (Lunch"
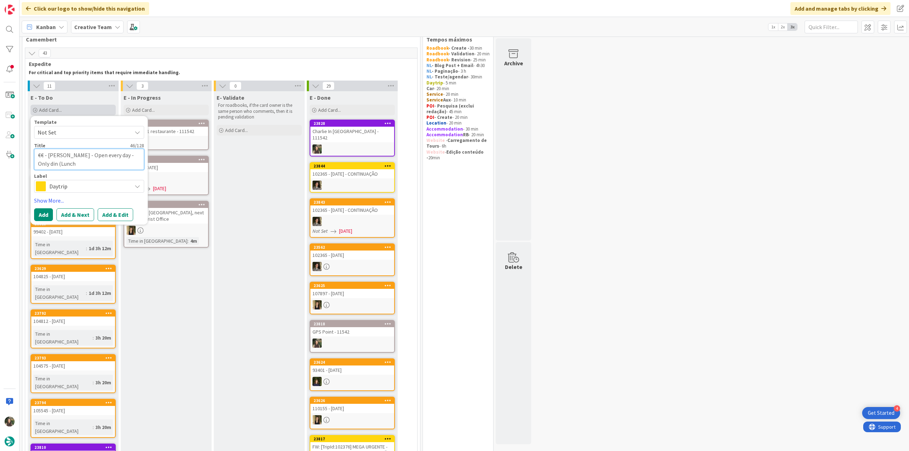
type textarea "x"
type textarea "€€ - Farina - Open every day - Only din (Lunch"
type textarea "x"
type textarea "€€ - Farina - Open every day - Only din (Lunch o"
type textarea "x"
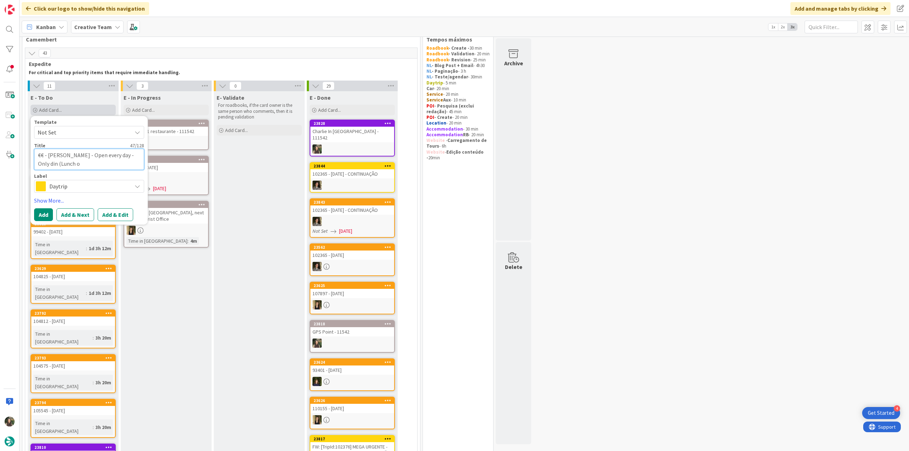
type textarea "€€ - Farina - Open every day - Only din (Lunch on"
type textarea "x"
type textarea "€€ - Farina - Open every day - Only din (Lunch on"
type textarea "x"
type textarea "€€ - Farina - Open every day - Only din (Lunch on w"
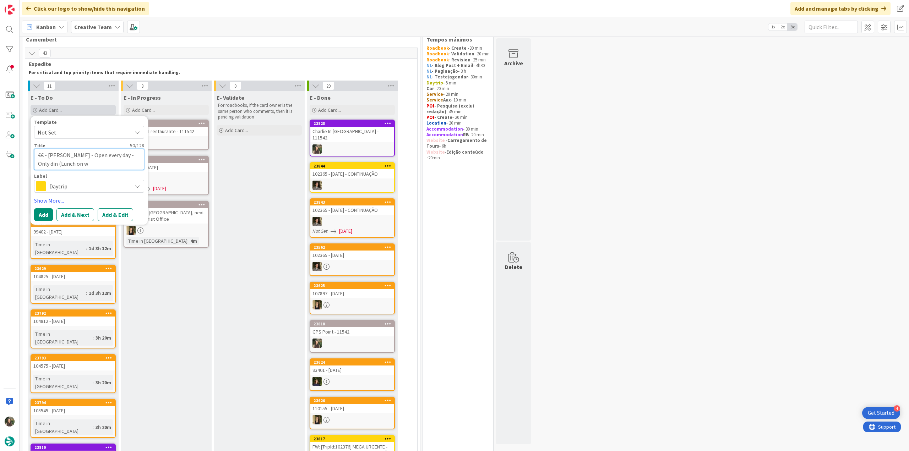
type textarea "x"
type textarea "€€ - Farina - Open every day - Only din (Lunch on we"
type textarea "x"
type textarea "€€ - Farina - Open every day - Only din (Lunch on wee"
type textarea "x"
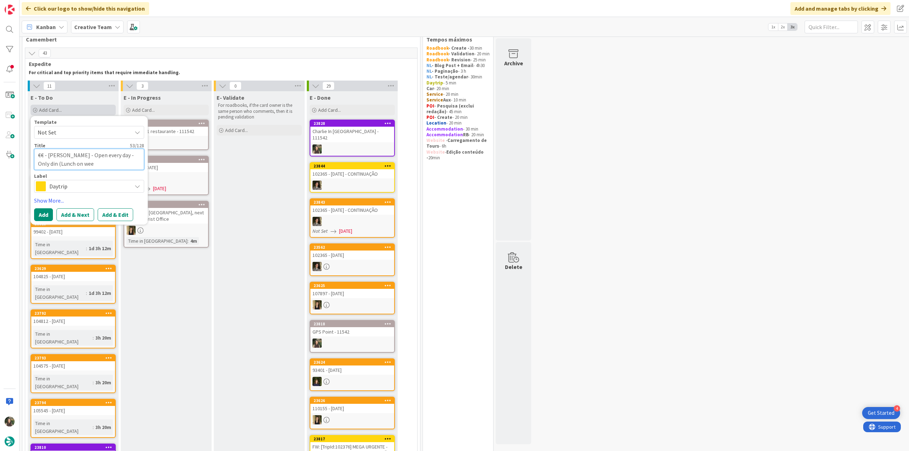
type textarea "€€ - Farina - Open every day - Only din (Lunch on week"
type textarea "x"
type textarea "€€ - Farina - Open every day - Only din (Lunch on weeke"
type textarea "x"
type textarea "€€ - Farina - Open every day - Only din (Lunch on weeken"
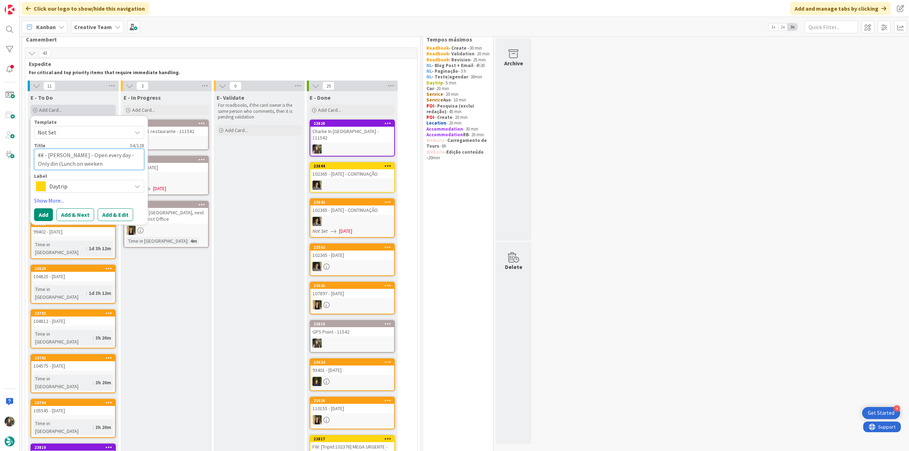
type textarea "x"
type textarea "€€ - Farina - Open every day - Only din (Lunch on weekend"
type textarea "x"
type textarea "€€ - Farina - Open every day - Only din (Lunch on weekends"
type textarea "x"
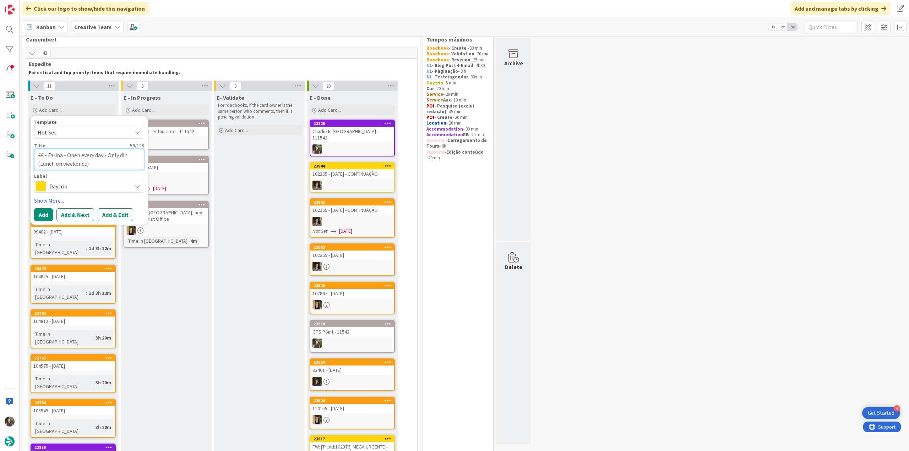
type textarea "€€ - Farina - Open every day - Only din (Lunch on weekends)"
click at [85, 183] on span "Daytrip" at bounding box center [88, 186] width 79 height 10
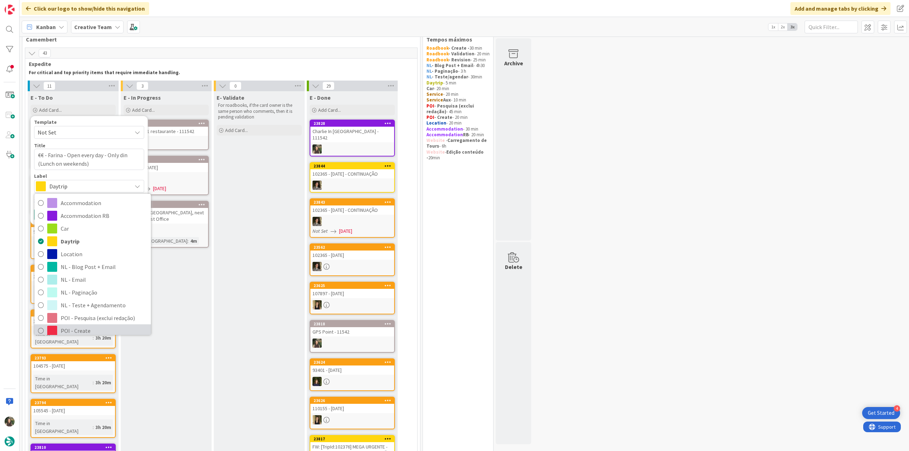
click at [90, 328] on span "POI - Create" at bounding box center [104, 330] width 87 height 11
type textarea "x"
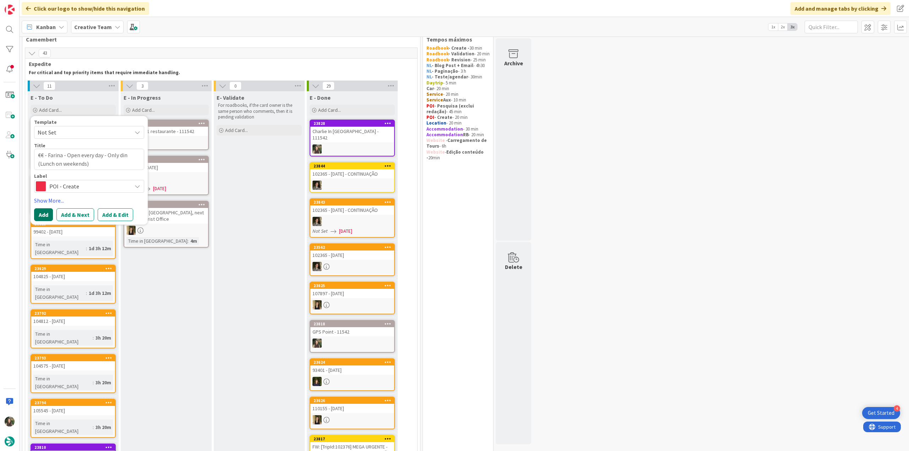
click at [45, 213] on button "Add" at bounding box center [43, 214] width 19 height 13
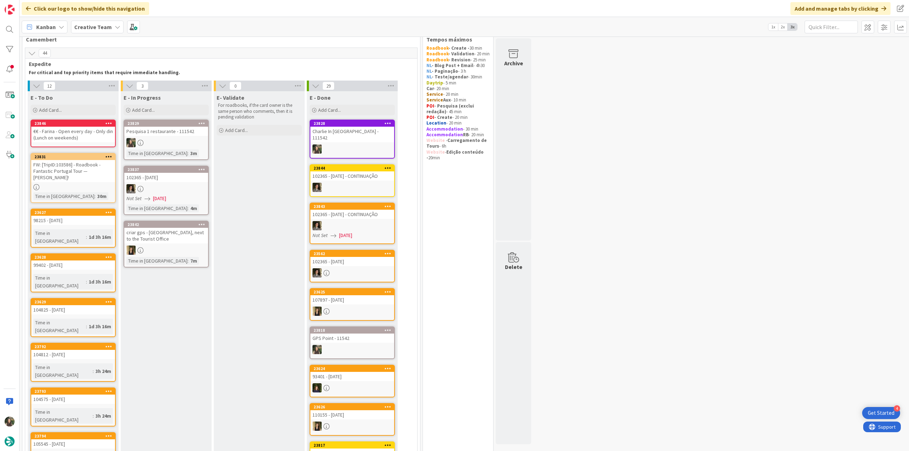
click at [158, 141] on div at bounding box center [166, 142] width 84 height 9
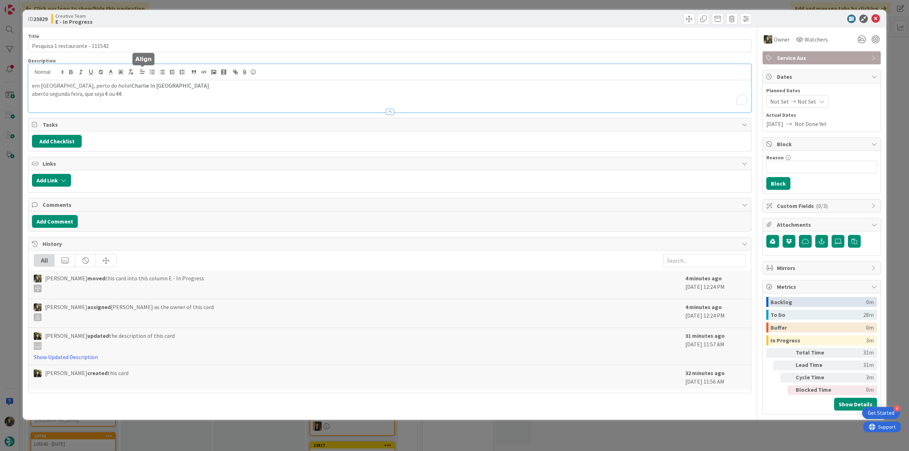
click at [138, 72] on div "em Pesaro, perto do hotel Charlie In Pesaro aberto segunda feira, que seja € ou…" at bounding box center [389, 88] width 722 height 48
click at [47, 85] on p "em Pesaro, perto do hotel Charlie In Pesaro" at bounding box center [389, 86] width 715 height 8
copy p "Pesaro"
drag, startPoint x: 13, startPoint y: 175, endPoint x: 28, endPoint y: 183, distance: 16.5
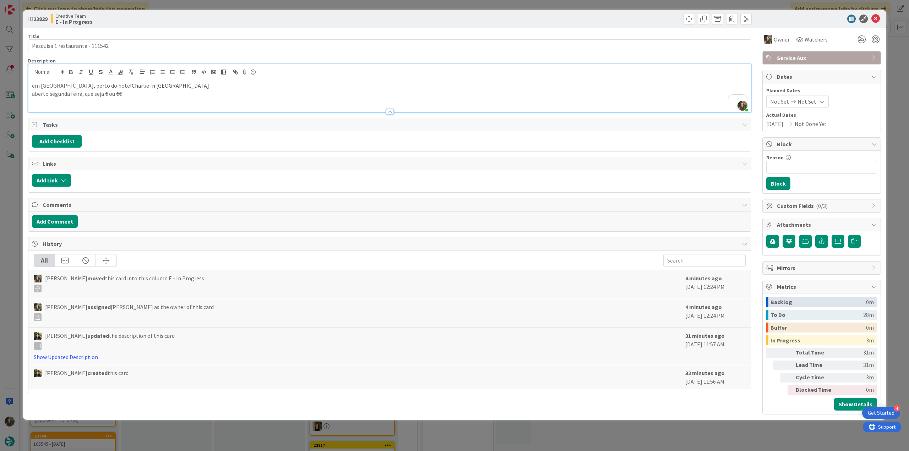
click at [13, 175] on div "ID 23829 Creative Team E - In Progress Title 31 / 128 Pesquisa 1 restaurante - …" at bounding box center [454, 225] width 909 height 451
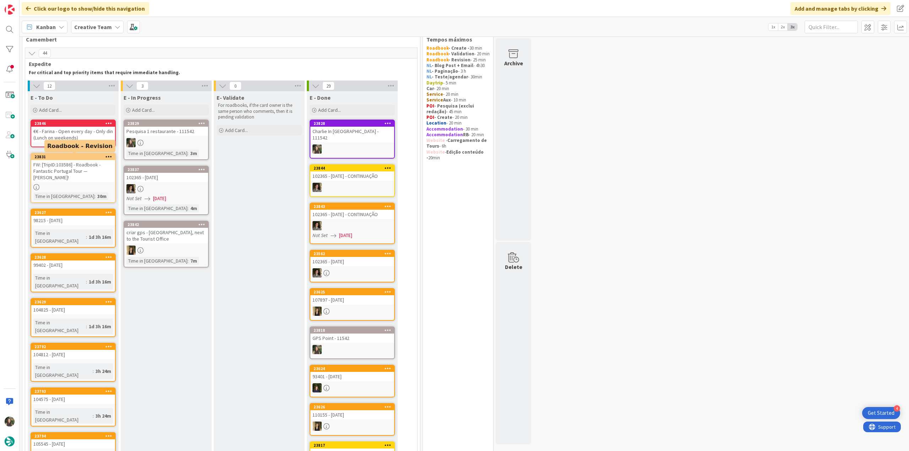
click at [73, 136] on div "€€ - Farina - Open every day - Only din (Lunch on weekends)" at bounding box center [73, 135] width 84 height 16
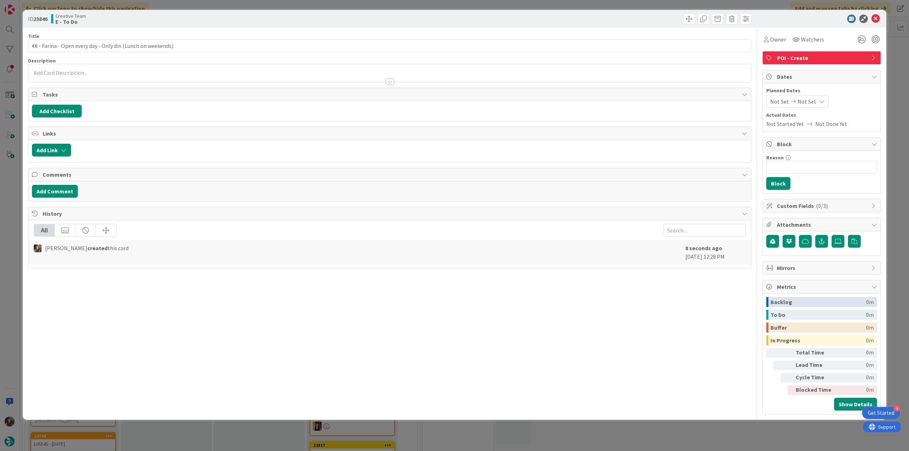
click at [75, 74] on p at bounding box center [389, 73] width 715 height 8
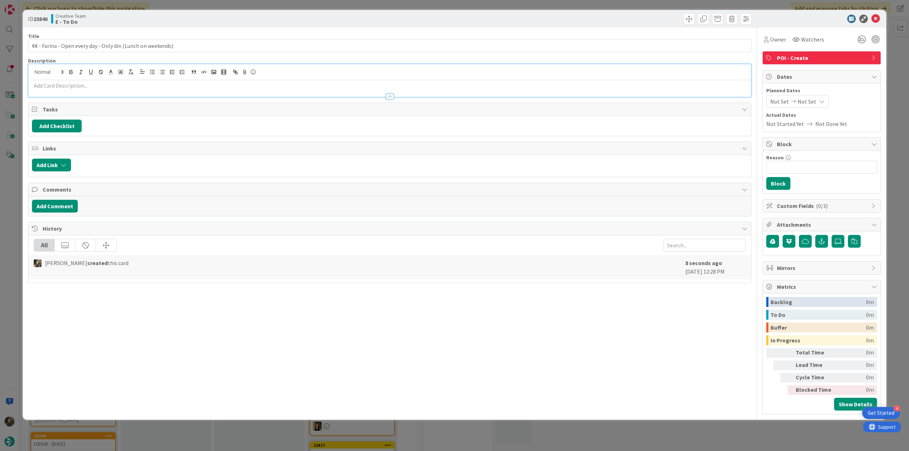
click at [220, 86] on p at bounding box center [389, 86] width 715 height 8
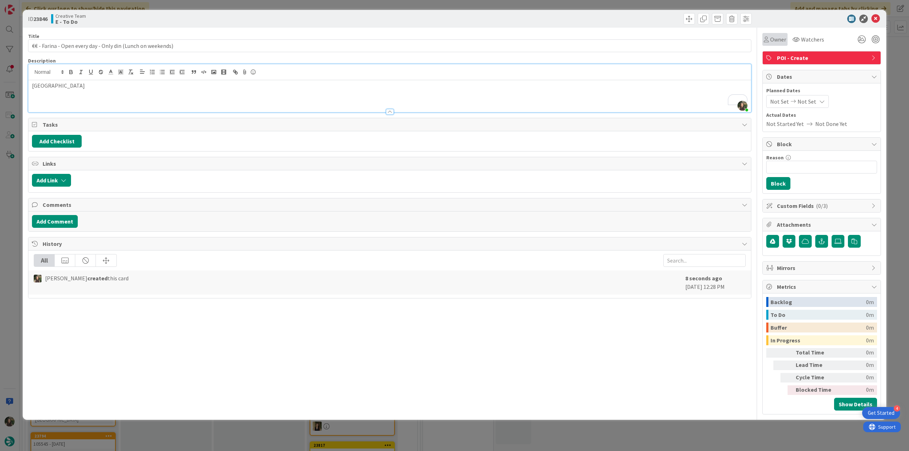
click at [771, 42] on span "Owner" at bounding box center [778, 39] width 16 height 9
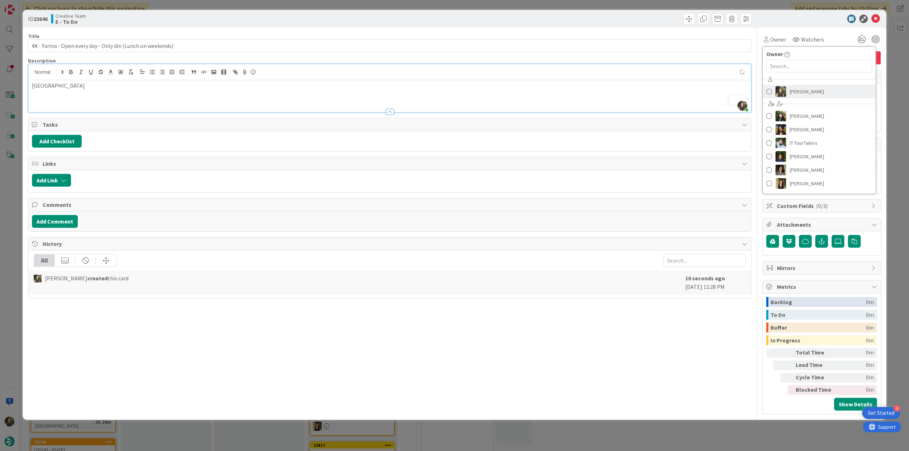
click at [797, 92] on span "[PERSON_NAME]" at bounding box center [806, 91] width 34 height 11
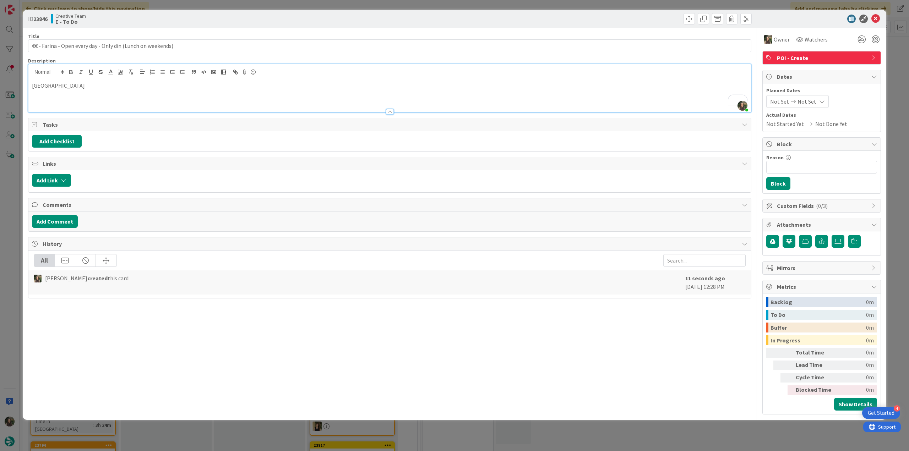
drag, startPoint x: 887, startPoint y: 67, endPoint x: 803, endPoint y: 95, distance: 89.2
click at [888, 66] on div "ID 23846 Creative Team E - To Do Title 59 / 128 €€ - Farina - Open every day - …" at bounding box center [454, 225] width 909 height 451
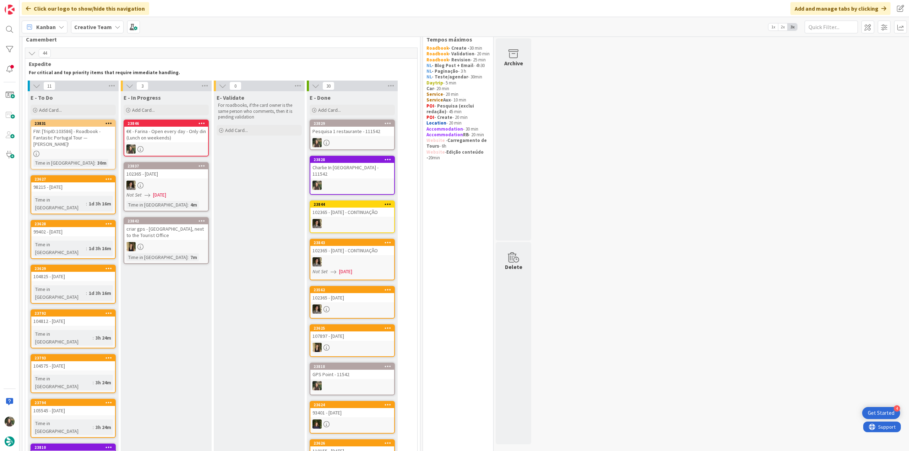
click at [338, 143] on div at bounding box center [352, 142] width 84 height 9
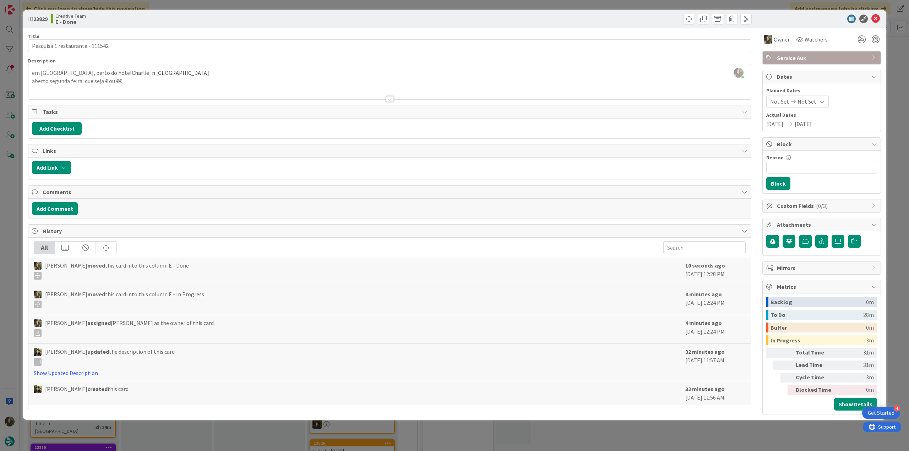
click at [687, 432] on div "ID 23829 Creative Team E - Done Title 31 / 128 Pesquisa 1 restaurante - 111542 …" at bounding box center [454, 225] width 909 height 451
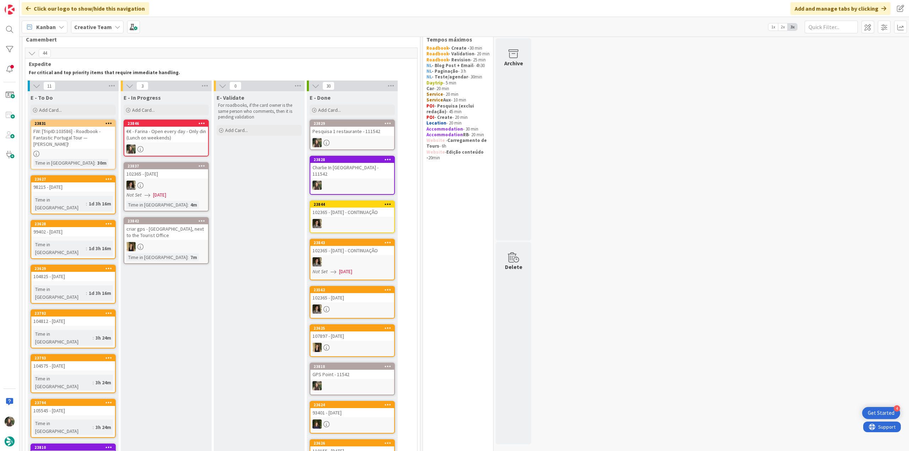
click at [184, 140] on div "€€ - Farina - Open every day - Only din (Lunch on weekends)" at bounding box center [166, 135] width 84 height 16
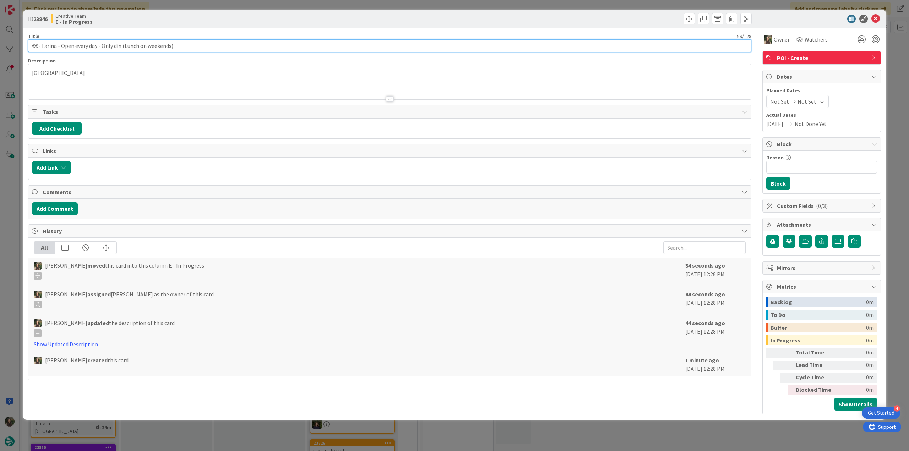
drag, startPoint x: 80, startPoint y: 48, endPoint x: 0, endPoint y: 46, distance: 79.5
click at [0, 46] on div "ID 23846 Creative Team E - In Progress Title 59 / 128 €€ - Farina - Open every …" at bounding box center [454, 225] width 909 height 451
click at [15, 190] on div "ID 23846 Creative Team E - In Progress Title 59 / 128 €€ - Farina - Open every …" at bounding box center [454, 225] width 909 height 451
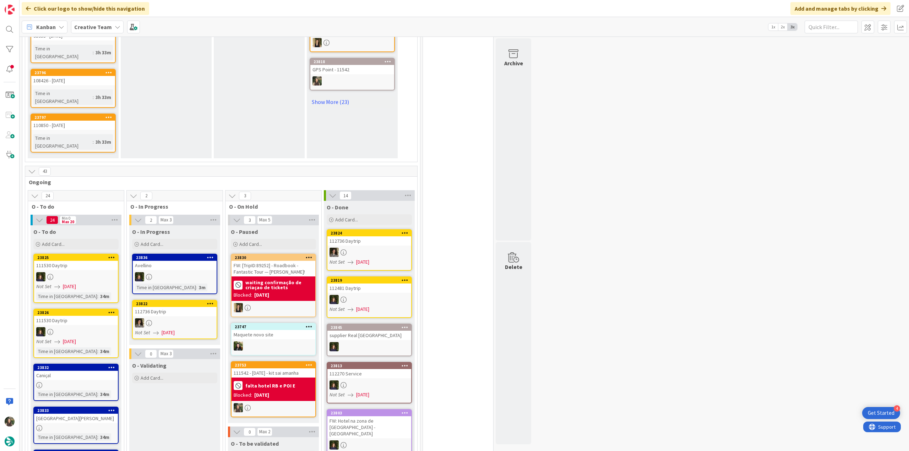
scroll to position [497, 0]
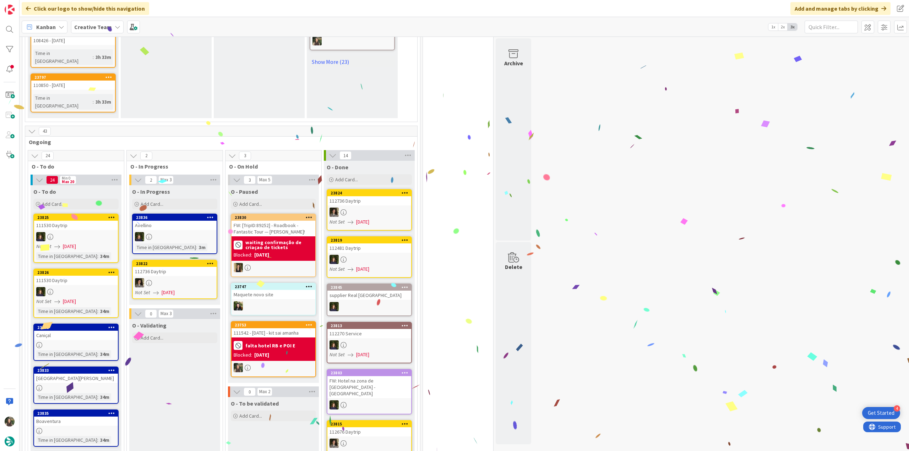
click at [278, 340] on div "falta hotel RB e POI E" at bounding box center [274, 346] width 80 height 12
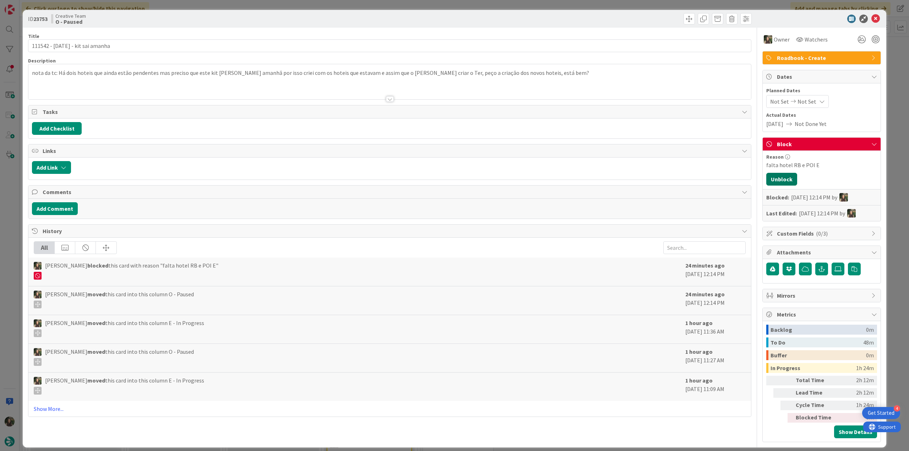
click at [785, 176] on button "Unblock" at bounding box center [781, 179] width 31 height 13
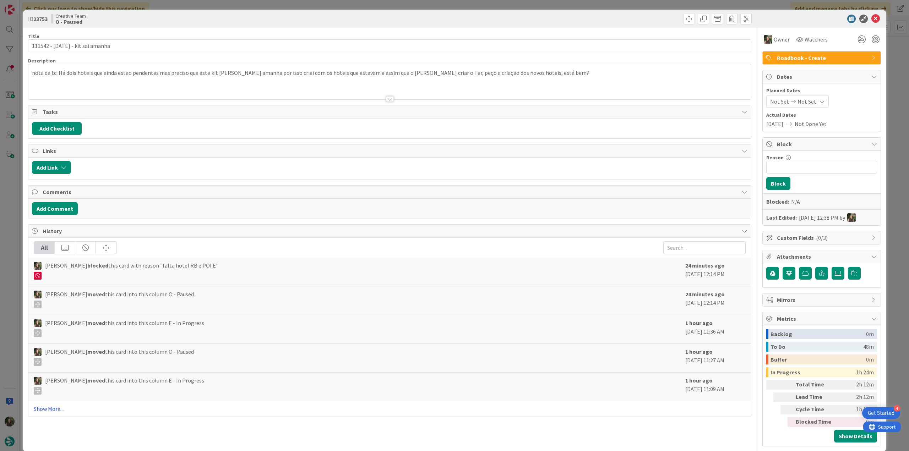
click at [896, 143] on div "ID 23753 Creative Team O - Paused Title 31 / 128 111542 - 1 oct - kit sai amanh…" at bounding box center [454, 225] width 909 height 451
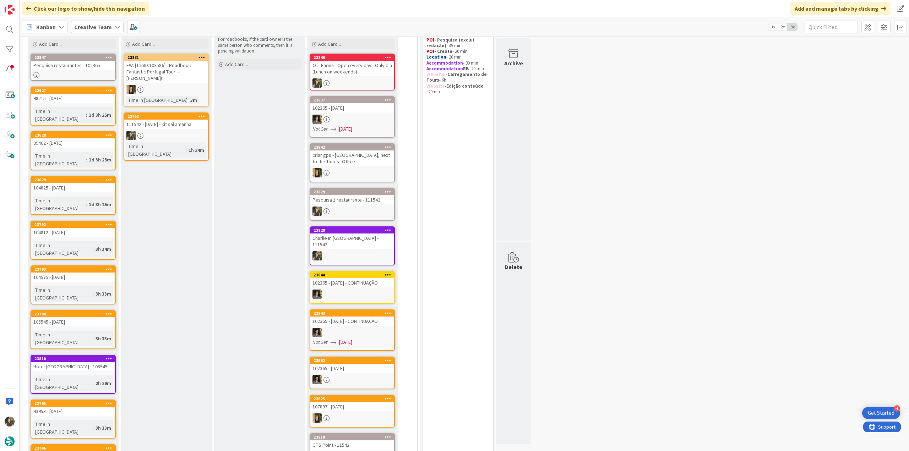
scroll to position [5, 0]
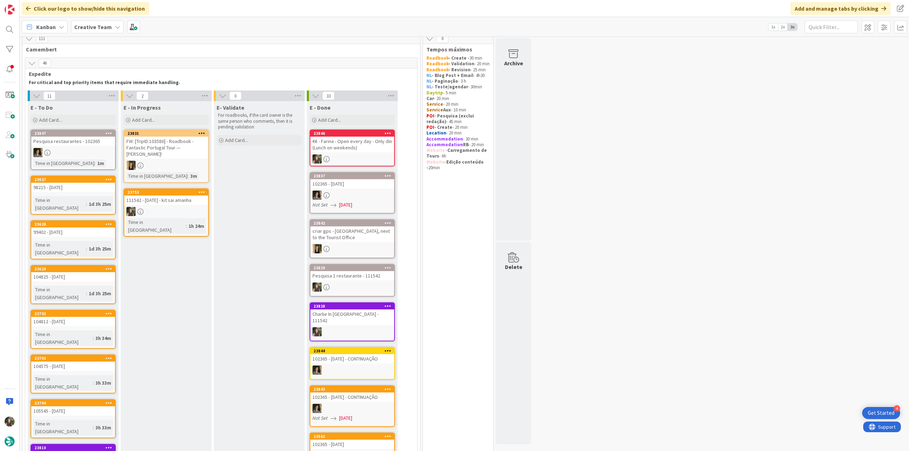
click at [180, 212] on div at bounding box center [166, 211] width 84 height 9
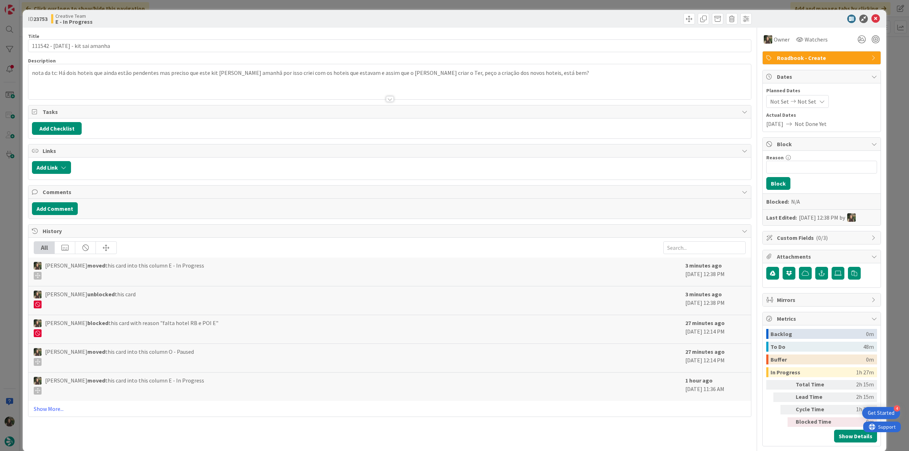
click at [893, 316] on div "ID 23753 Creative Team E - In Progress Title 31 / 128 111542 - 1 oct - kit sai …" at bounding box center [454, 225] width 909 height 451
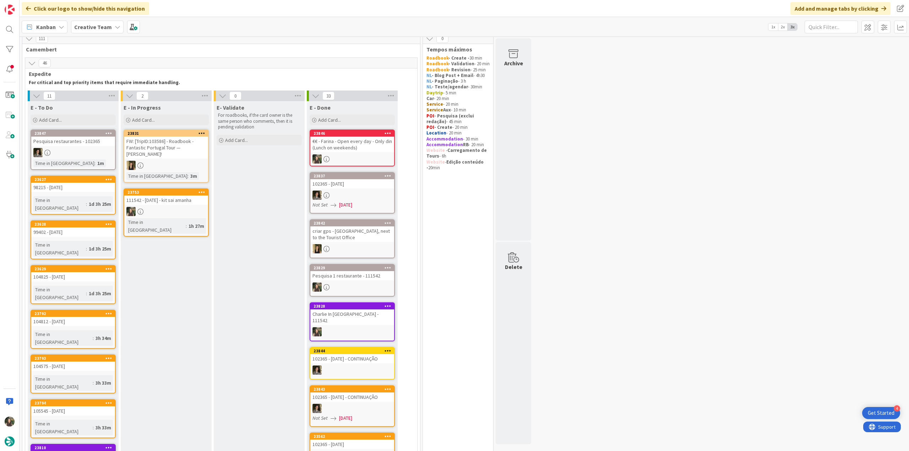
click at [203, 214] on div at bounding box center [166, 211] width 84 height 9
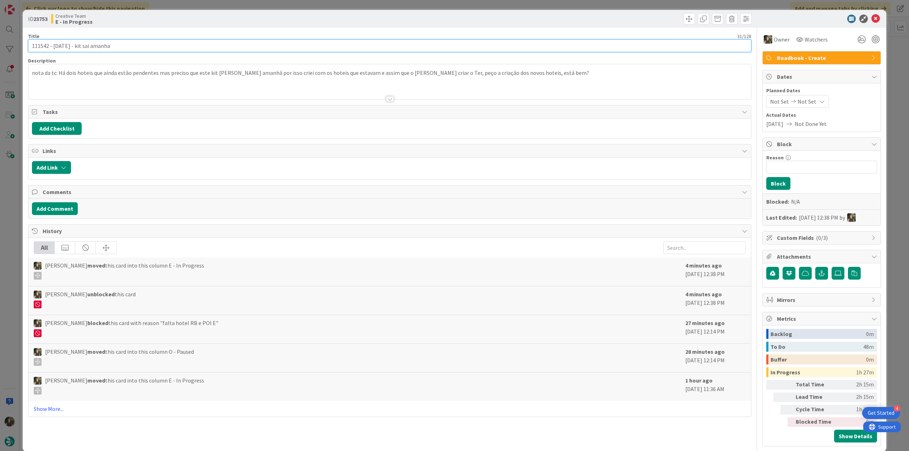
drag, startPoint x: 109, startPoint y: 45, endPoint x: -17, endPoint y: 112, distance: 142.3
click at [0, 112] on html "4 Get Started Click our logo to show/hide this navigation Add and manage tabs b…" at bounding box center [454, 225] width 909 height 451
click at [10, 213] on div "ID 23753 Creative Team E - In Progress Title 31 / 128 111542 - 1 oct - kit sai …" at bounding box center [454, 225] width 909 height 451
click at [13, 188] on div "ID 23753 Creative Team E - In Progress Title 31 / 128 111542 - 1 oct - kit sai …" at bounding box center [454, 225] width 909 height 451
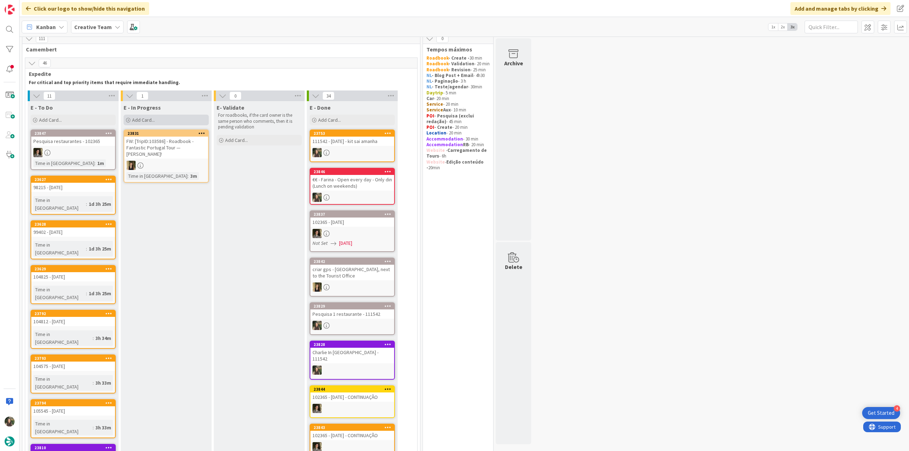
click at [154, 120] on span "Add Card..." at bounding box center [143, 120] width 23 height 6
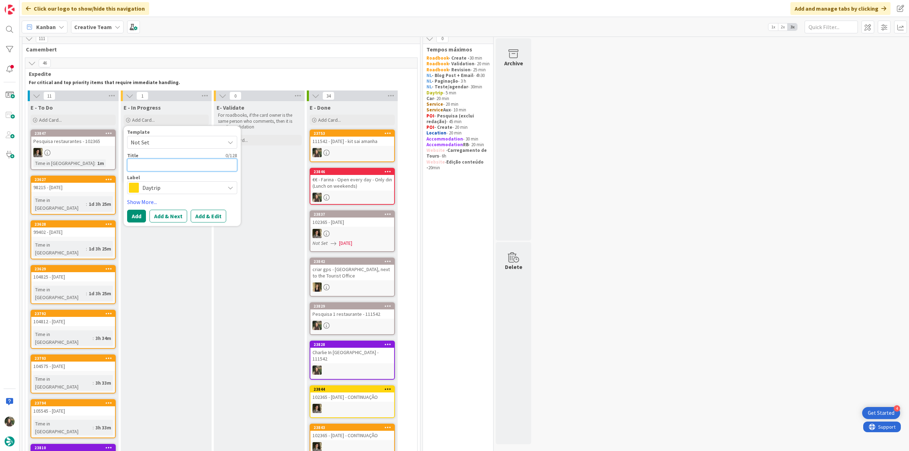
paste textarea "111542 - [DATE] - kit sai amanha"
type textarea "111542 - [DATE] - kit sai amanha"
type textarea "x"
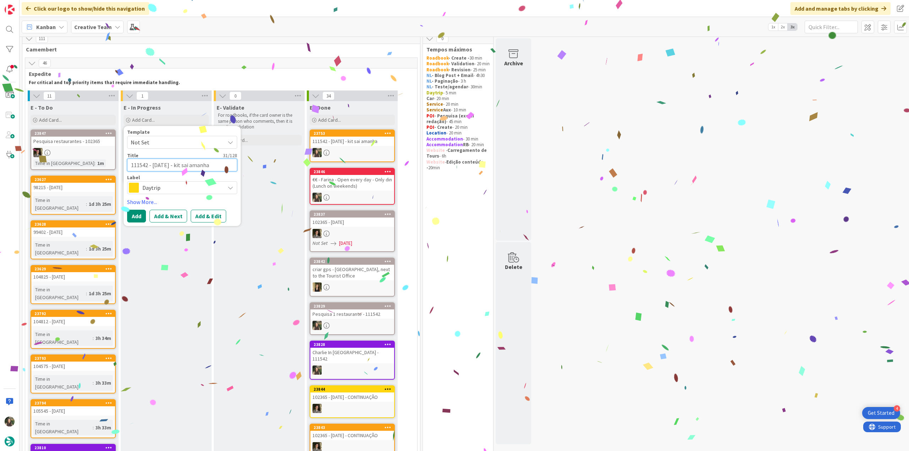
type textarea "111542 - [DATE] - kit sai amanha"
click at [175, 186] on span "Daytrip" at bounding box center [181, 188] width 79 height 10
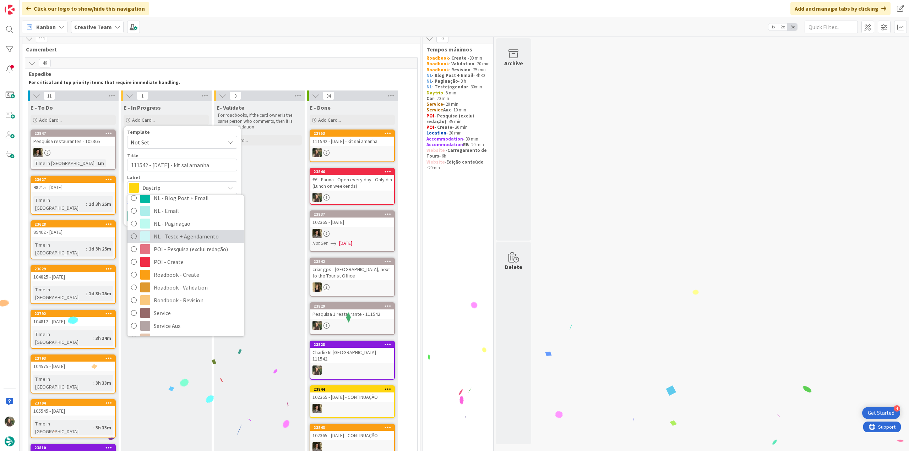
scroll to position [71, 0]
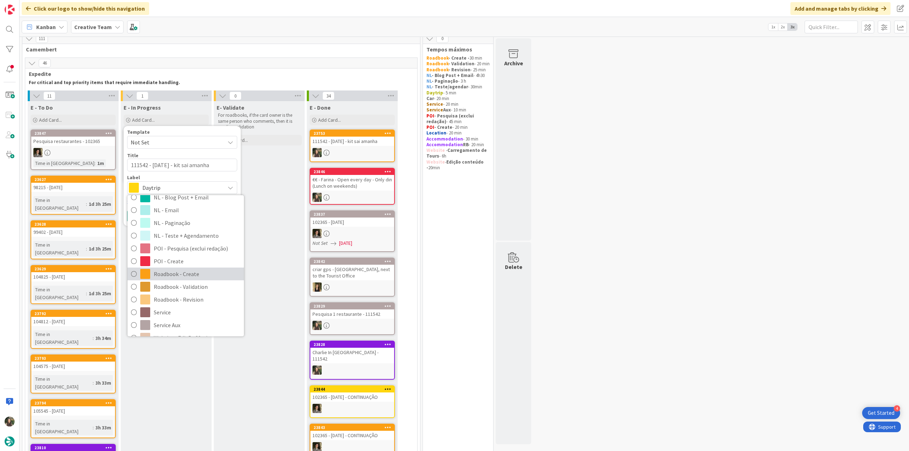
click at [191, 274] on span "Roadbook - Create" at bounding box center [197, 274] width 87 height 11
type textarea "x"
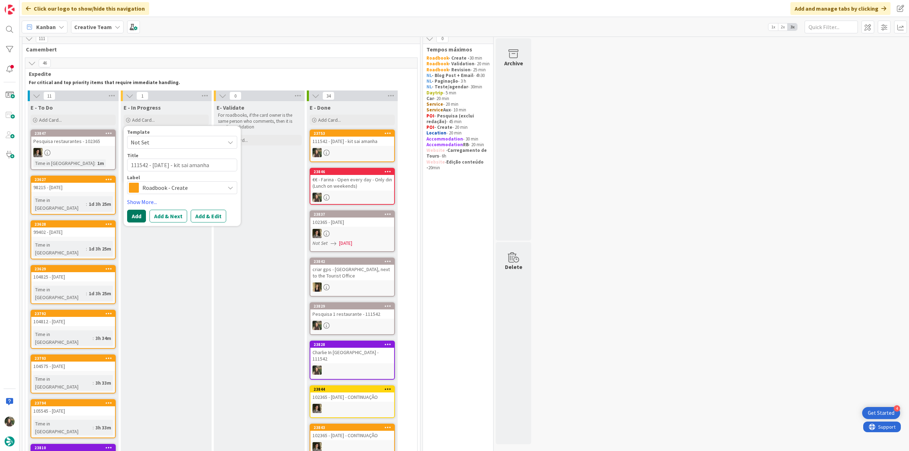
click at [136, 214] on button "Add" at bounding box center [136, 216] width 19 height 13
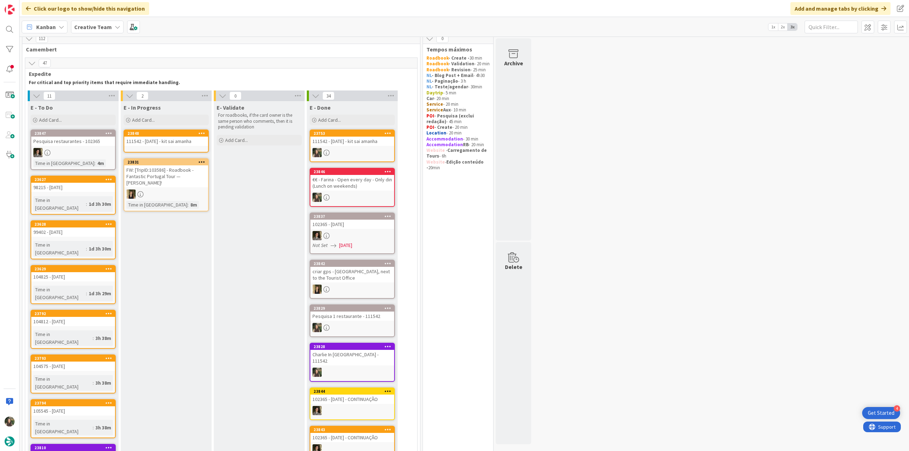
click at [169, 144] on div "111542 - [DATE] - kit sai amanha" at bounding box center [166, 141] width 84 height 9
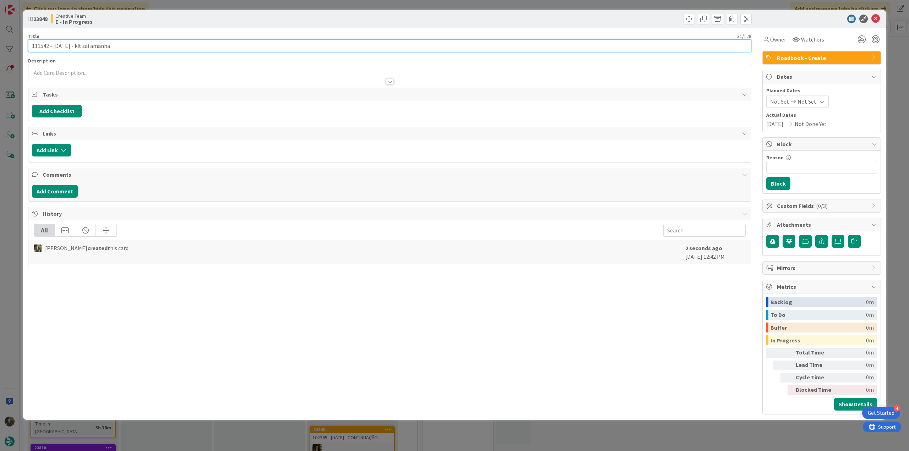
click at [161, 47] on input "111542 - [DATE] - kit sai amanha" at bounding box center [389, 45] width 723 height 13
type input "111542 - 1 oct - kit sai amanha - continuação"
click at [771, 33] on div "Owner" at bounding box center [774, 39] width 25 height 13
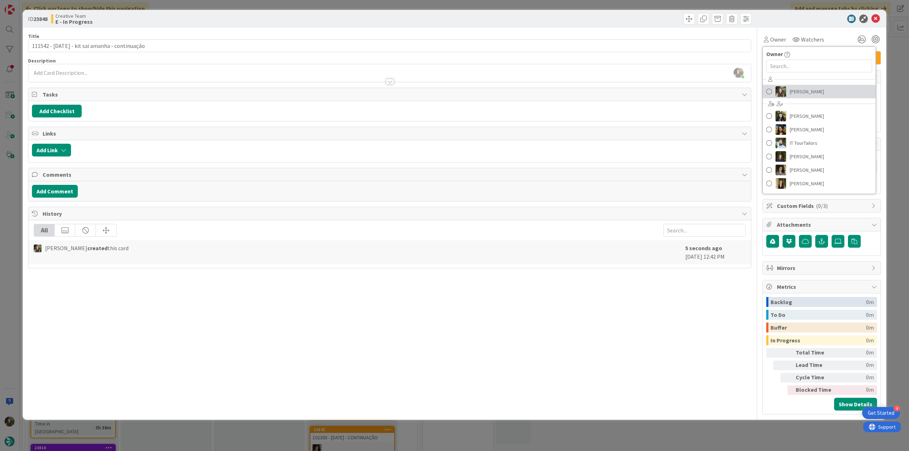
click at [791, 93] on span "[PERSON_NAME]" at bounding box center [806, 91] width 34 height 11
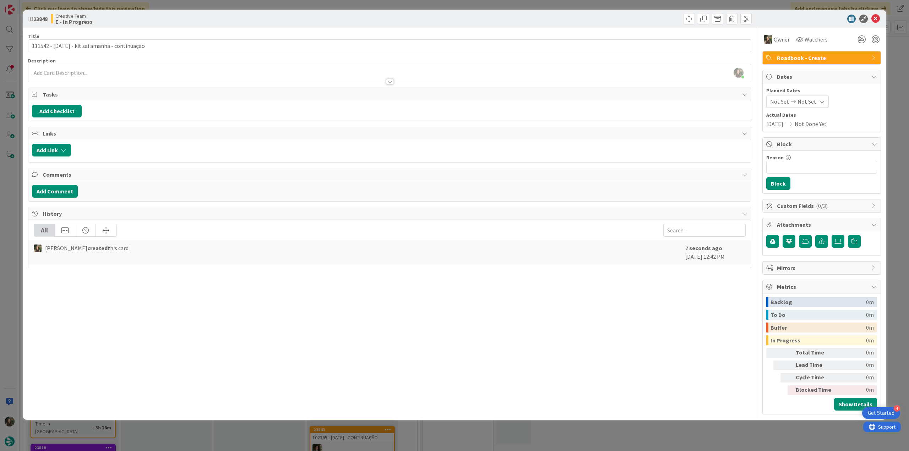
click at [894, 49] on div "ID 23848 Creative Team E - In Progress Title 45 / 128 111542 - 1 oct - kit sai …" at bounding box center [454, 225] width 909 height 451
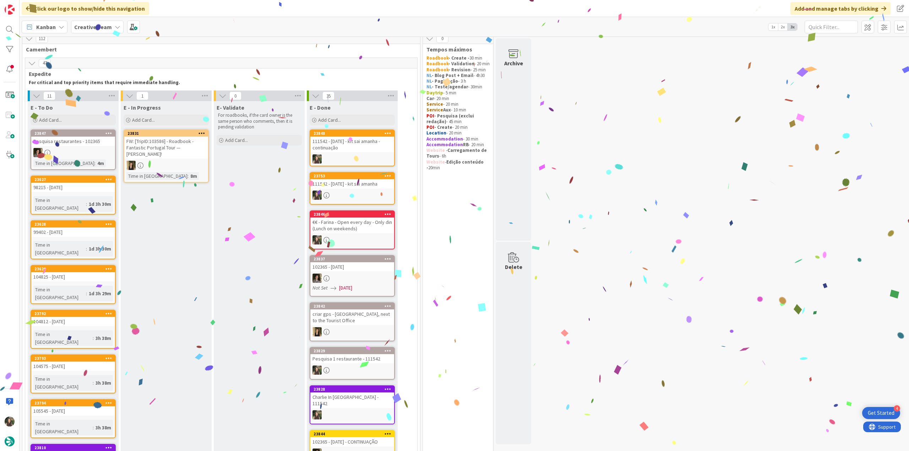
click at [347, 143] on div "111542 - 1 oct - kit sai amanha - continuação" at bounding box center [352, 145] width 84 height 16
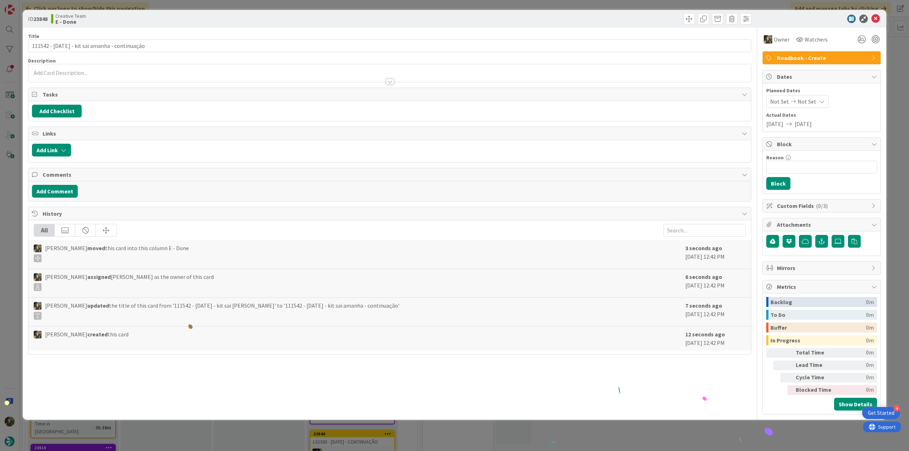
drag, startPoint x: 7, startPoint y: 197, endPoint x: 113, endPoint y: 221, distance: 108.1
click at [7, 198] on div "ID 23848 Creative Team E - Done Title 45 / 128 111542 - 1 oct - kit sai amanha …" at bounding box center [454, 225] width 909 height 451
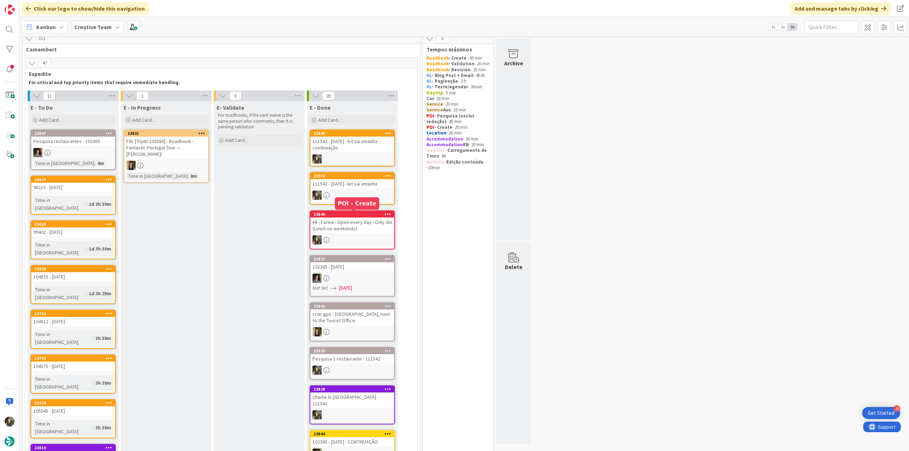
click at [346, 192] on div at bounding box center [352, 195] width 84 height 9
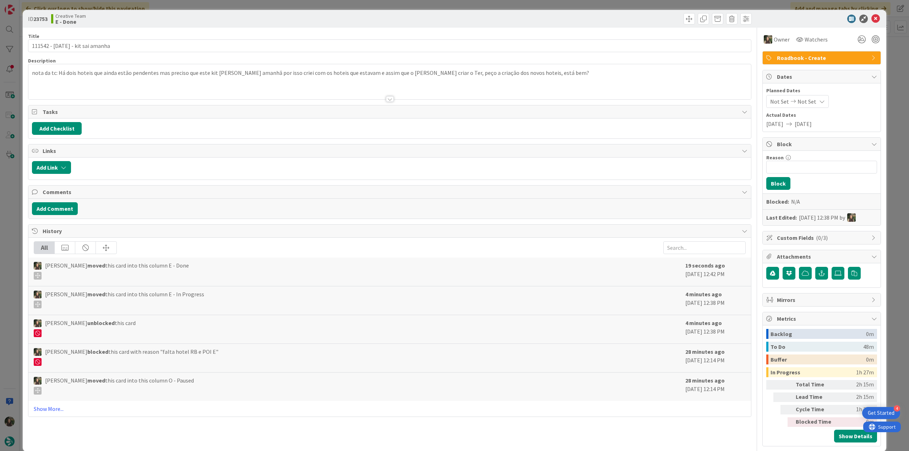
scroll to position [5, 0]
click at [887, 353] on div "ID 23753 Creative Team E - Done Title 31 / 128 111542 - 1 oct - kit sai amanha …" at bounding box center [454, 225] width 909 height 451
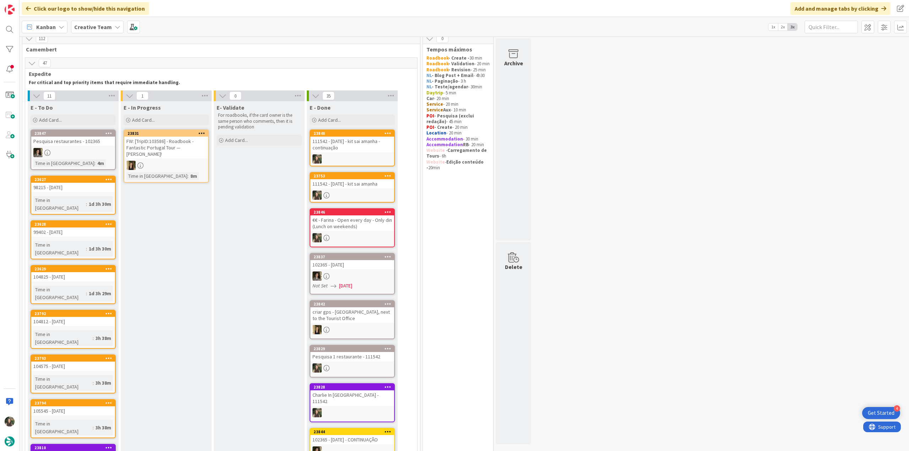
click at [343, 141] on div "111542 - 1 oct - kit sai amanha - continuação" at bounding box center [352, 145] width 84 height 16
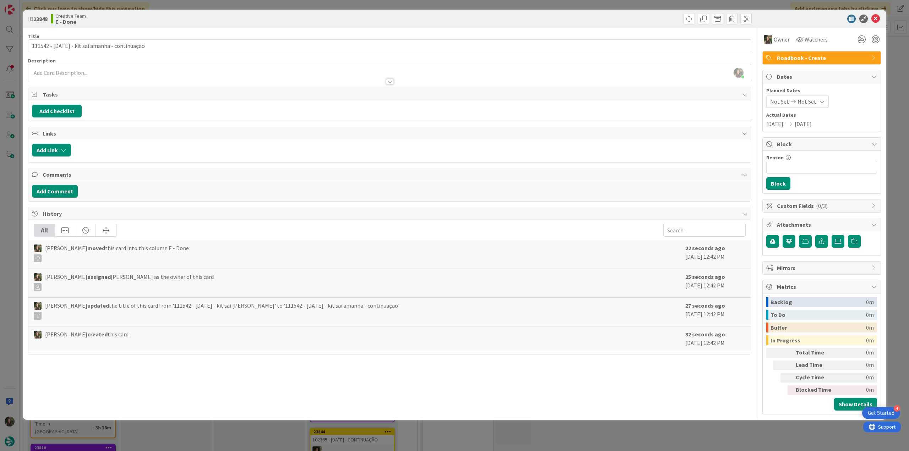
click at [11, 183] on div "ID 23848 Creative Team E - Done Title 45 / 128 111542 - 1 oct - kit sai amanha …" at bounding box center [454, 225] width 909 height 451
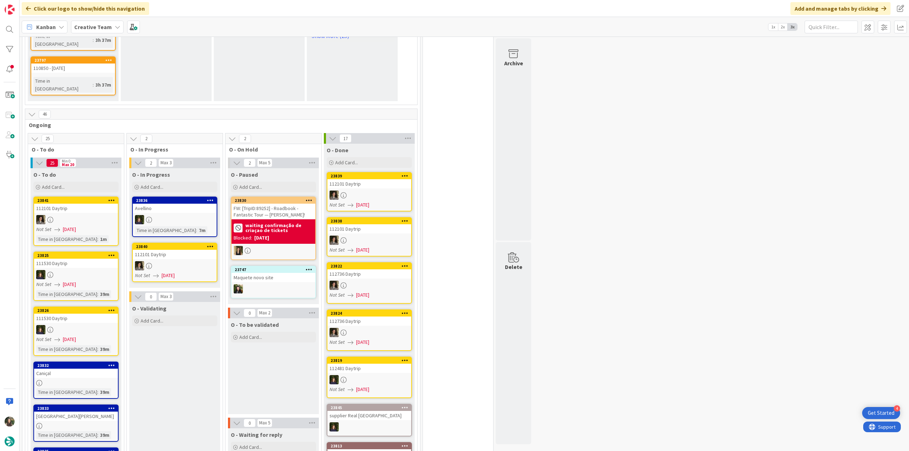
scroll to position [584, 0]
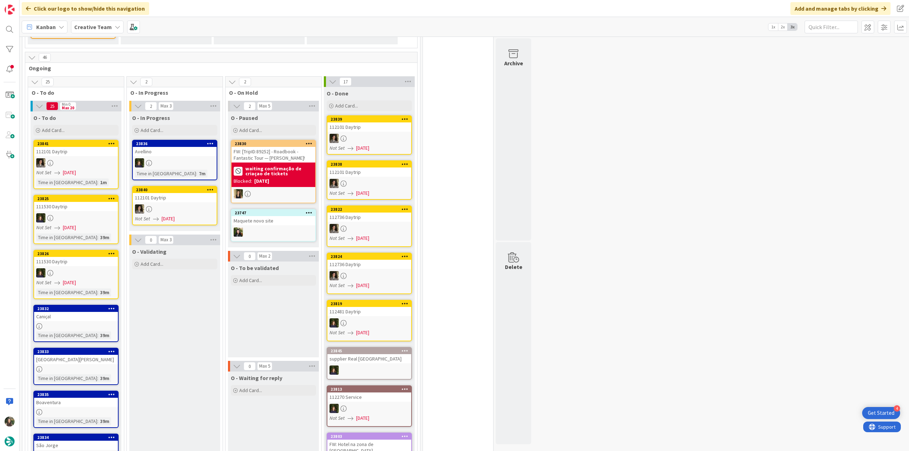
click at [91, 312] on div "Caniçal" at bounding box center [76, 316] width 84 height 9
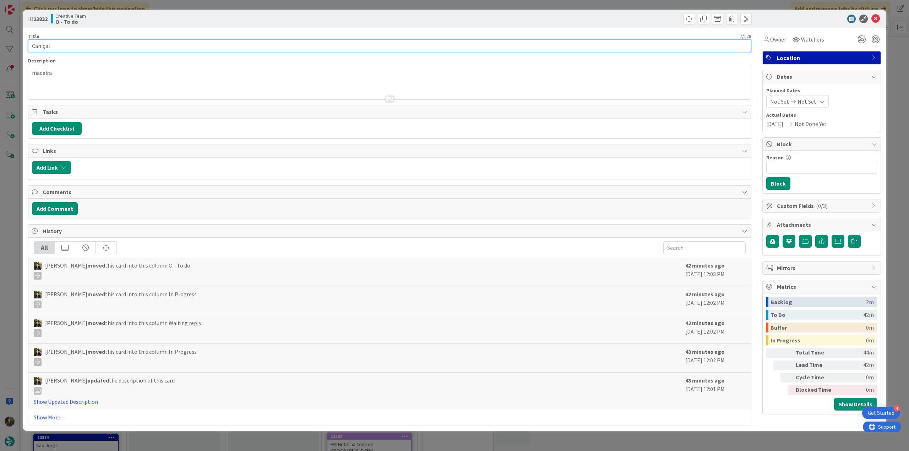
click at [47, 45] on input "Caniçal" at bounding box center [389, 45] width 723 height 13
click at [15, 252] on div "ID 23832 Creative Team O - To do Title 7 / 128 Caniçal Description Inês Gonçalv…" at bounding box center [454, 225] width 909 height 451
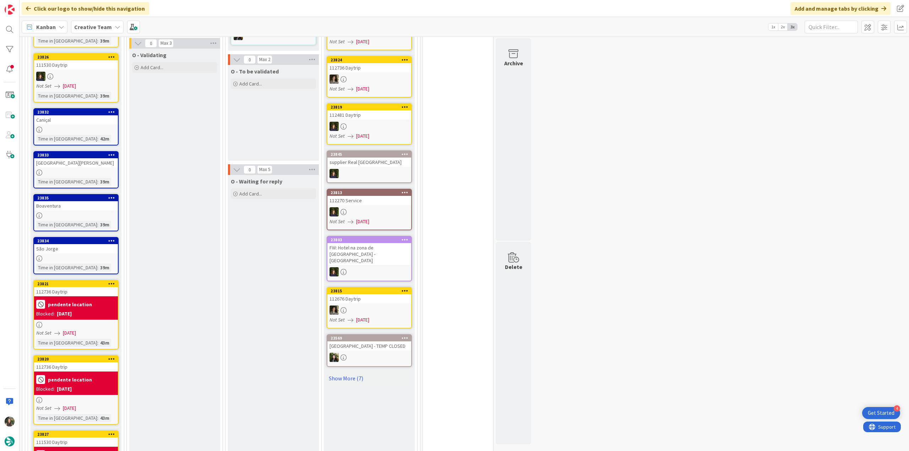
scroll to position [832, 0]
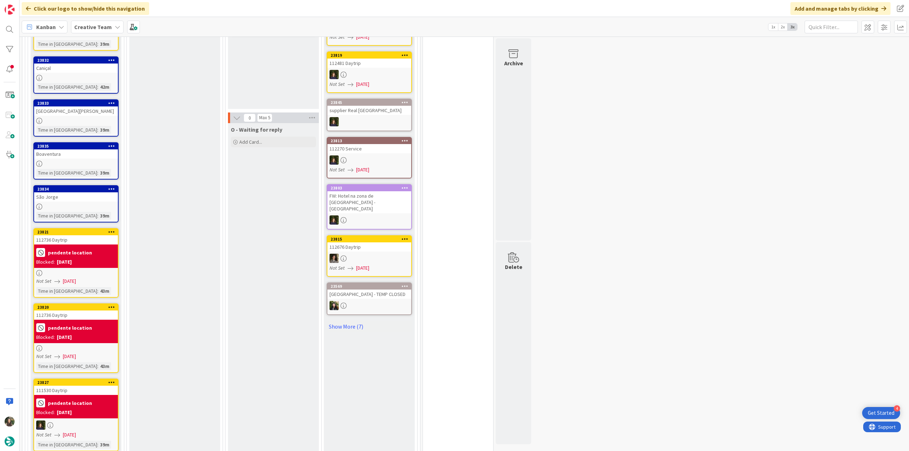
click at [102, 278] on div "Not Set 09/24/2025" at bounding box center [77, 281] width 82 height 7
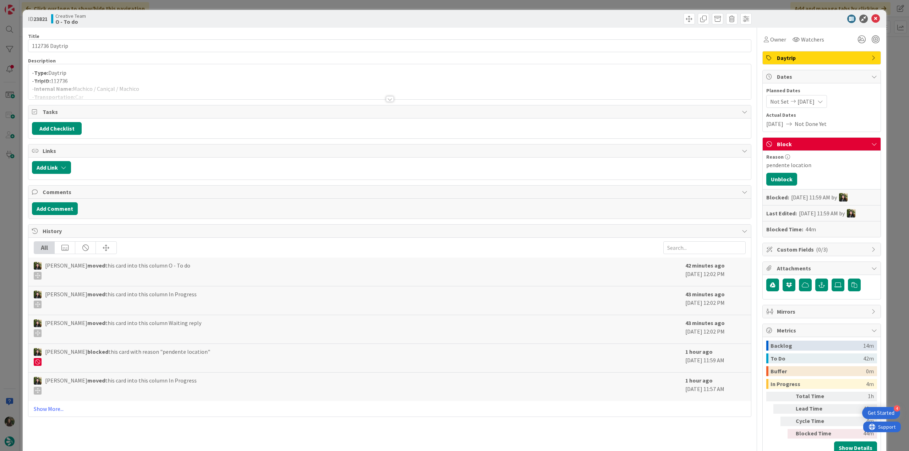
click at [150, 89] on div at bounding box center [389, 90] width 722 height 18
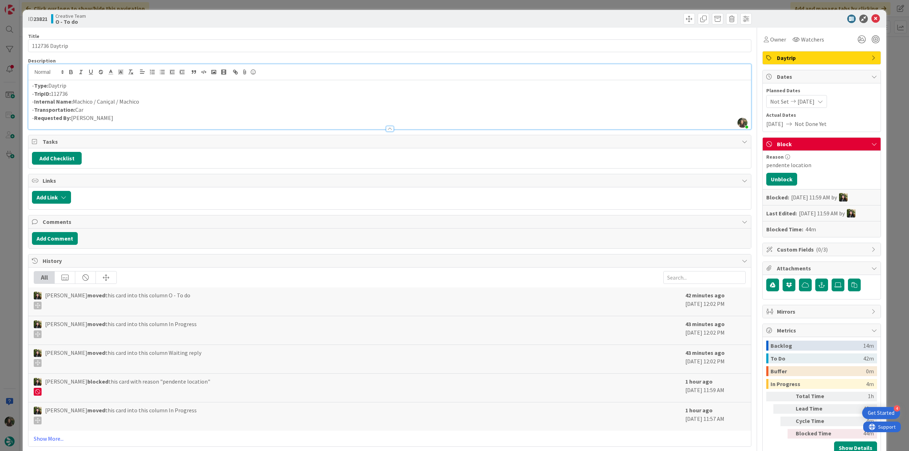
click at [4, 199] on div "ID 23821 Creative Team O - To do Title 14 / 128 112736 Daytrip Description Inês…" at bounding box center [454, 225] width 909 height 451
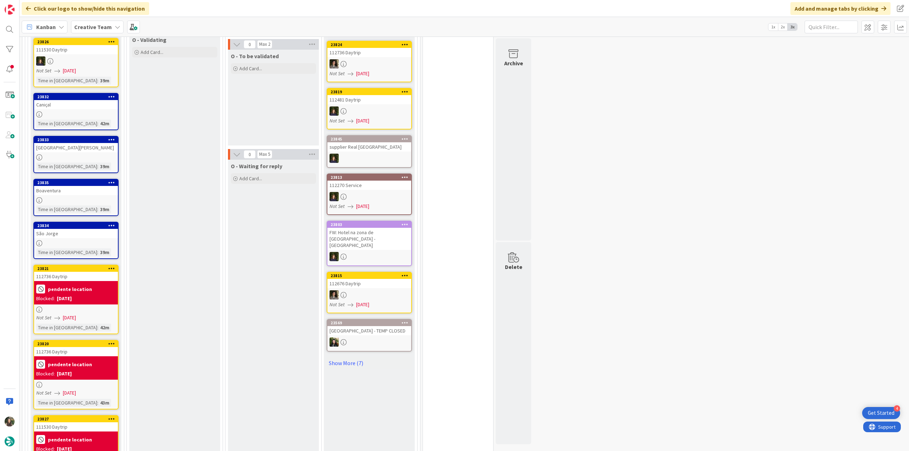
scroll to position [690, 0]
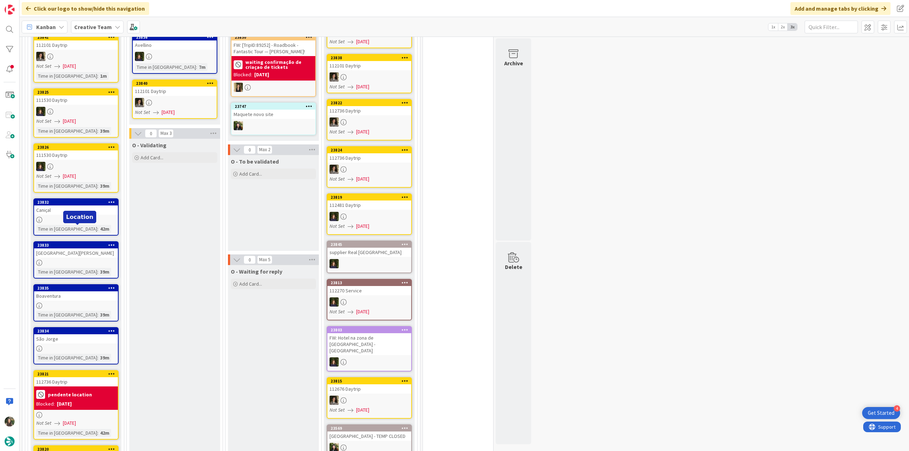
click at [84, 248] on div "Porto da Cruz" at bounding box center [76, 252] width 84 height 9
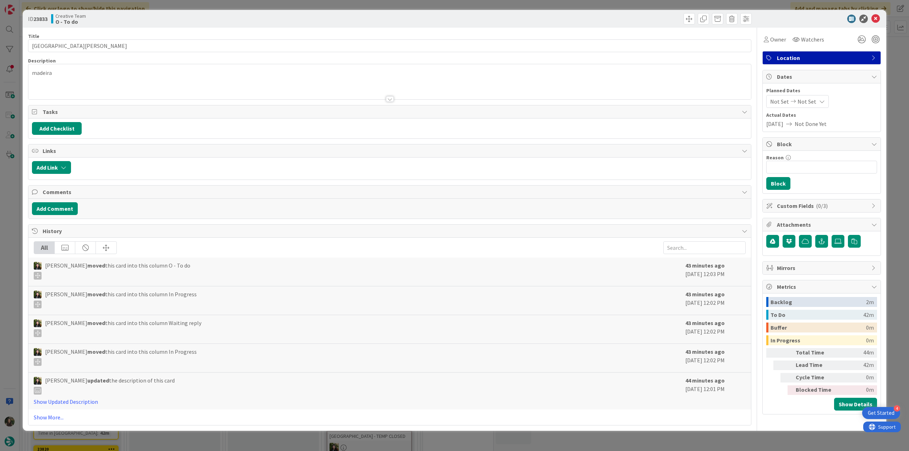
click at [16, 169] on div "ID 23833 Creative Team O - To do Title 13 / 128 Porto da Cruz Description madei…" at bounding box center [454, 225] width 909 height 451
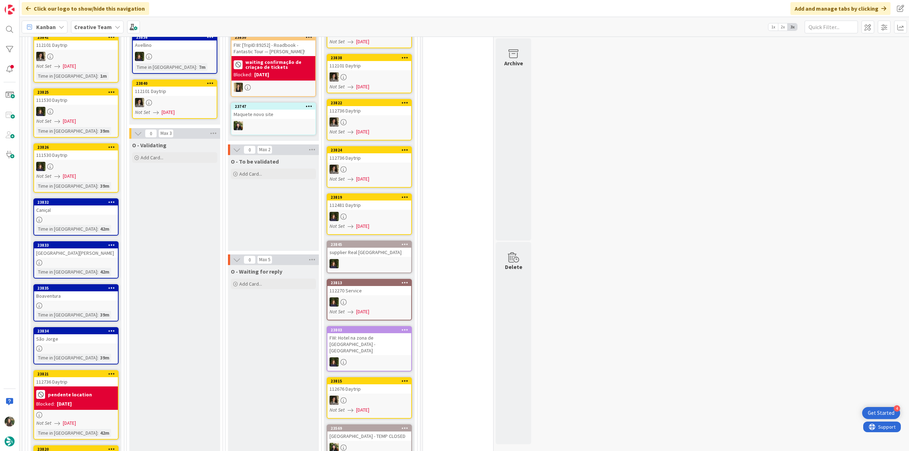
click at [96, 205] on div "Caniçal" at bounding box center [76, 209] width 84 height 9
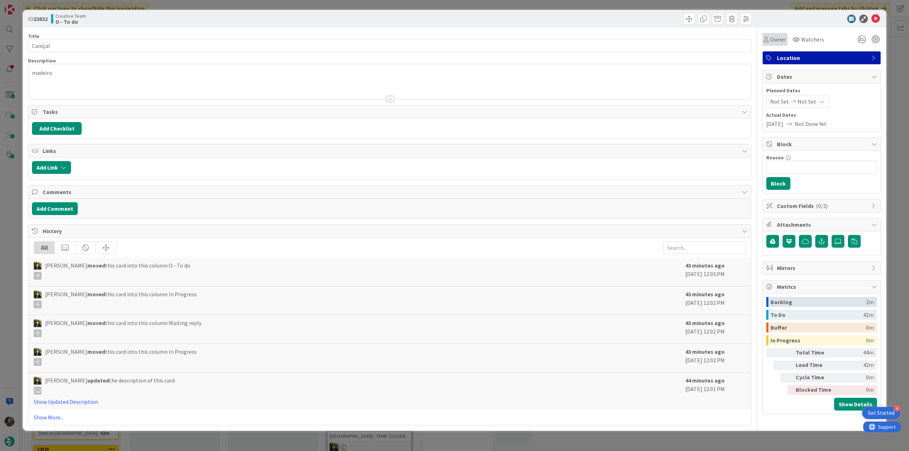
click at [779, 42] on span "Owner" at bounding box center [778, 39] width 16 height 9
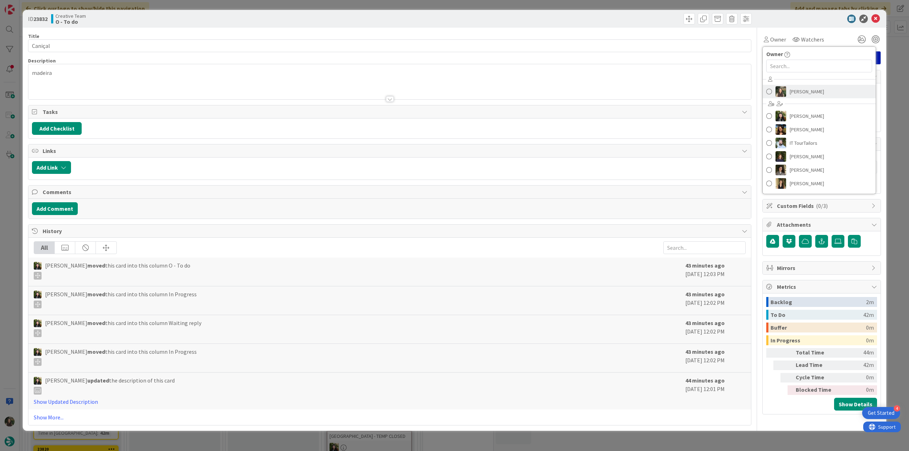
click at [803, 92] on span "[PERSON_NAME]" at bounding box center [806, 91] width 34 height 11
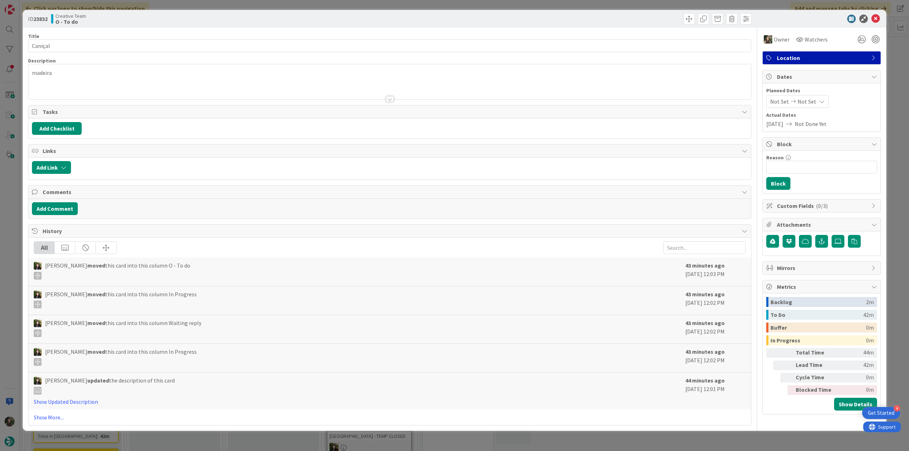
click at [895, 71] on div "ID 23832 Creative Team O - To do Title 7 / 128 Caniçal Description madeira Owne…" at bounding box center [454, 225] width 909 height 451
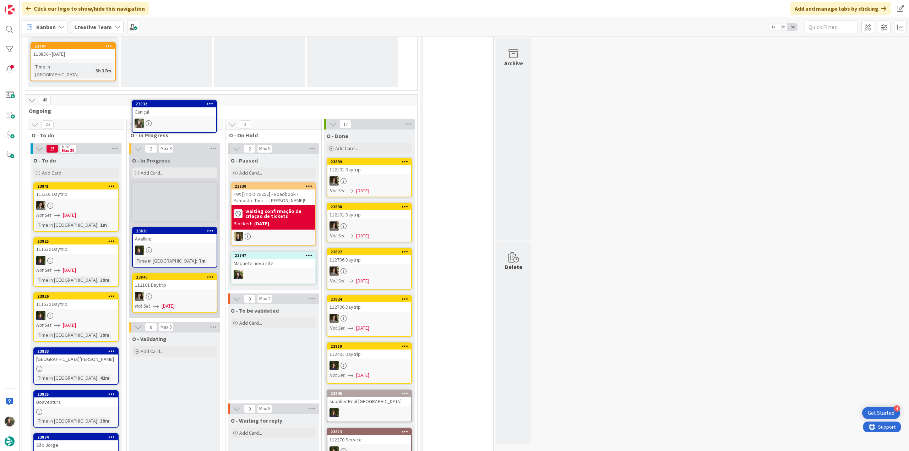
scroll to position [538, 0]
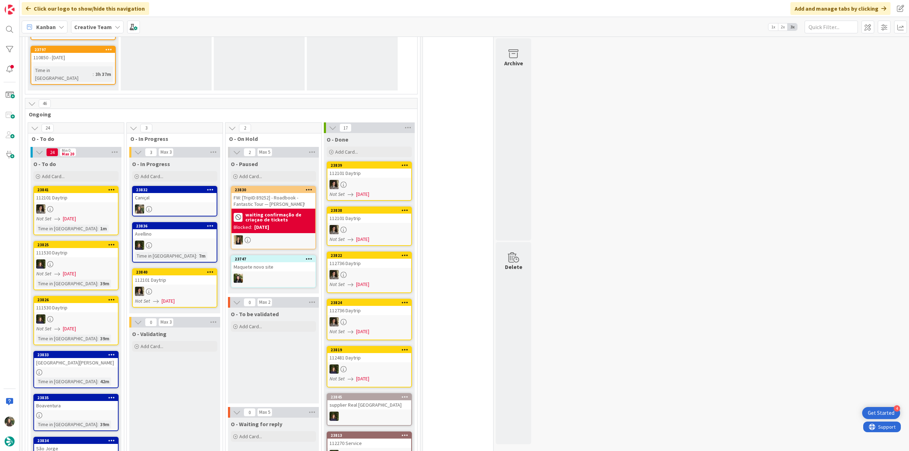
click at [195, 193] on div "Caniçal" at bounding box center [175, 197] width 84 height 9
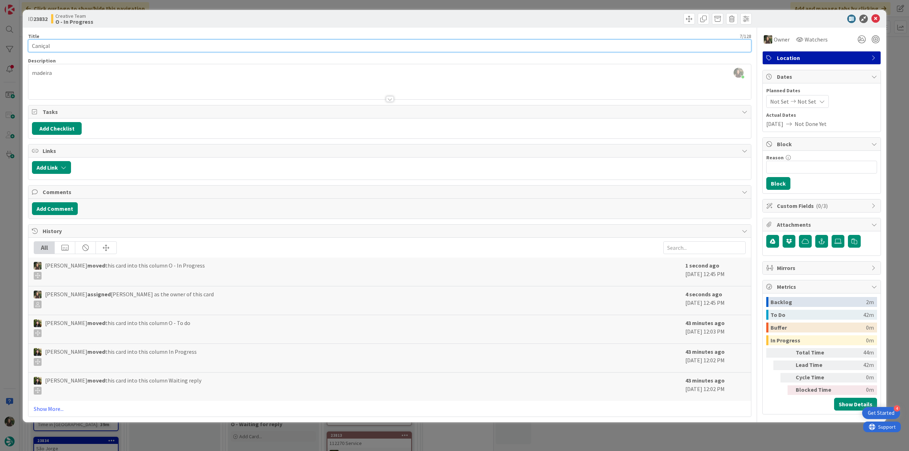
click at [42, 43] on input "Caniçal" at bounding box center [389, 45] width 723 height 13
click at [12, 182] on div "ID 23832 Creative Team O - In Progress Title 7 / 128 Caniçal Description Inês G…" at bounding box center [454, 225] width 909 height 451
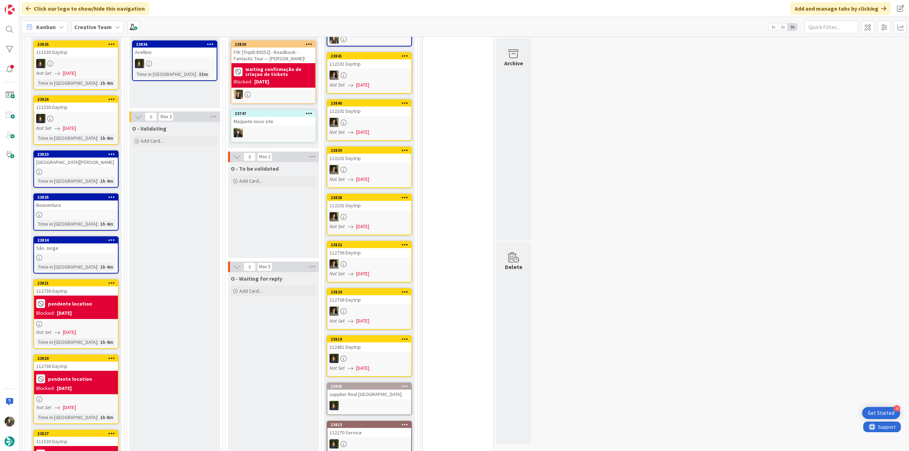
scroll to position [724, 0]
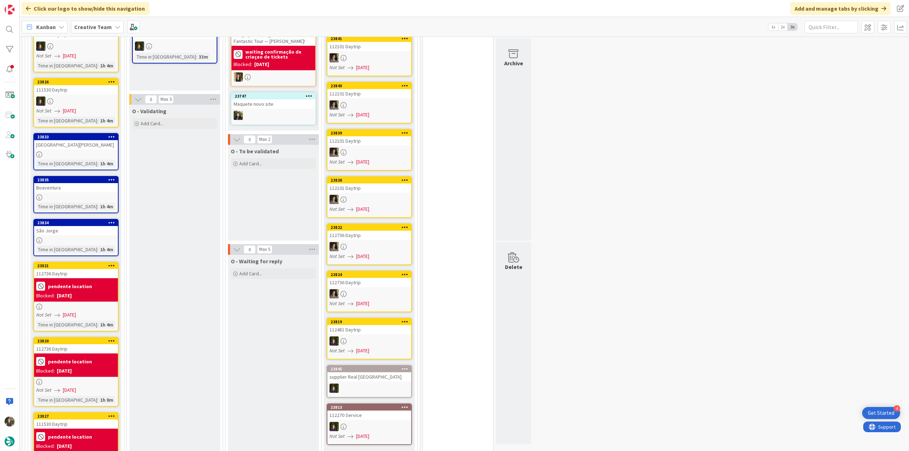
click at [113, 292] on div "Blocked: 09/24/2025" at bounding box center [76, 295] width 80 height 7
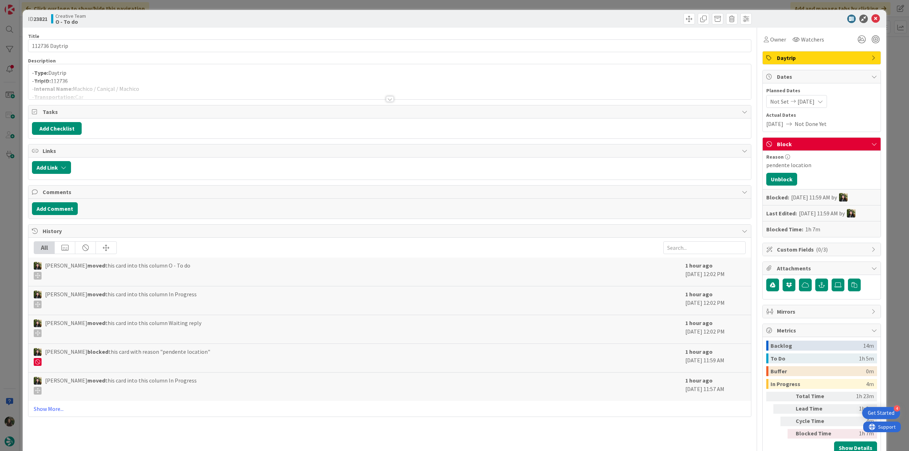
click at [195, 86] on div at bounding box center [389, 90] width 722 height 18
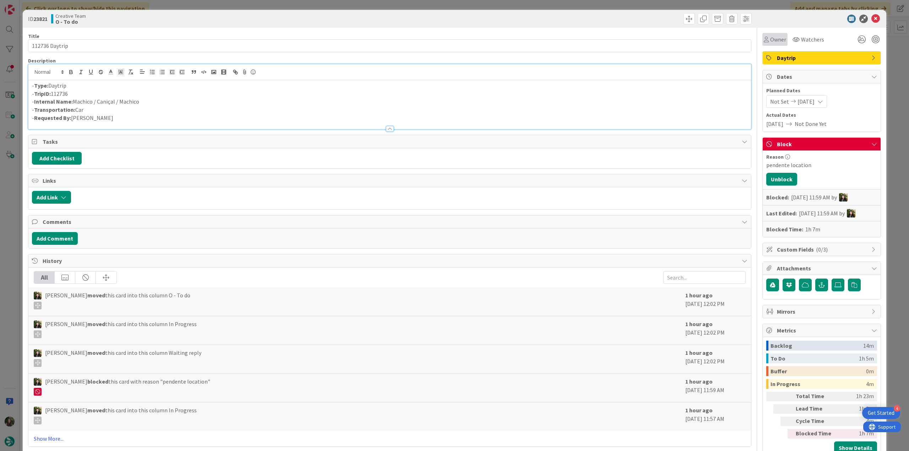
click at [763, 42] on icon at bounding box center [765, 40] width 5 height 6
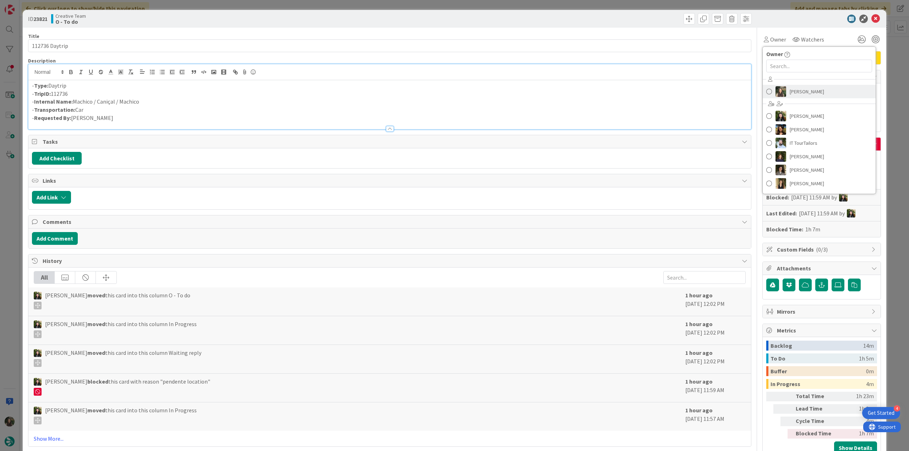
click at [790, 91] on span "[PERSON_NAME]" at bounding box center [806, 91] width 34 height 11
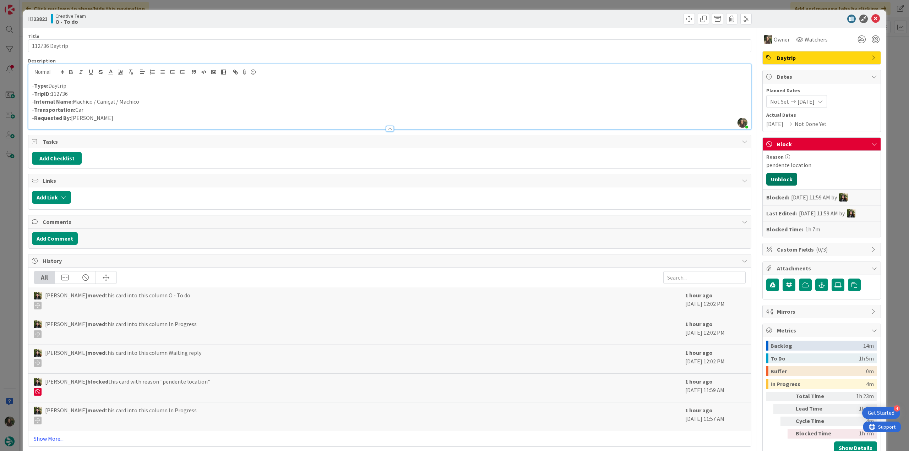
click at [783, 175] on button "Unblock" at bounding box center [781, 179] width 31 height 13
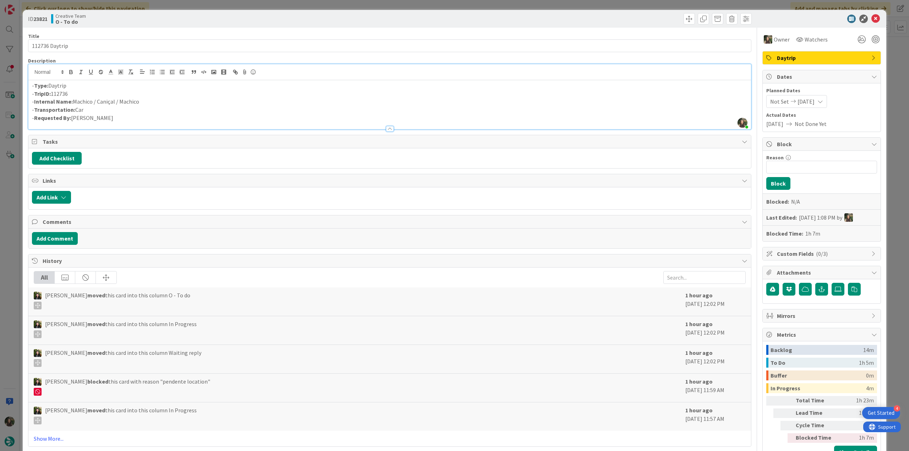
click at [11, 203] on div "ID 23821 Creative Team O - To do Title 14 / 128 112736 Daytrip Description Inês…" at bounding box center [454, 225] width 909 height 451
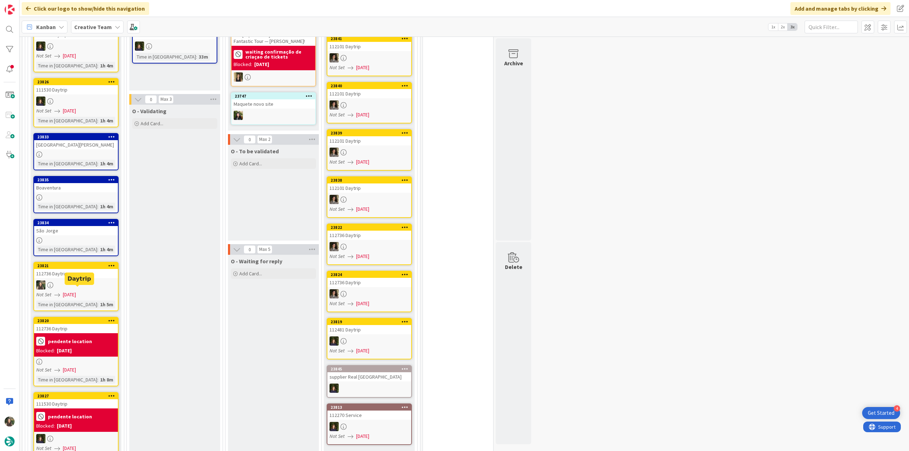
click at [98, 335] on div "pendente location" at bounding box center [76, 341] width 80 height 12
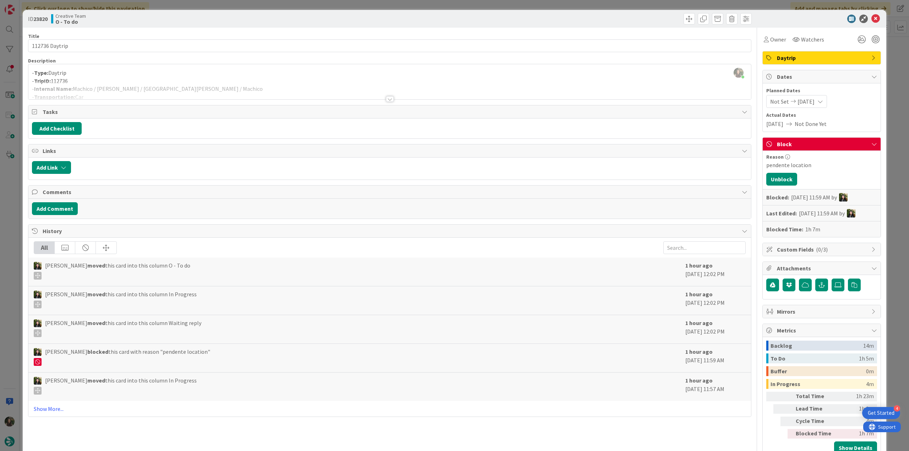
click at [9, 196] on div "ID 23820 Creative Team O - To do Title 14 / 128 112736 Daytrip Description Inês…" at bounding box center [454, 225] width 909 height 451
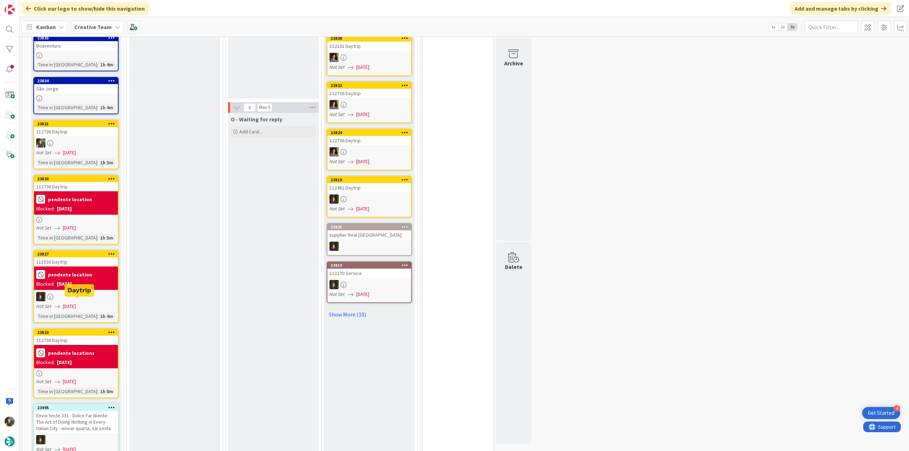
click at [96, 347] on div "pendente locations" at bounding box center [76, 353] width 80 height 12
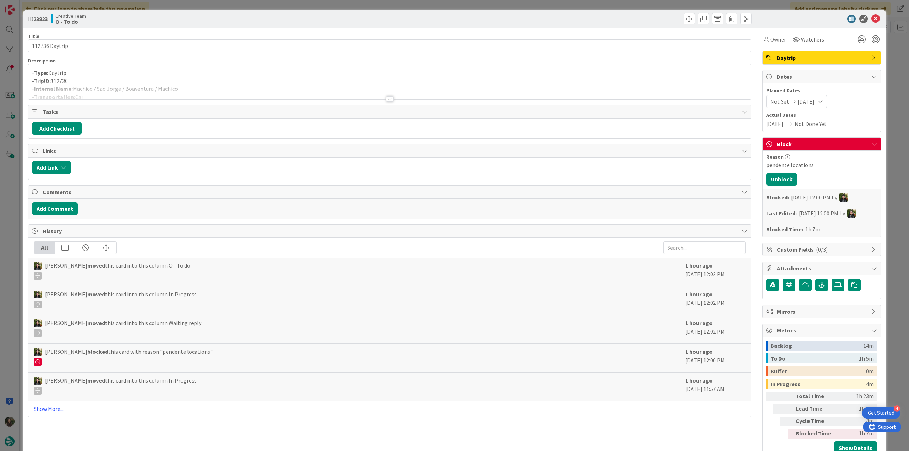
click at [12, 195] on div "ID 23823 Creative Team O - To do Title 14 / 128 112736 Daytrip Description - Ty…" at bounding box center [454, 225] width 909 height 451
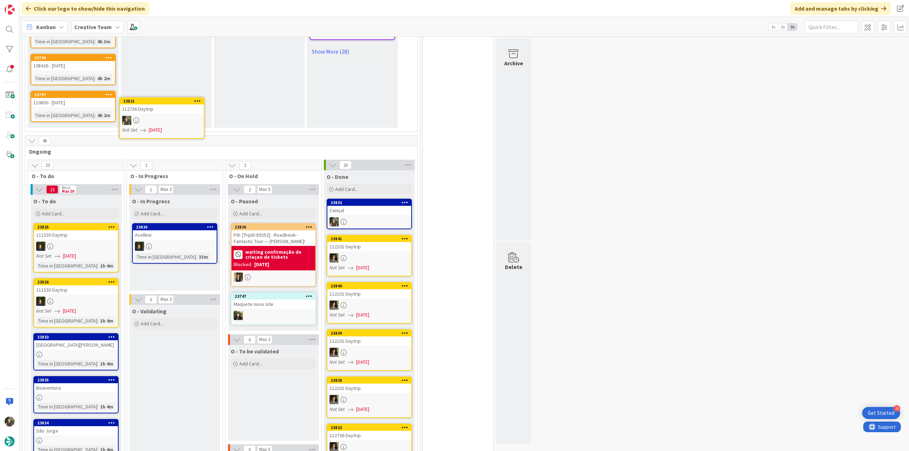
scroll to position [521, 0]
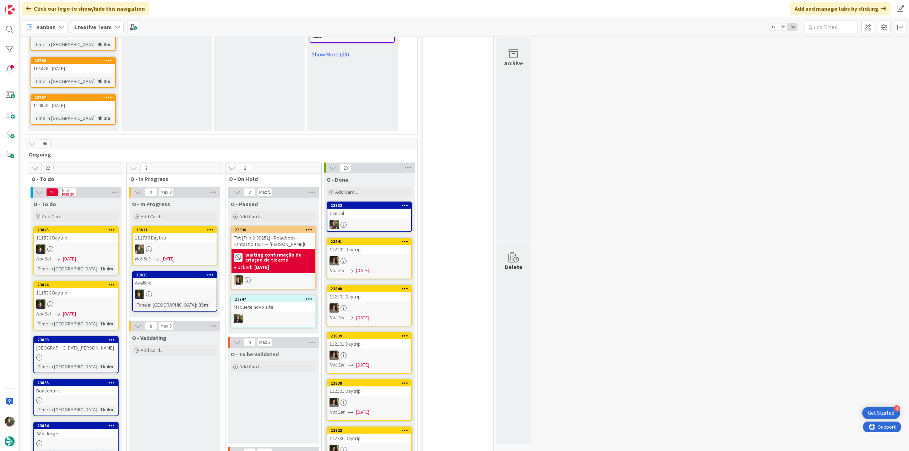
click at [208, 233] on div "112736 Daytrip" at bounding box center [175, 237] width 84 height 9
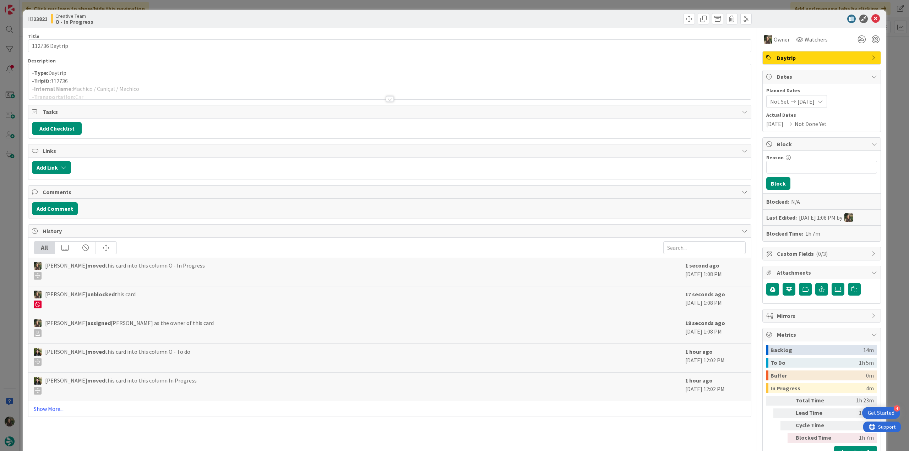
drag, startPoint x: 131, startPoint y: 82, endPoint x: 145, endPoint y: 90, distance: 16.4
click at [131, 82] on div at bounding box center [389, 90] width 722 height 18
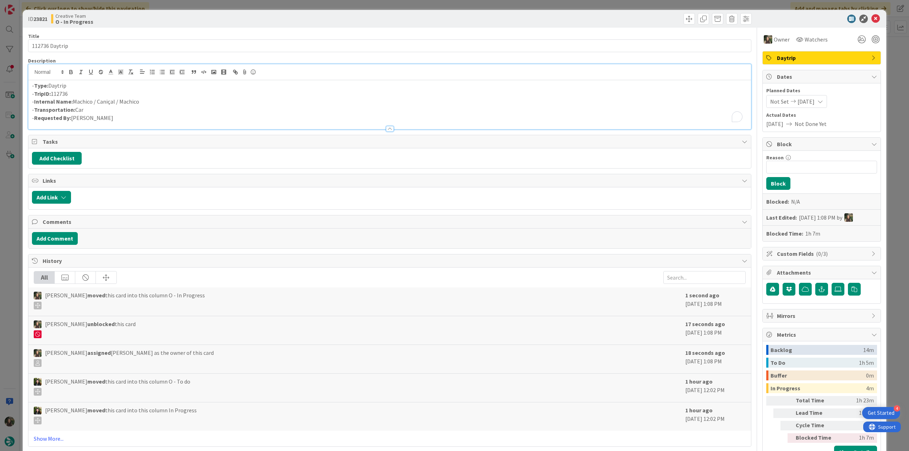
drag, startPoint x: 141, startPoint y: 102, endPoint x: 74, endPoint y: 102, distance: 66.7
click at [74, 102] on p "- Internal Name: Machico / Caniçal / Machico" at bounding box center [389, 102] width 715 height 8
copy p "Machico / Caniçal / Machico"
click at [8, 210] on div "ID 23821 Creative Team O - In Progress Title 14 / 128 112736 Daytrip Descriptio…" at bounding box center [454, 225] width 909 height 451
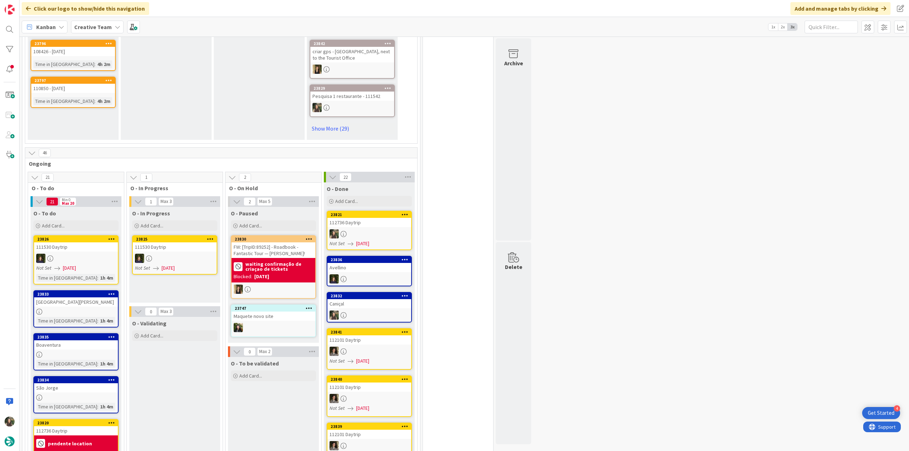
scroll to position [497, 0]
